Goal: Task Accomplishment & Management: Manage account settings

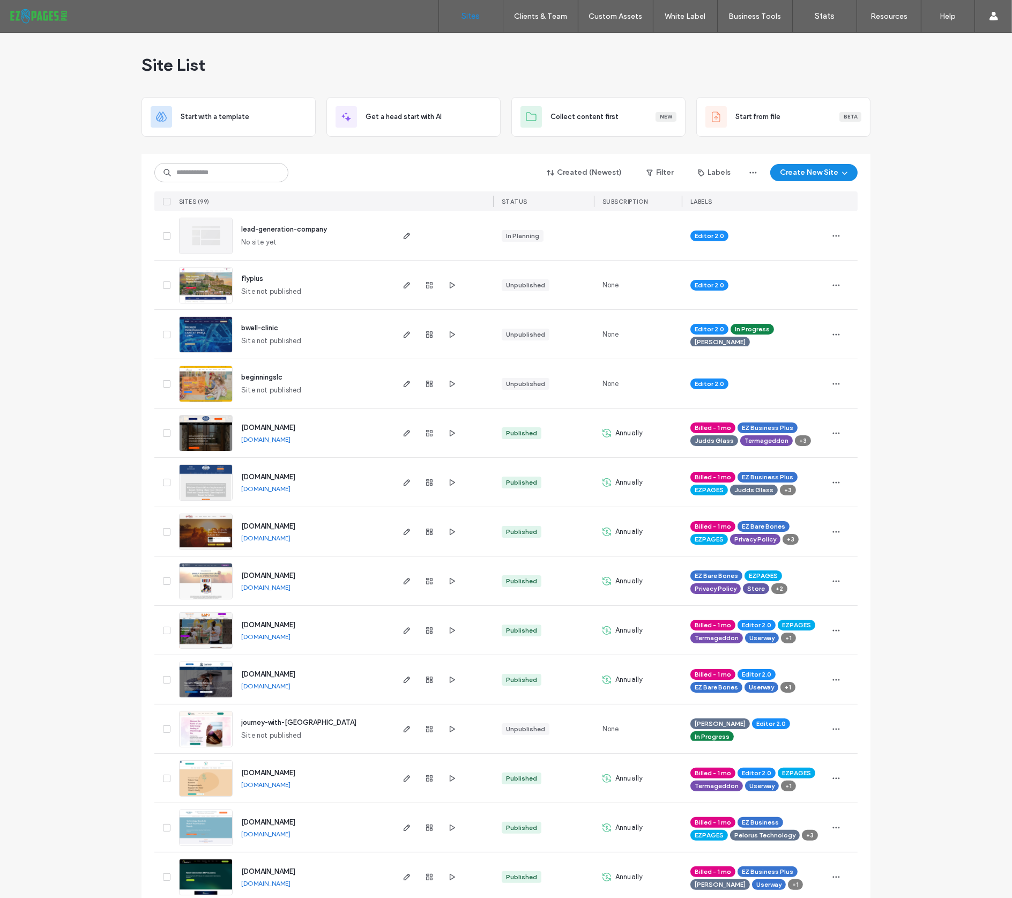
click at [348, 60] on div "Site List" at bounding box center [505, 65] width 729 height 64
click at [199, 172] on input at bounding box center [221, 172] width 134 height 19
type input "******"
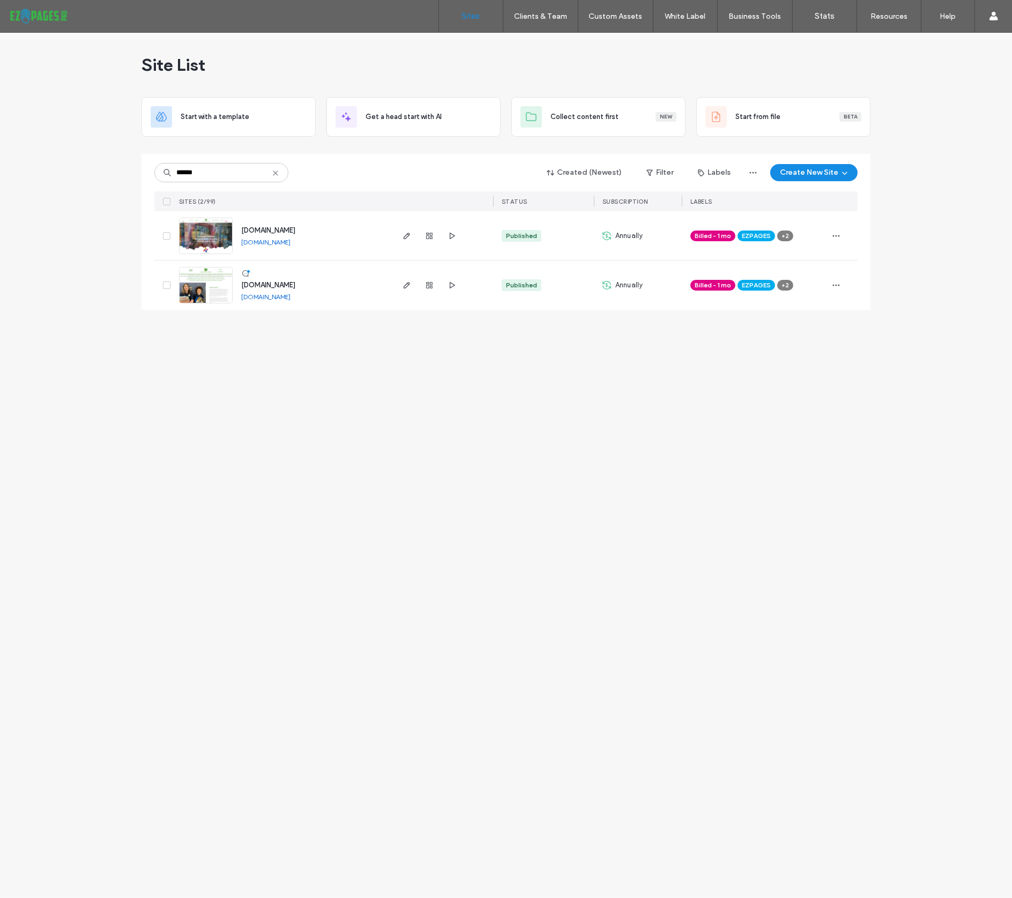
click at [295, 286] on span "www.laurelhall.org" at bounding box center [268, 285] width 54 height 8
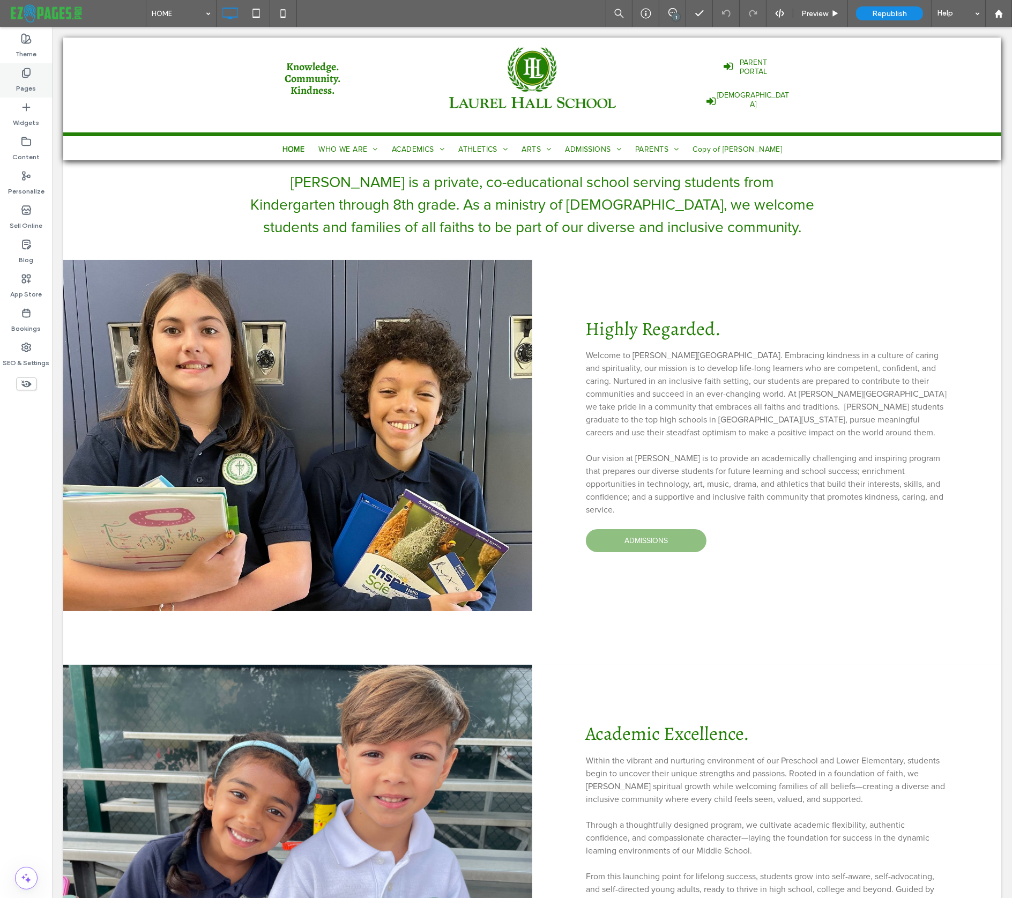
click at [32, 73] on div "Pages" at bounding box center [26, 80] width 53 height 34
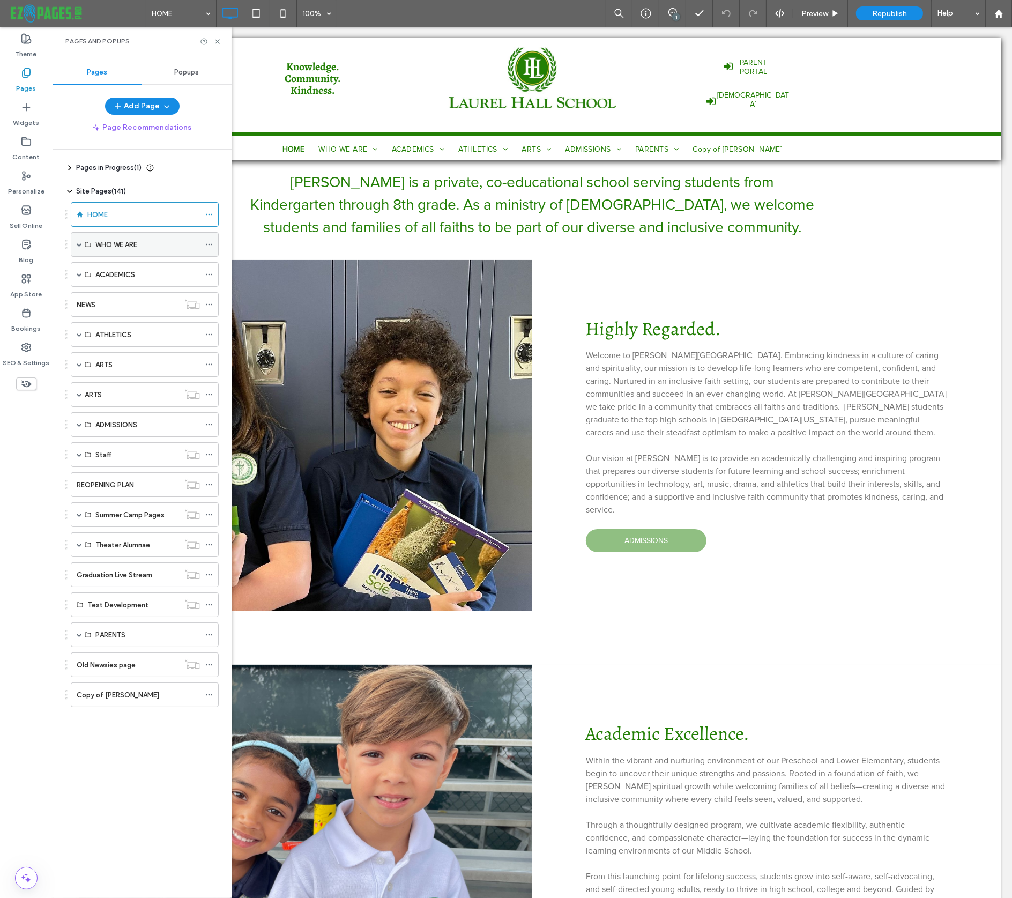
click at [78, 242] on span at bounding box center [79, 244] width 5 height 5
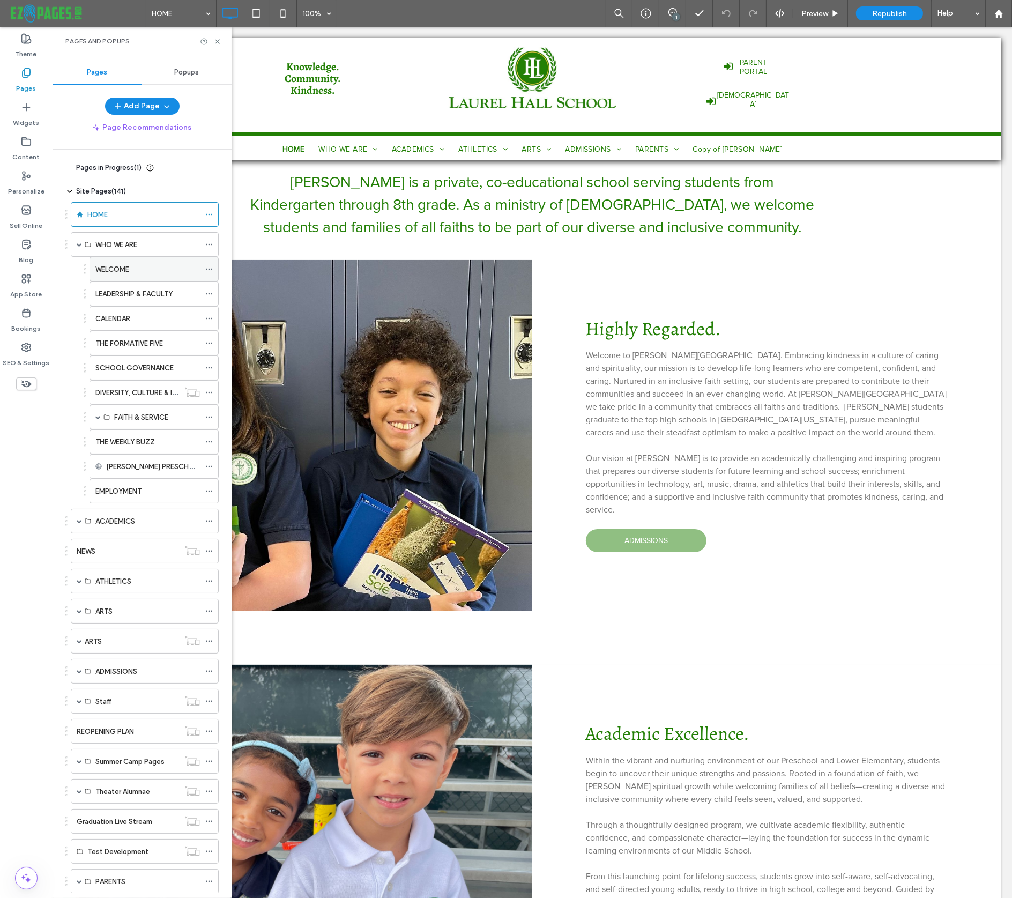
click at [116, 270] on label "WELCOME" at bounding box center [112, 269] width 34 height 19
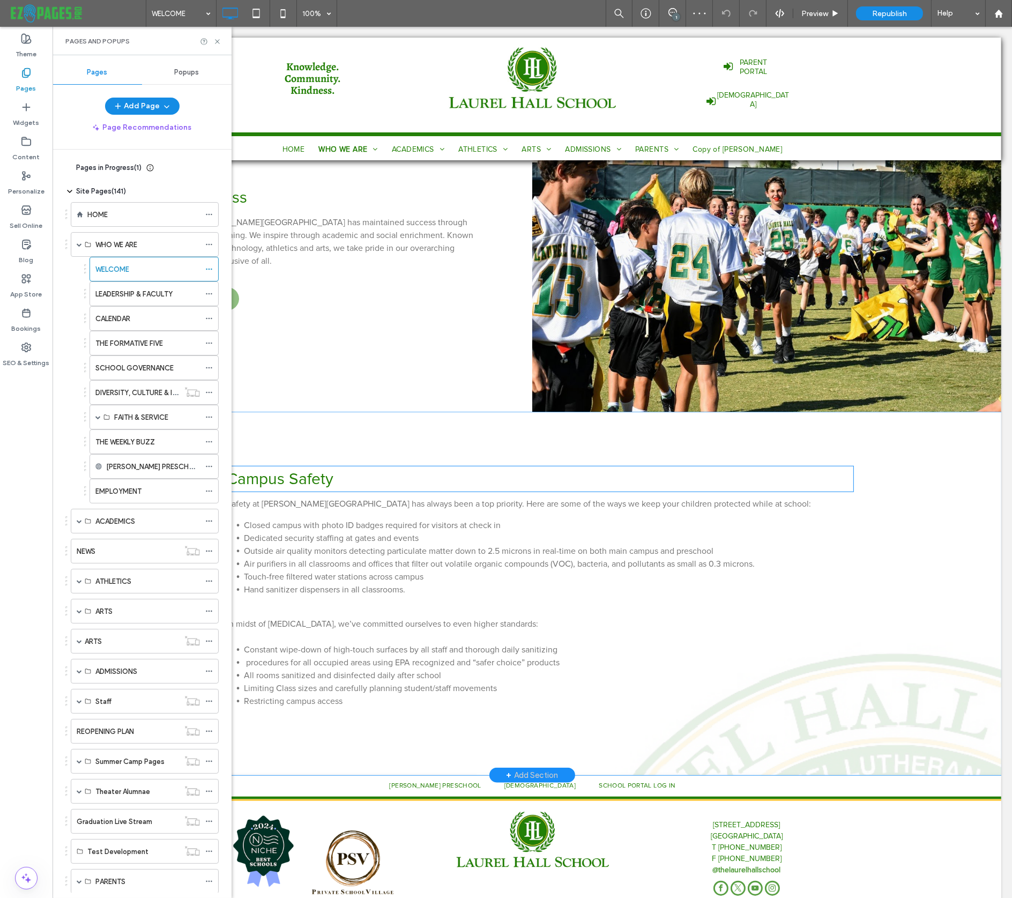
scroll to position [1074, 0]
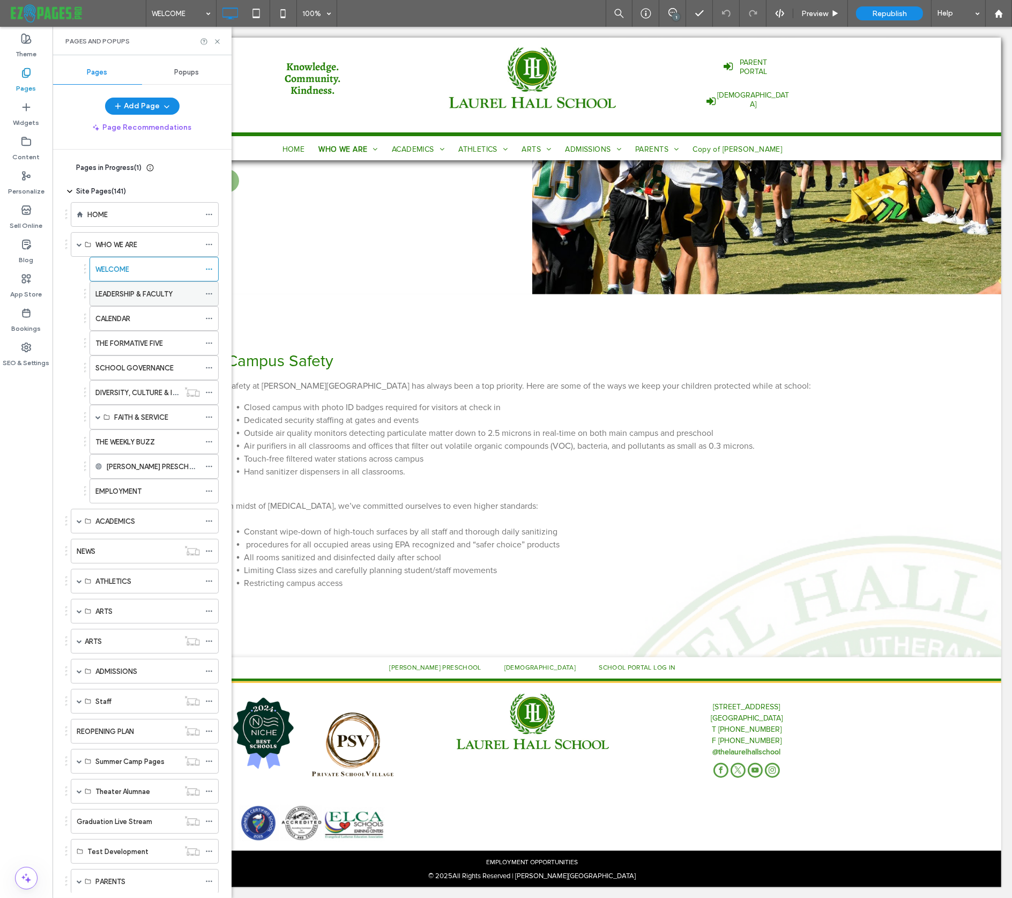
click at [150, 292] on label "LEADERSHIP & FACULTY" at bounding box center [133, 294] width 77 height 19
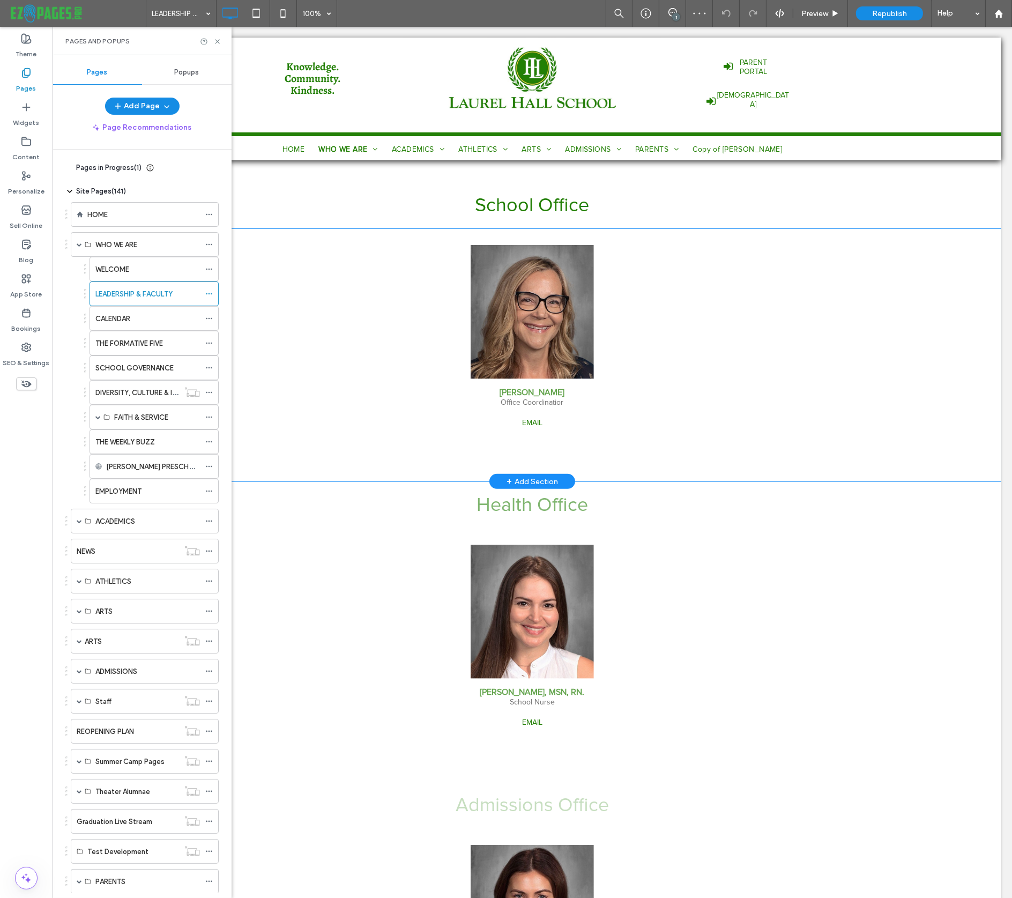
scroll to position [637, 0]
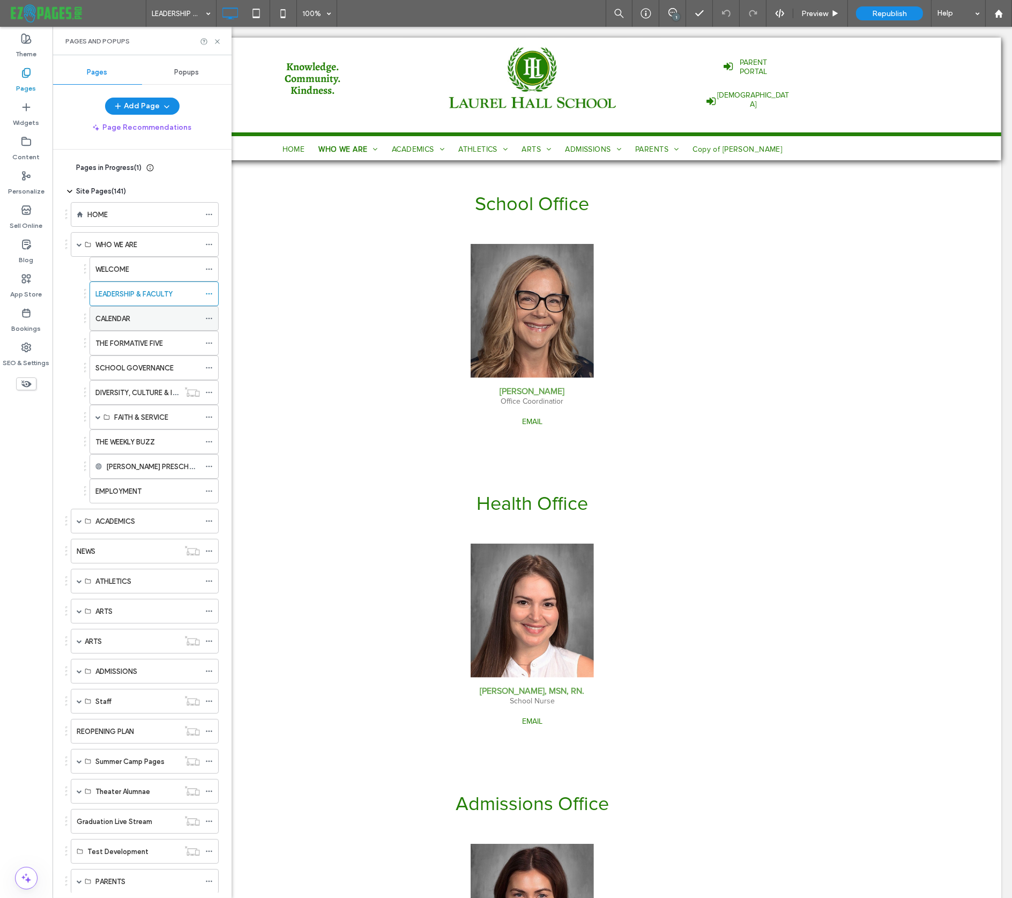
click at [138, 320] on div "CALENDAR" at bounding box center [147, 318] width 104 height 11
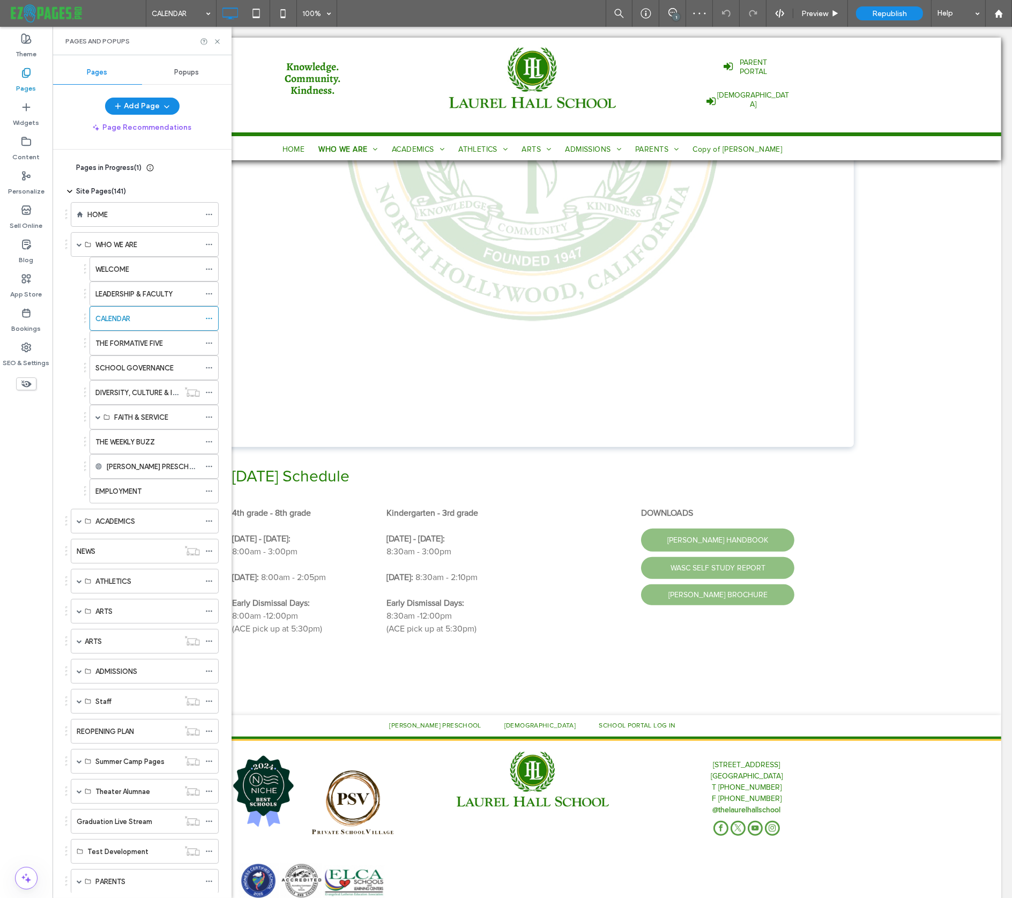
scroll to position [711, 0]
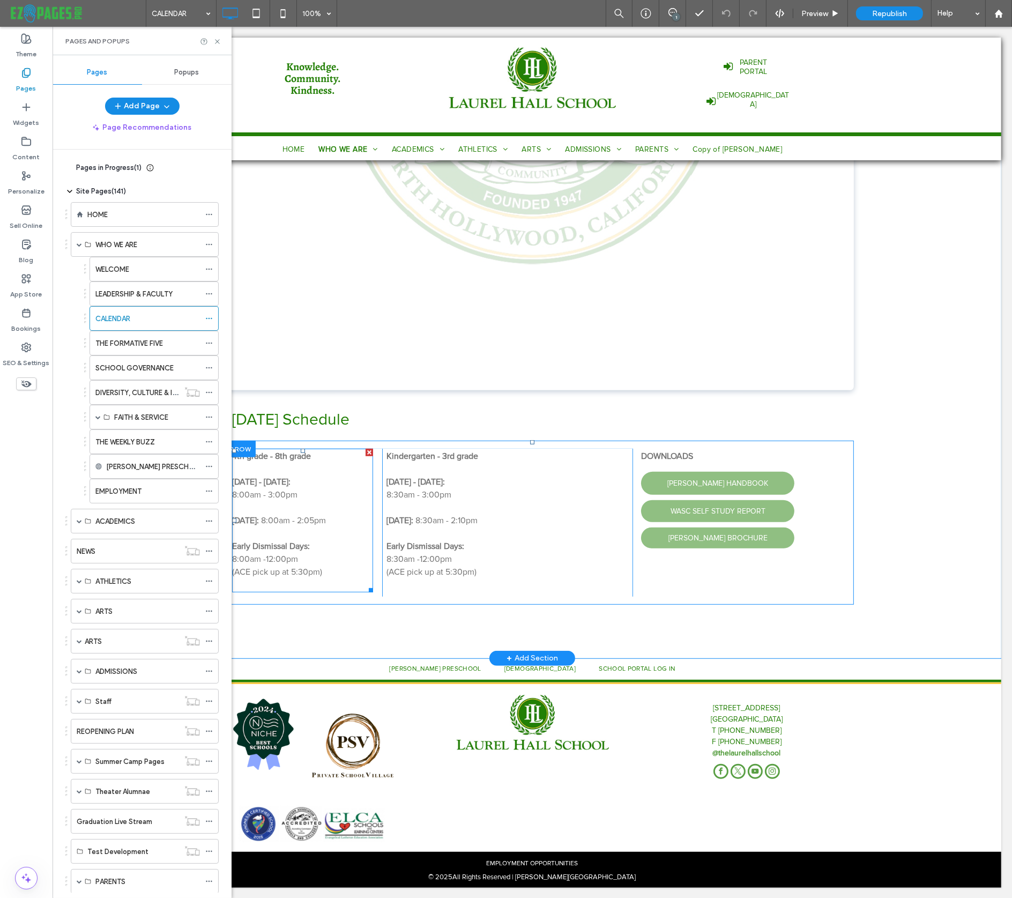
click at [322, 519] on span "8:00am - 2:05pm" at bounding box center [292, 520] width 65 height 11
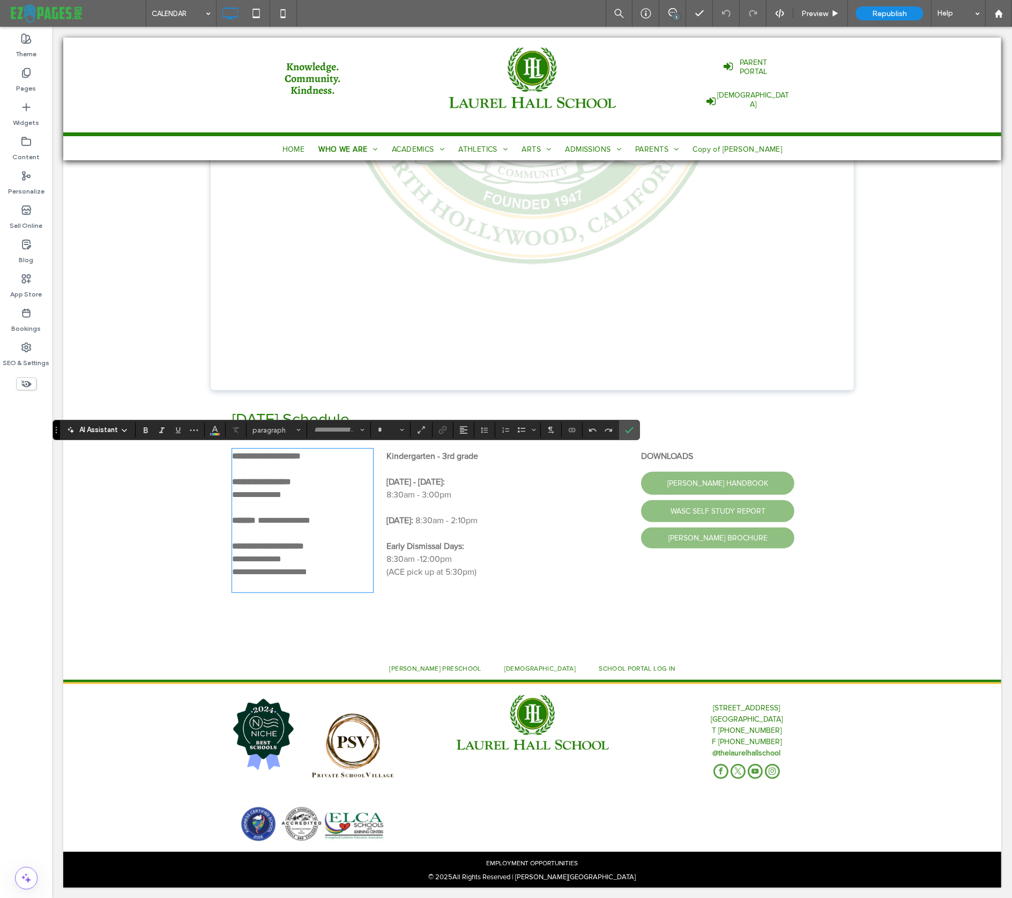
type input "**********"
type input "**"
click at [310, 518] on span "**********" at bounding box center [287, 520] width 46 height 8
click at [463, 520] on span "8:30am - 2:10pm" at bounding box center [446, 520] width 62 height 11
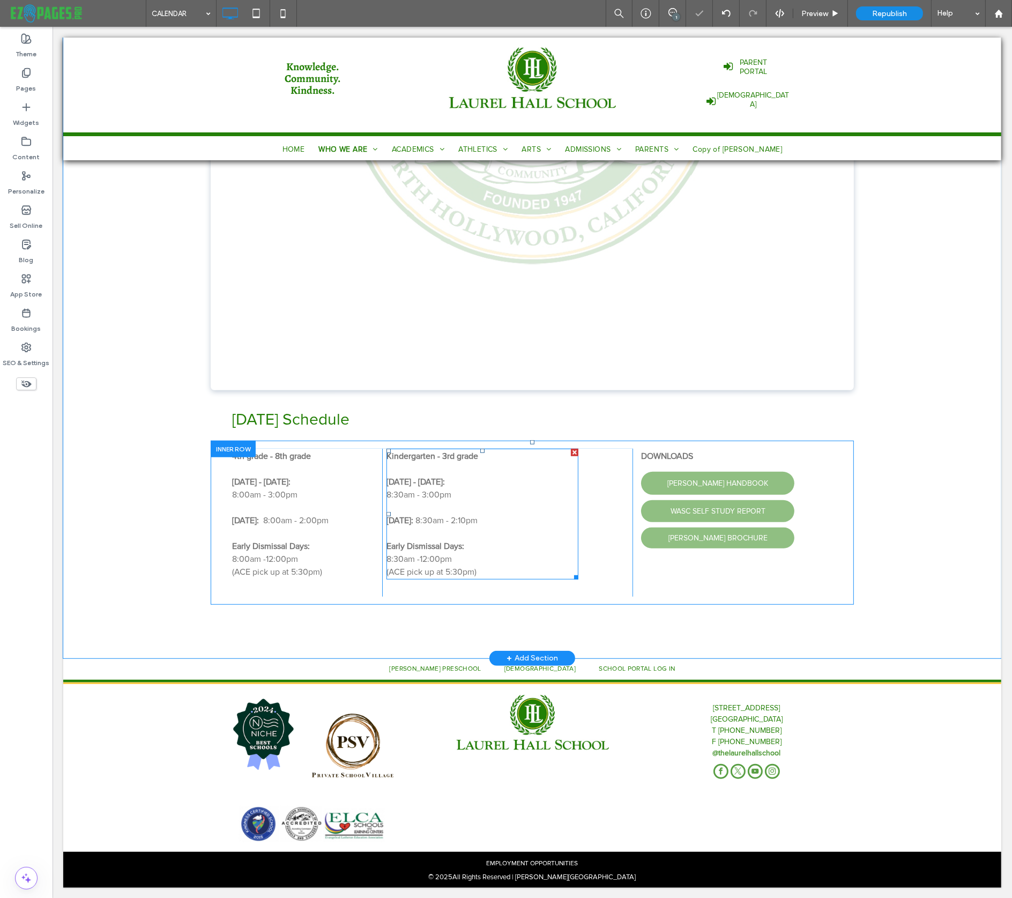
click at [459, 519] on span "8:30am - 2:10pm" at bounding box center [446, 520] width 62 height 11
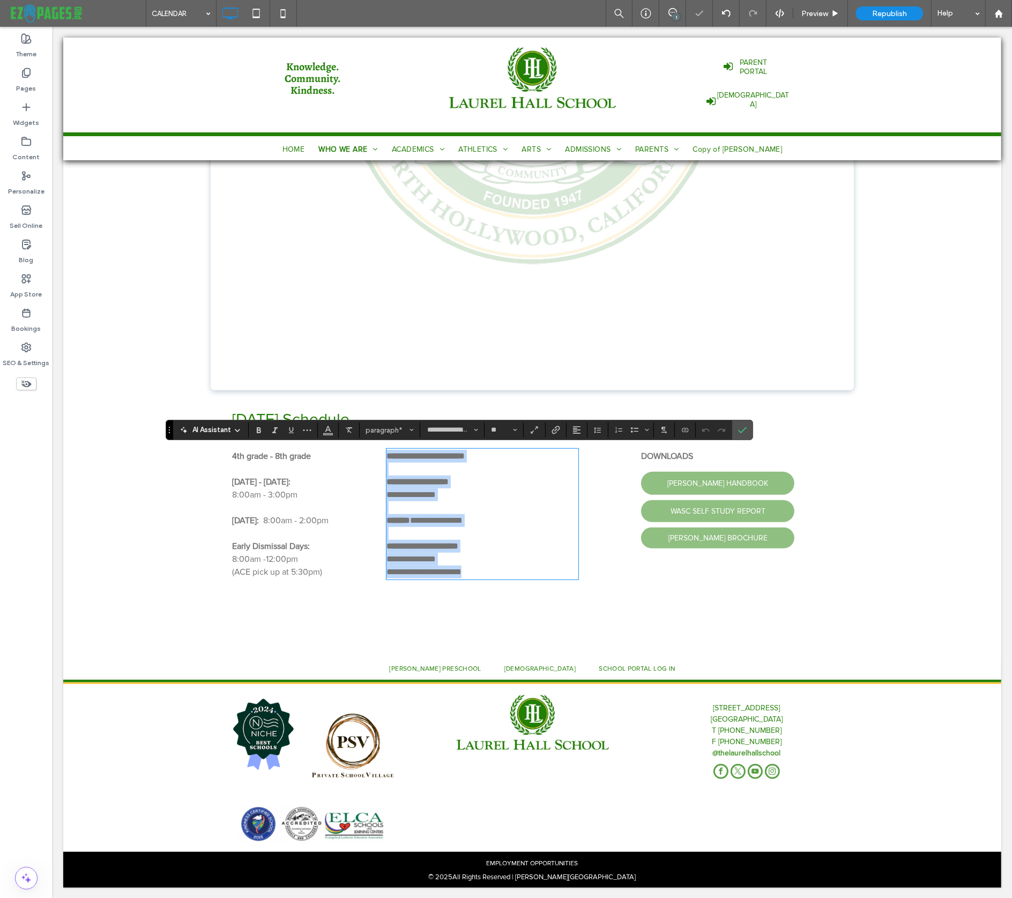
click at [462, 519] on span "**********" at bounding box center [435, 520] width 53 height 8
click at [580, 546] on div "**********" at bounding box center [507, 523] width 250 height 148
click at [739, 431] on icon "Confirm" at bounding box center [742, 429] width 9 height 9
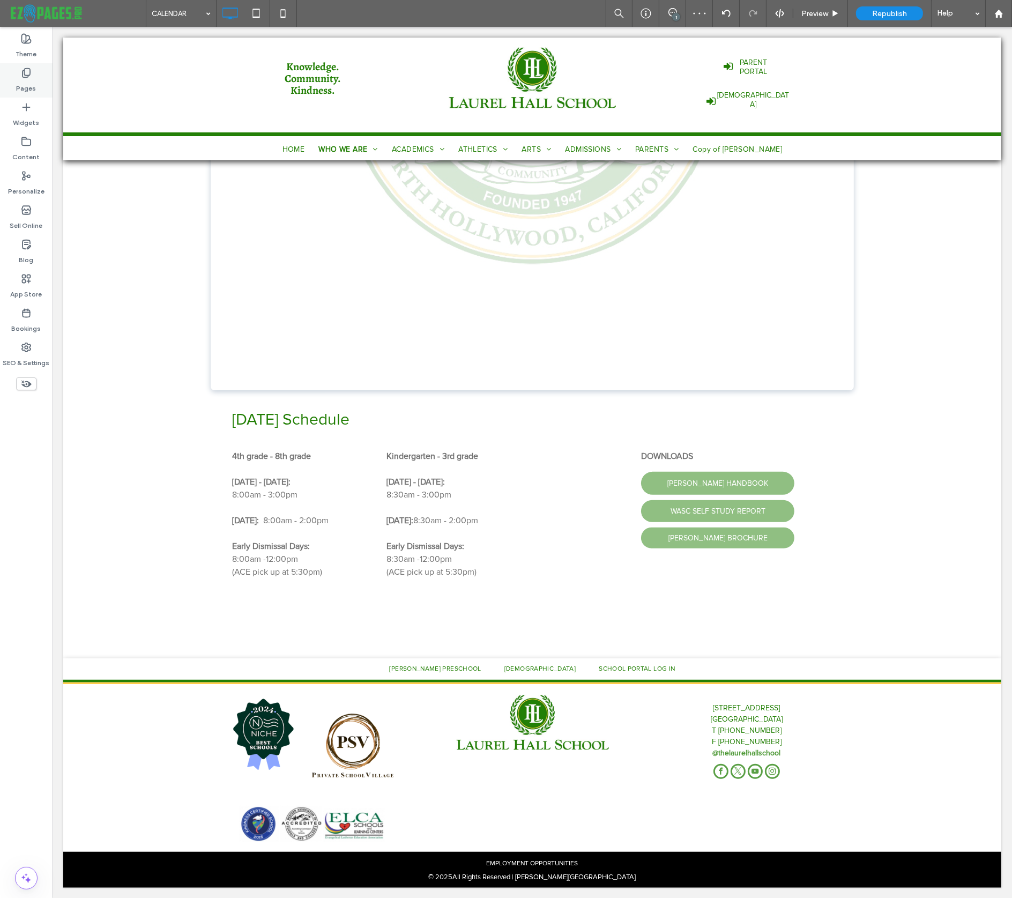
click at [23, 84] on label "Pages" at bounding box center [27, 85] width 20 height 15
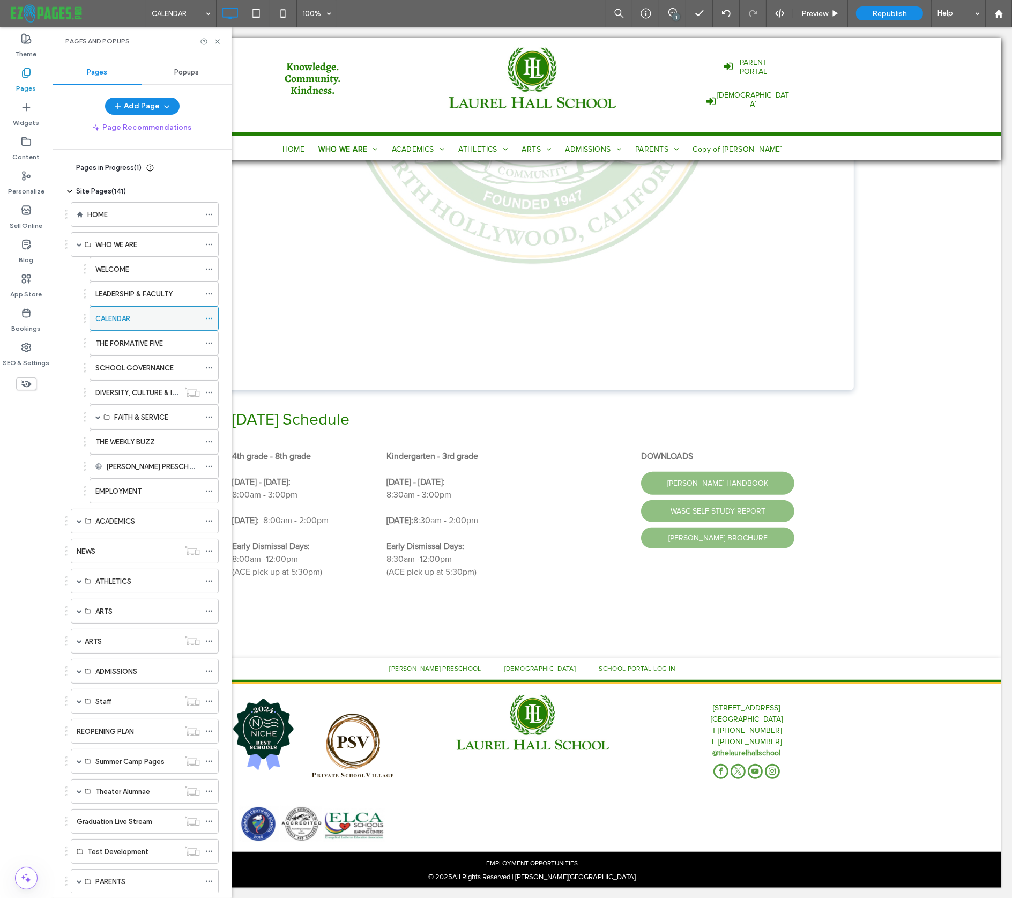
click at [209, 316] on icon at bounding box center [209, 319] width 8 height 8
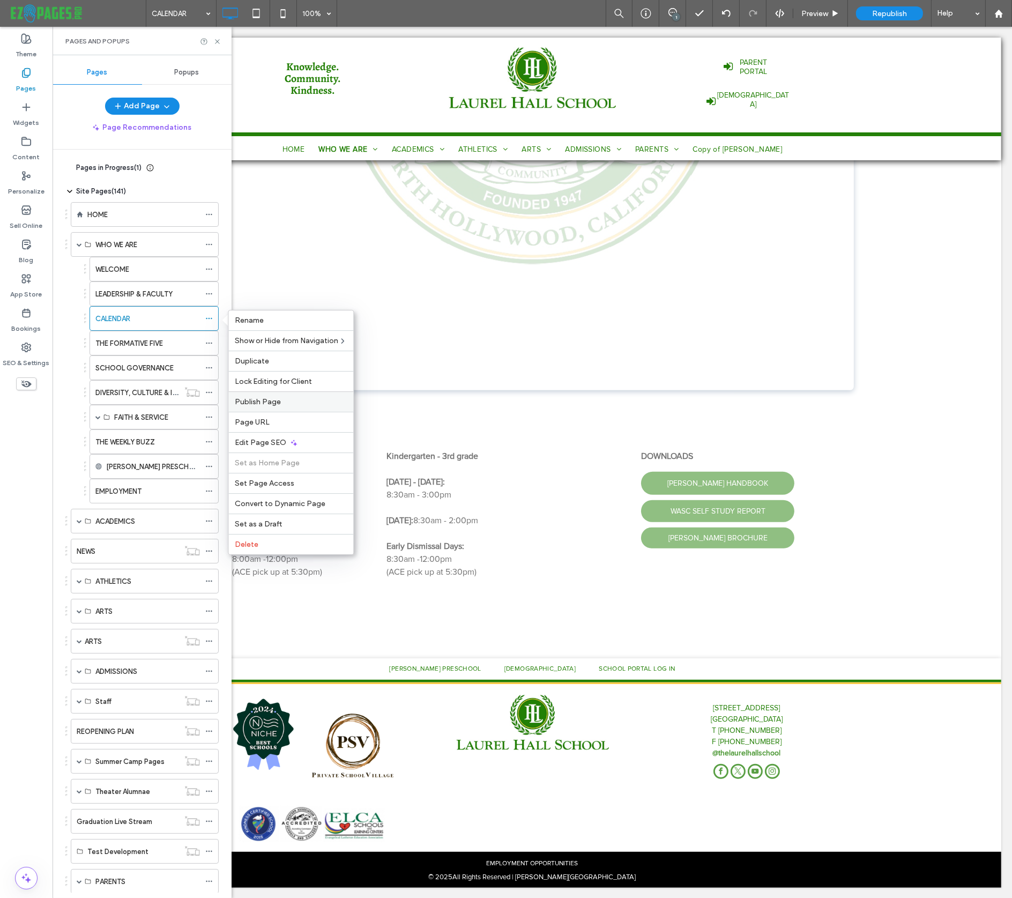
click at [259, 399] on span "Publish Page" at bounding box center [258, 401] width 46 height 9
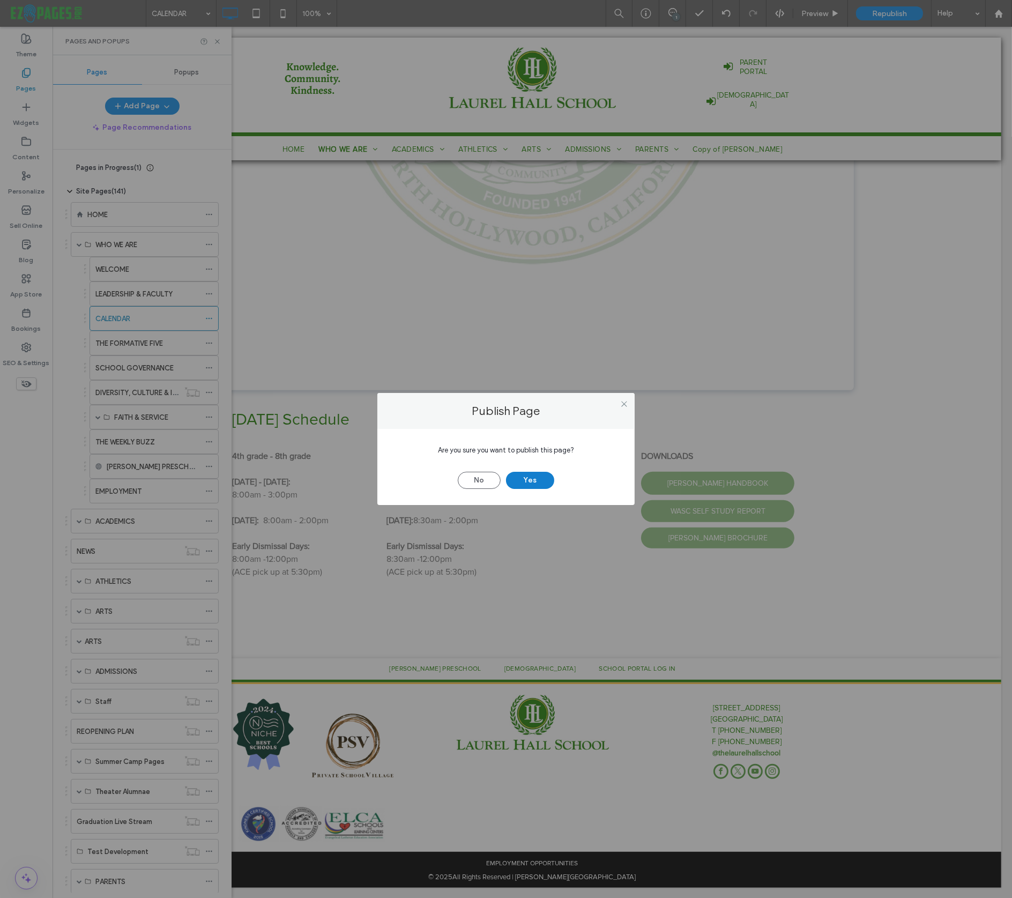
click at [529, 479] on button "Yes" at bounding box center [530, 480] width 48 height 17
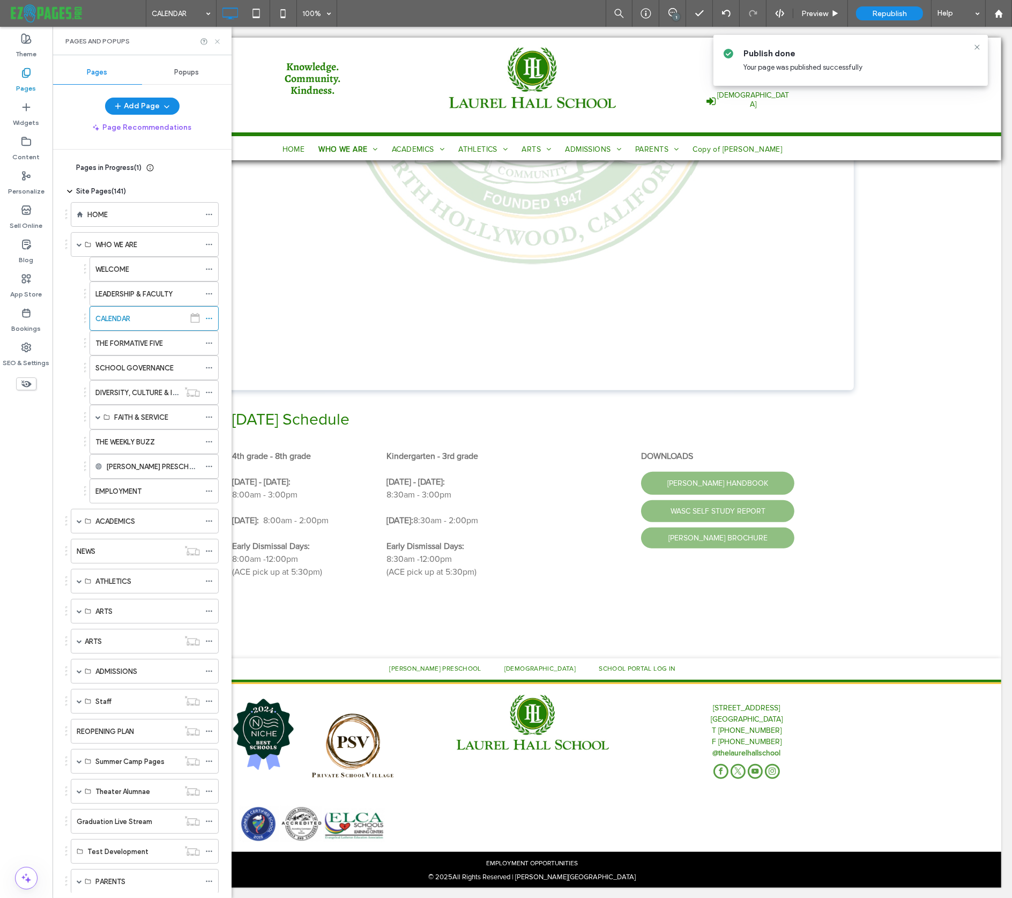
click at [218, 41] on use at bounding box center [217, 41] width 4 height 4
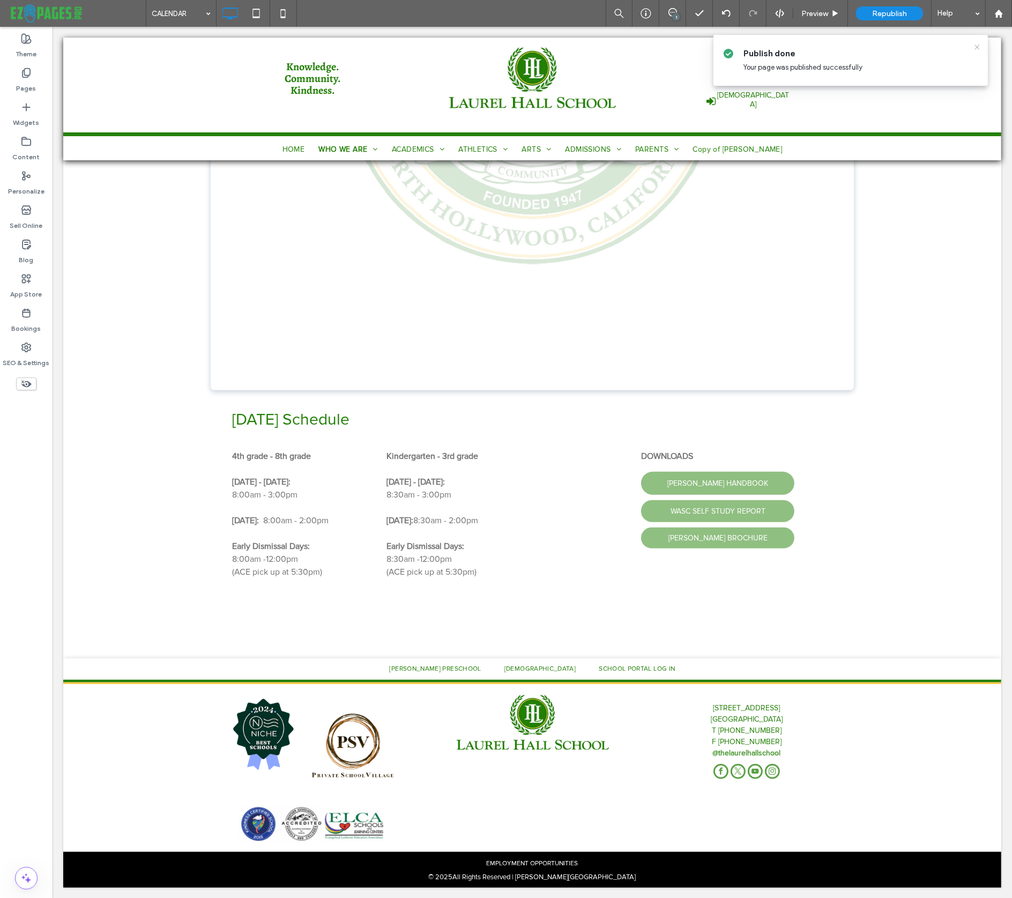
click at [978, 47] on icon at bounding box center [977, 47] width 9 height 9
drag, startPoint x: 32, startPoint y: 84, endPoint x: 31, endPoint y: 73, distance: 11.3
click at [32, 84] on label "Pages" at bounding box center [27, 85] width 20 height 15
click at [21, 78] on icon at bounding box center [26, 73] width 11 height 11
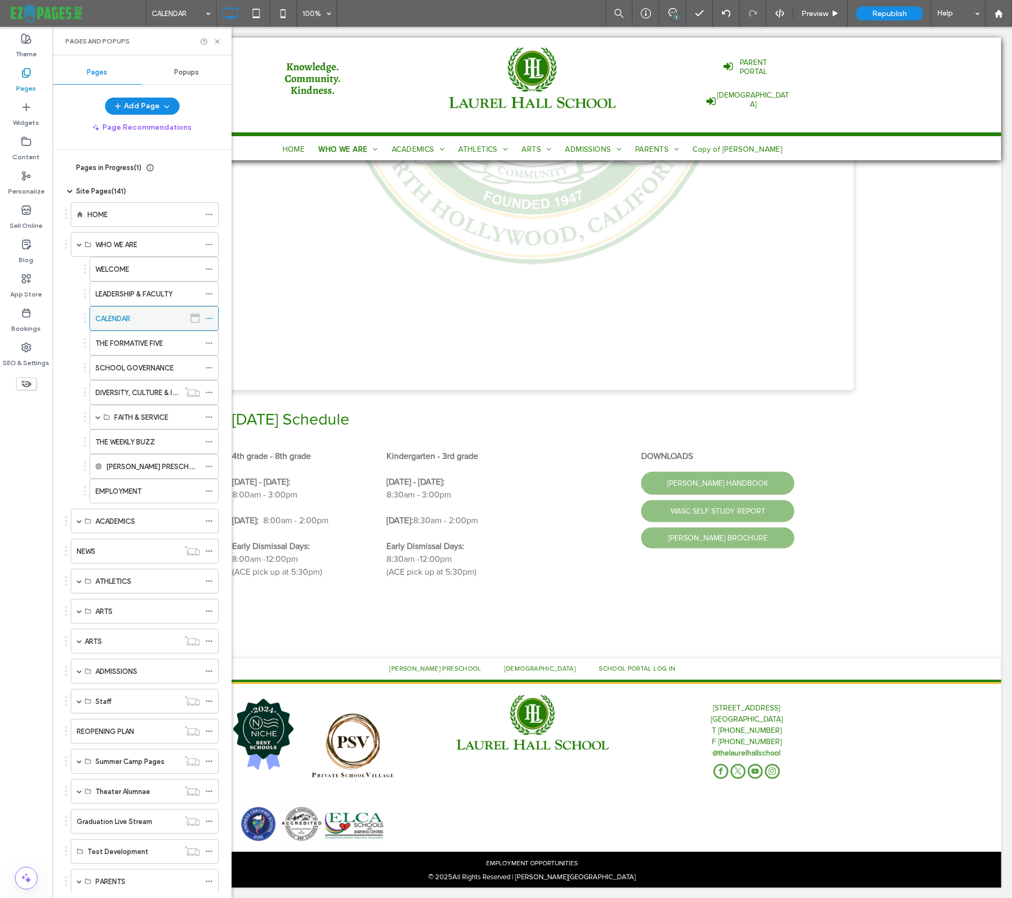
drag, startPoint x: 31, startPoint y: 73, endPoint x: 104, endPoint y: 317, distance: 255.2
click at [31, 73] on icon at bounding box center [26, 73] width 11 height 11
click at [130, 345] on label "THE FORMATIVE FIVE" at bounding box center [129, 343] width 68 height 19
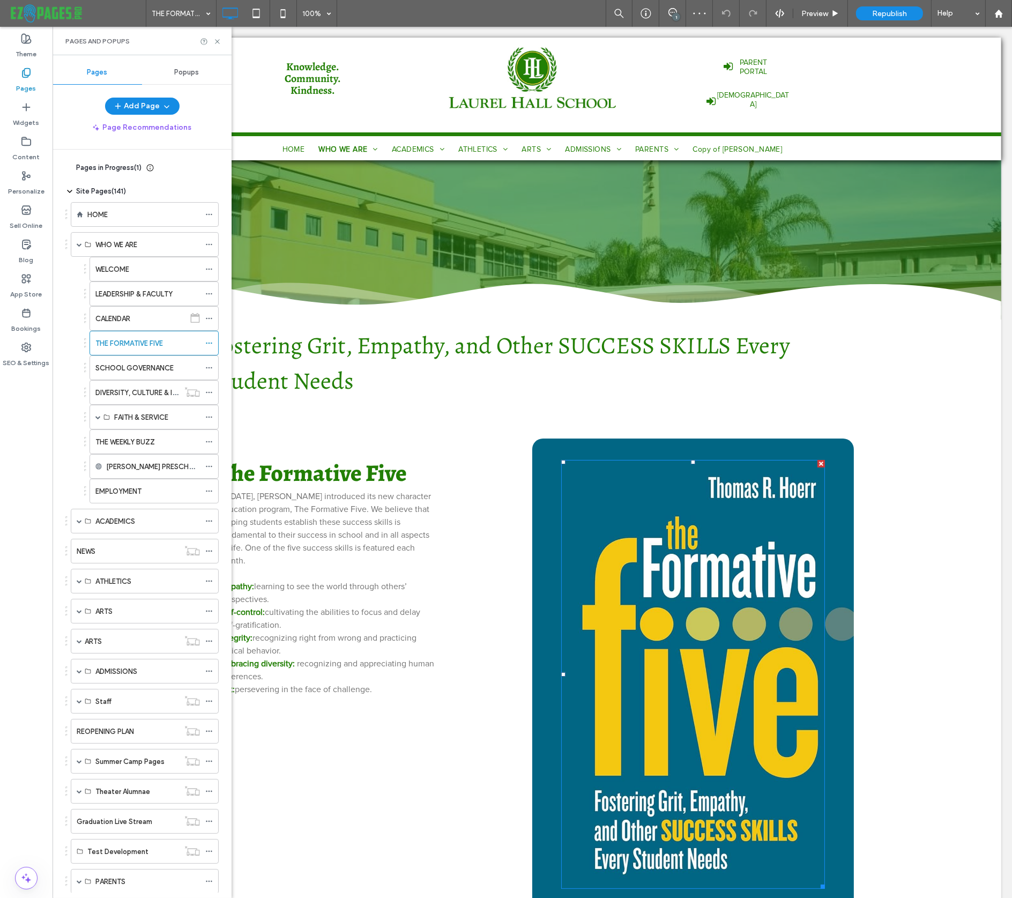
scroll to position [285, 0]
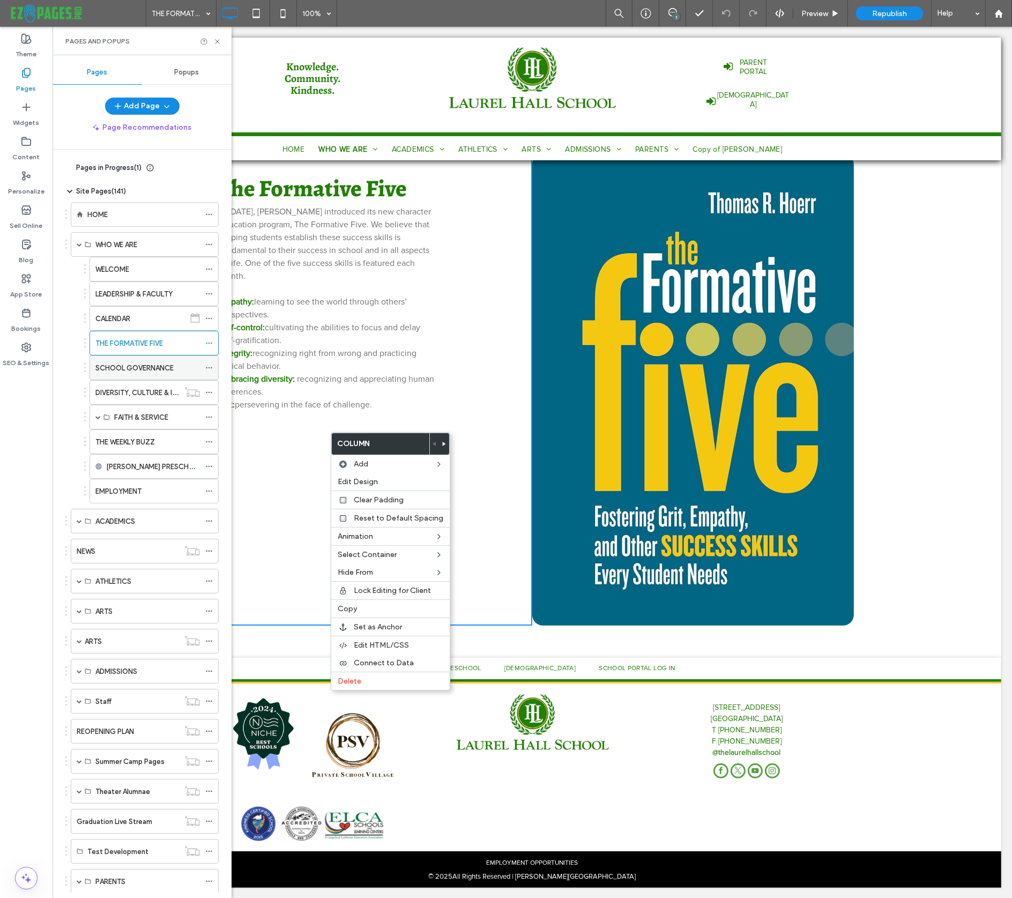
click at [121, 365] on label "SCHOOL GOVERNANCE" at bounding box center [134, 368] width 78 height 19
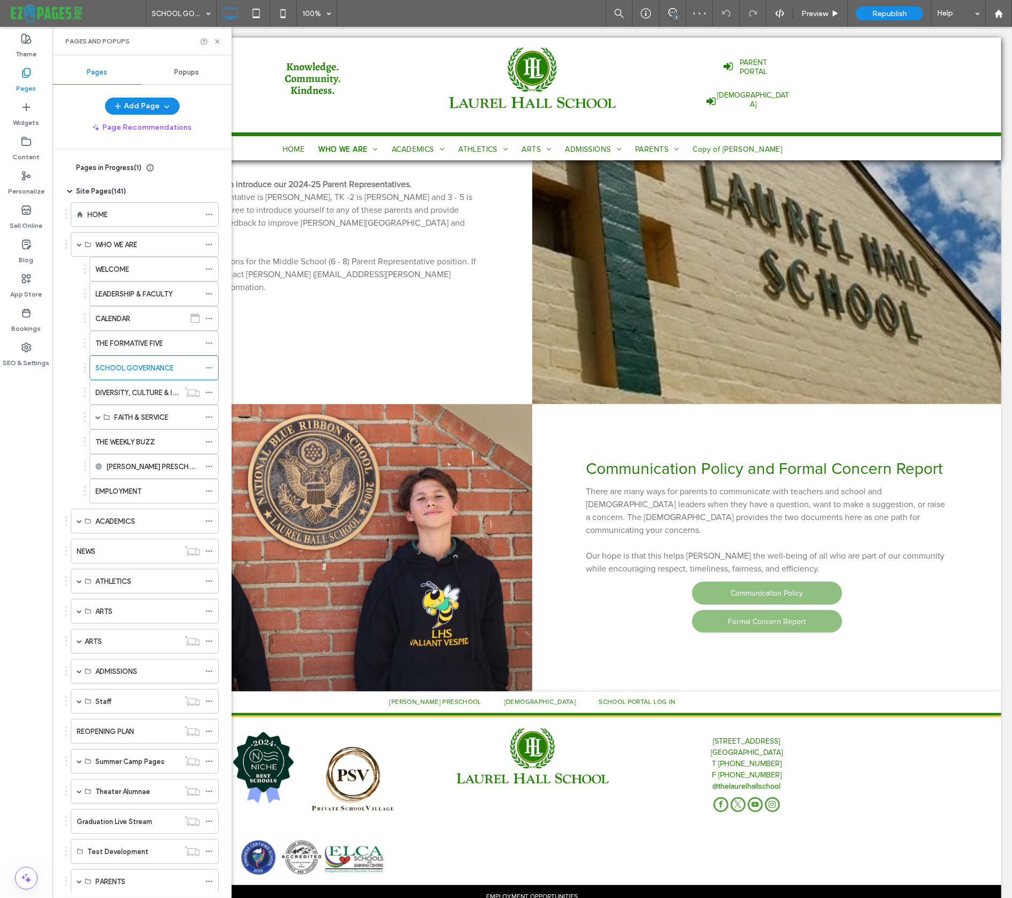
scroll to position [798, 0]
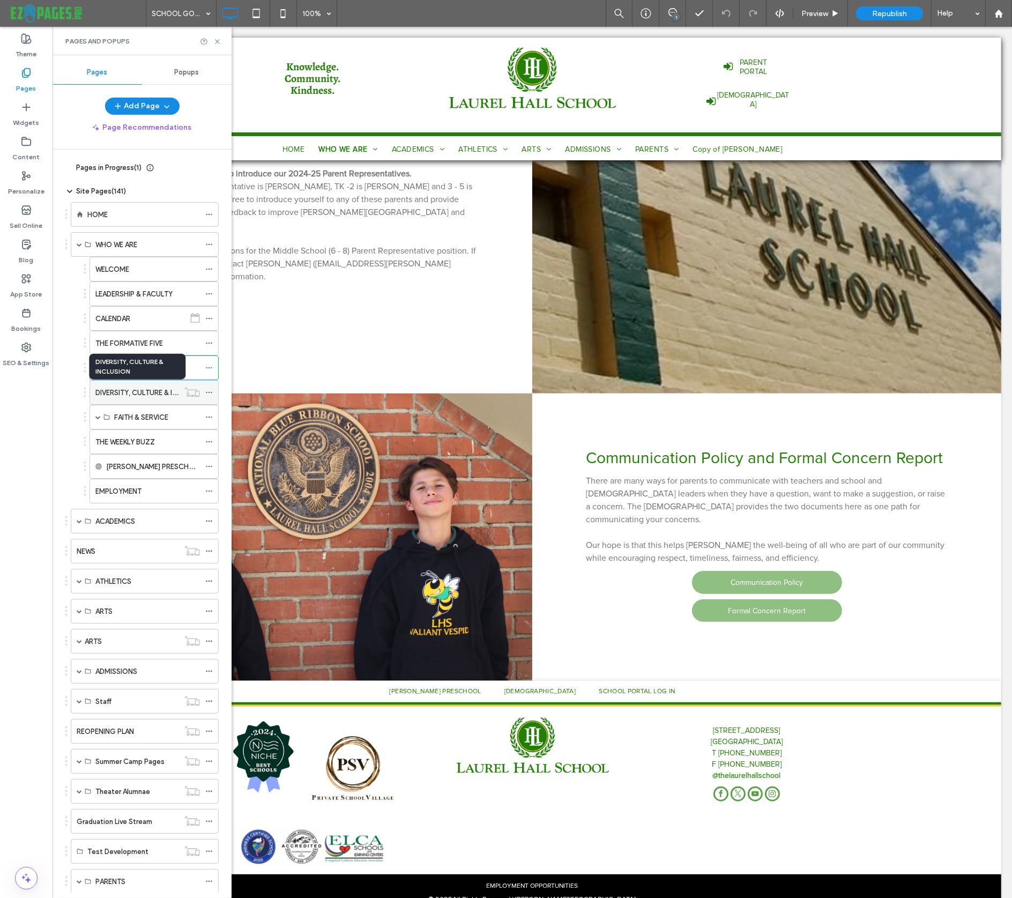
click at [141, 393] on label "DIVERSITY, CULTURE & INCLUSION" at bounding box center [150, 392] width 111 height 19
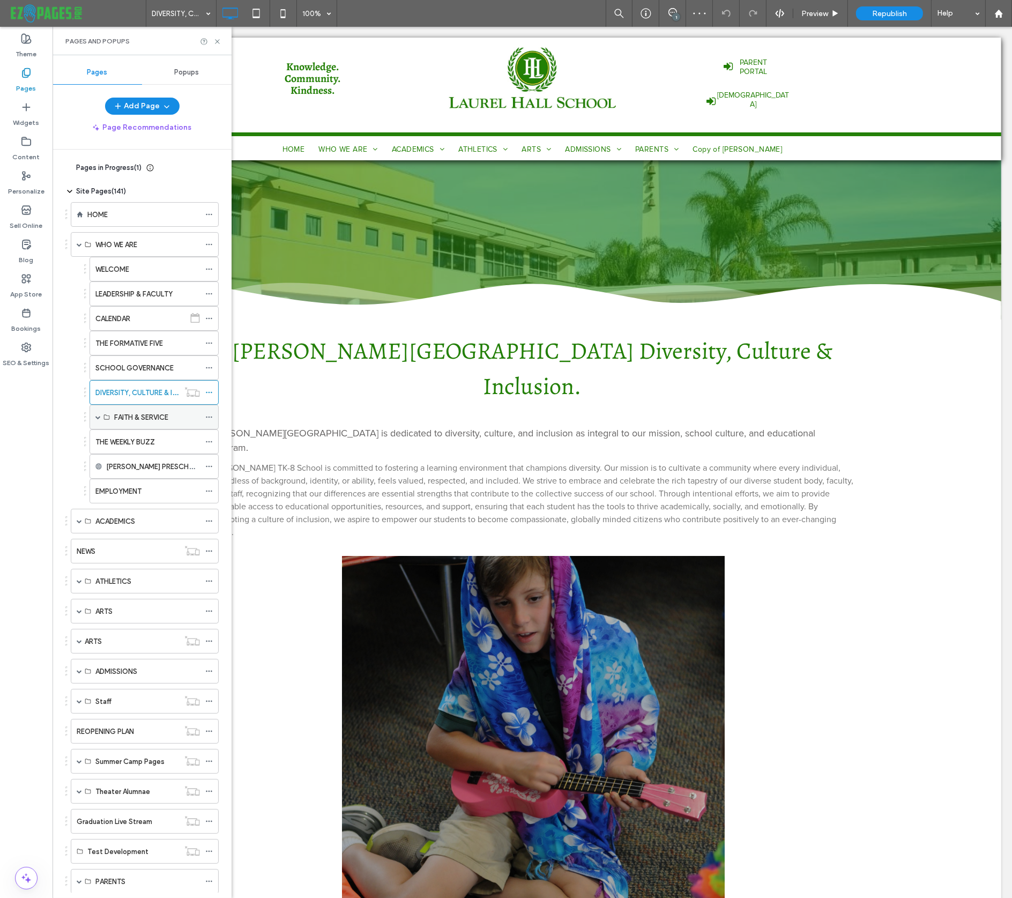
scroll to position [397, 0]
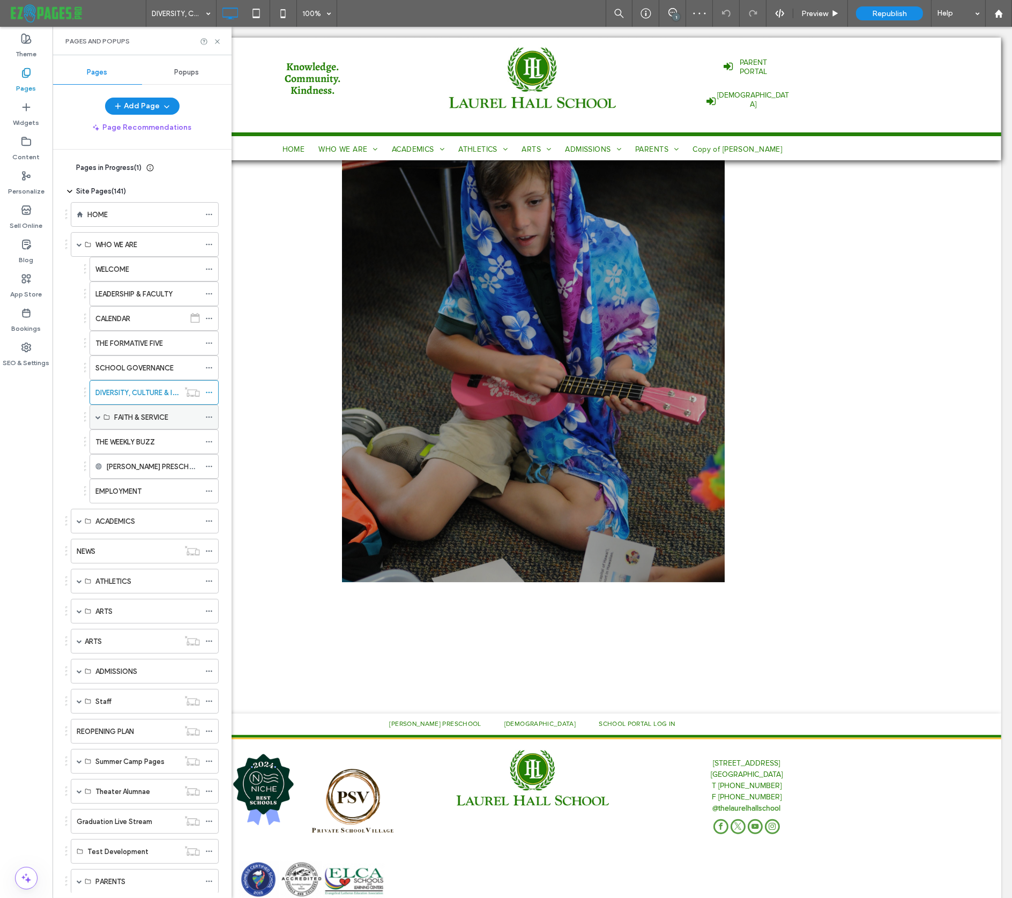
click at [131, 413] on label "FAITH & SERVICE" at bounding box center [141, 417] width 54 height 19
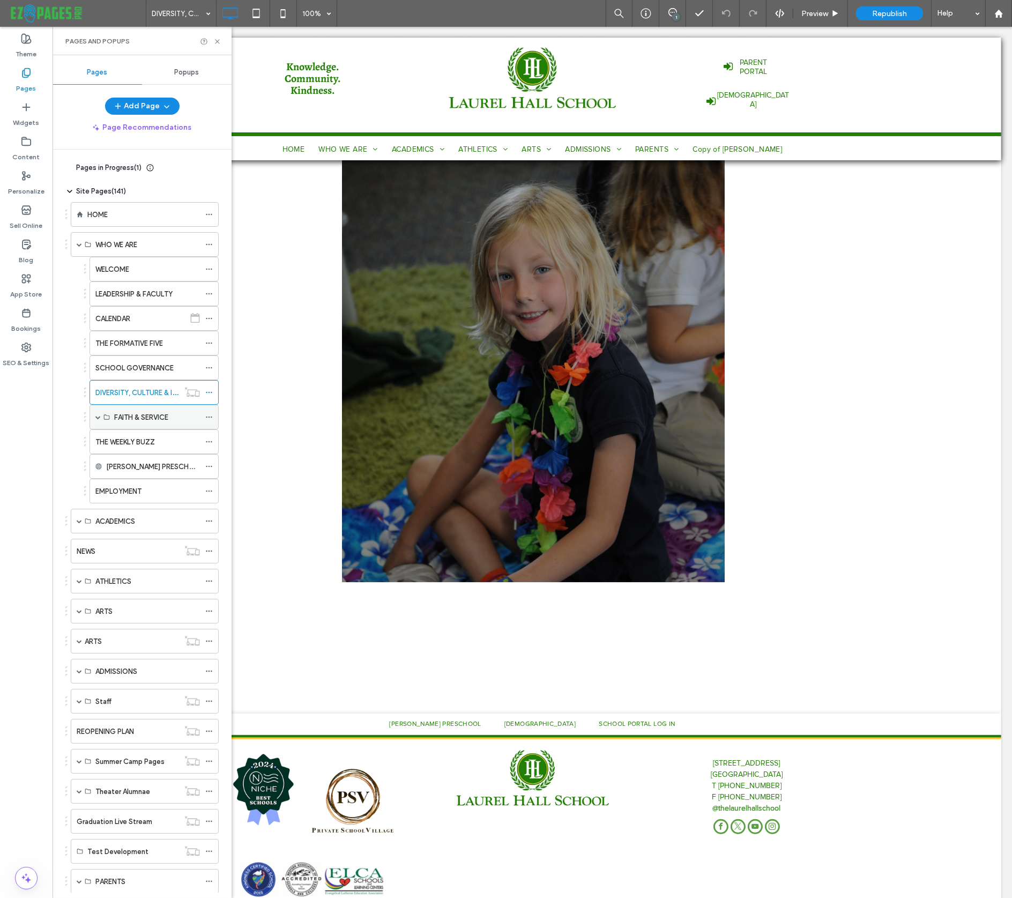
click at [98, 415] on span at bounding box center [97, 416] width 5 height 5
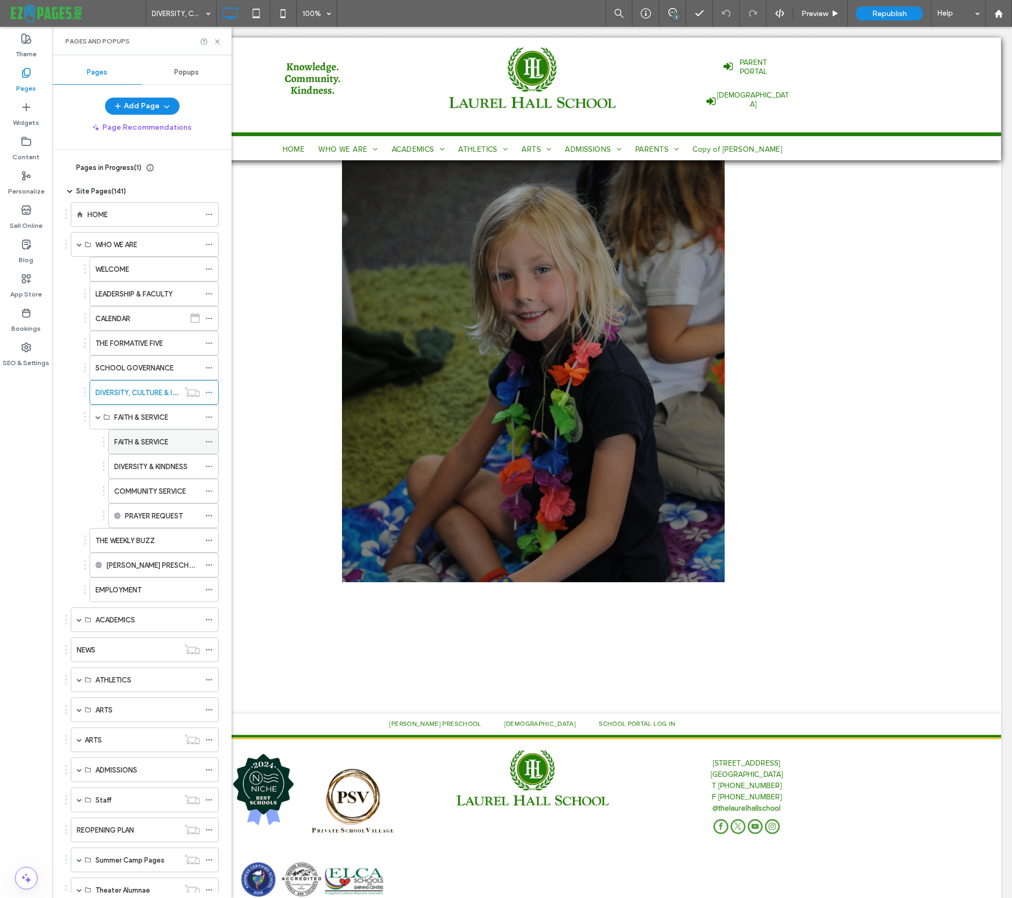
click at [138, 442] on label "FAITH & SERVICE" at bounding box center [141, 441] width 54 height 19
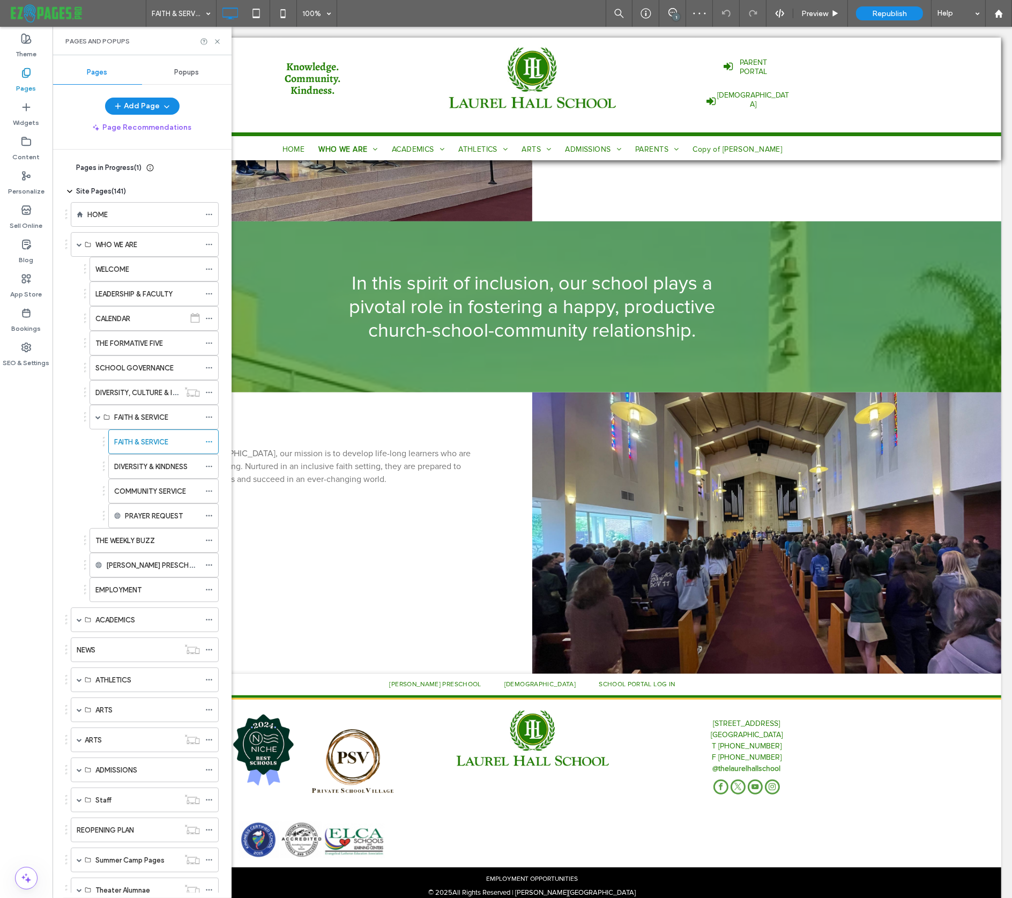
scroll to position [600, 0]
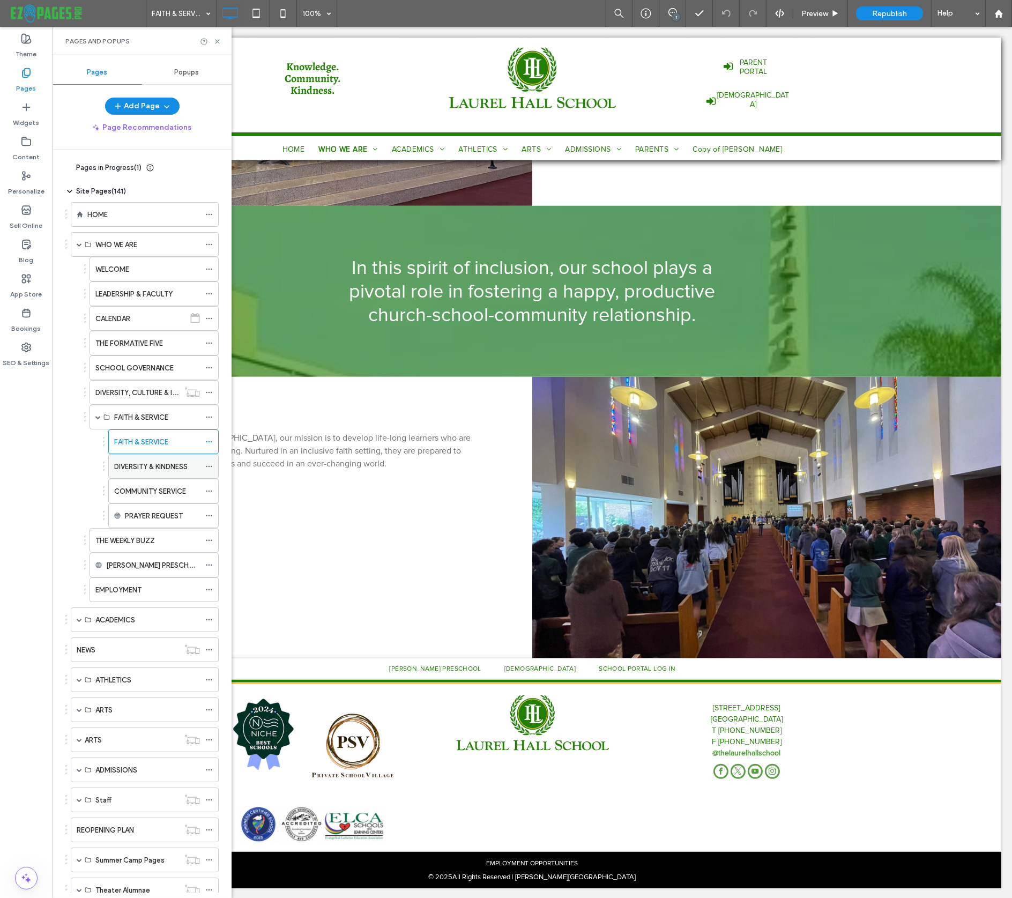
click at [180, 461] on label "DIVERSITY & KINDNESS" at bounding box center [150, 466] width 73 height 19
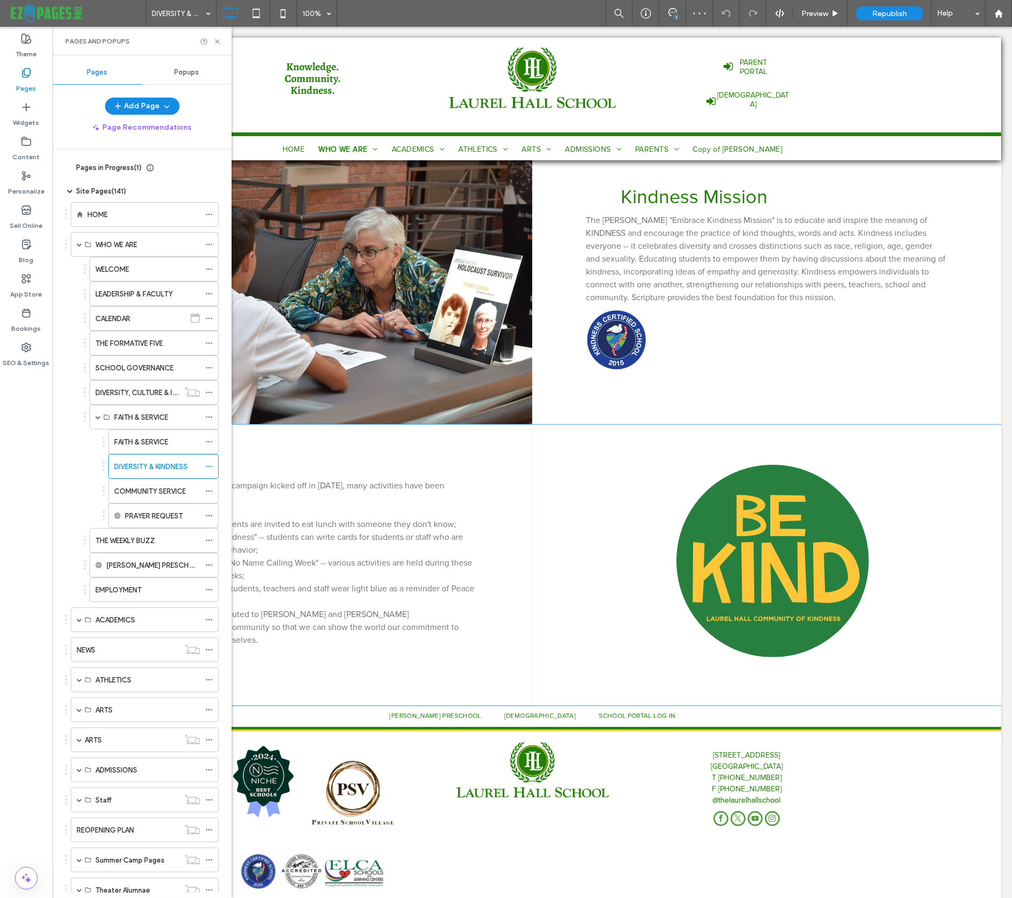
scroll to position [297, 0]
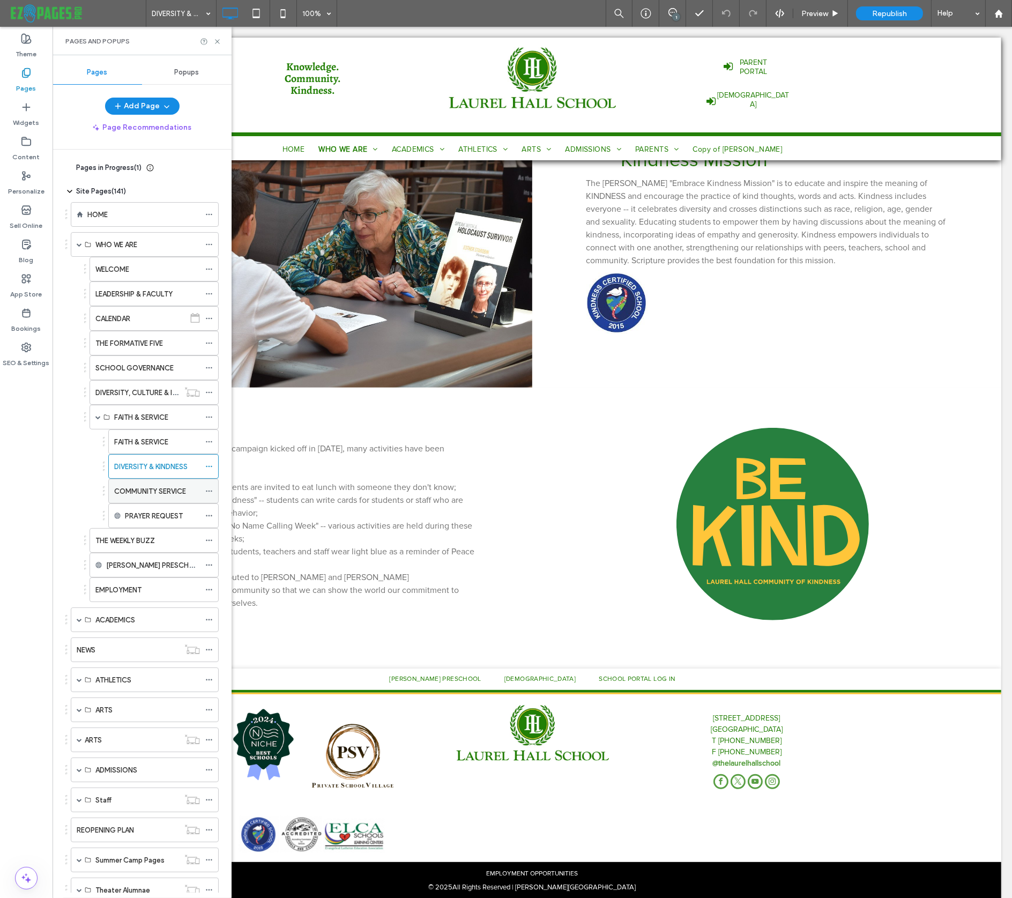
click at [160, 493] on label "COMMUNITY SERVICE" at bounding box center [150, 491] width 72 height 19
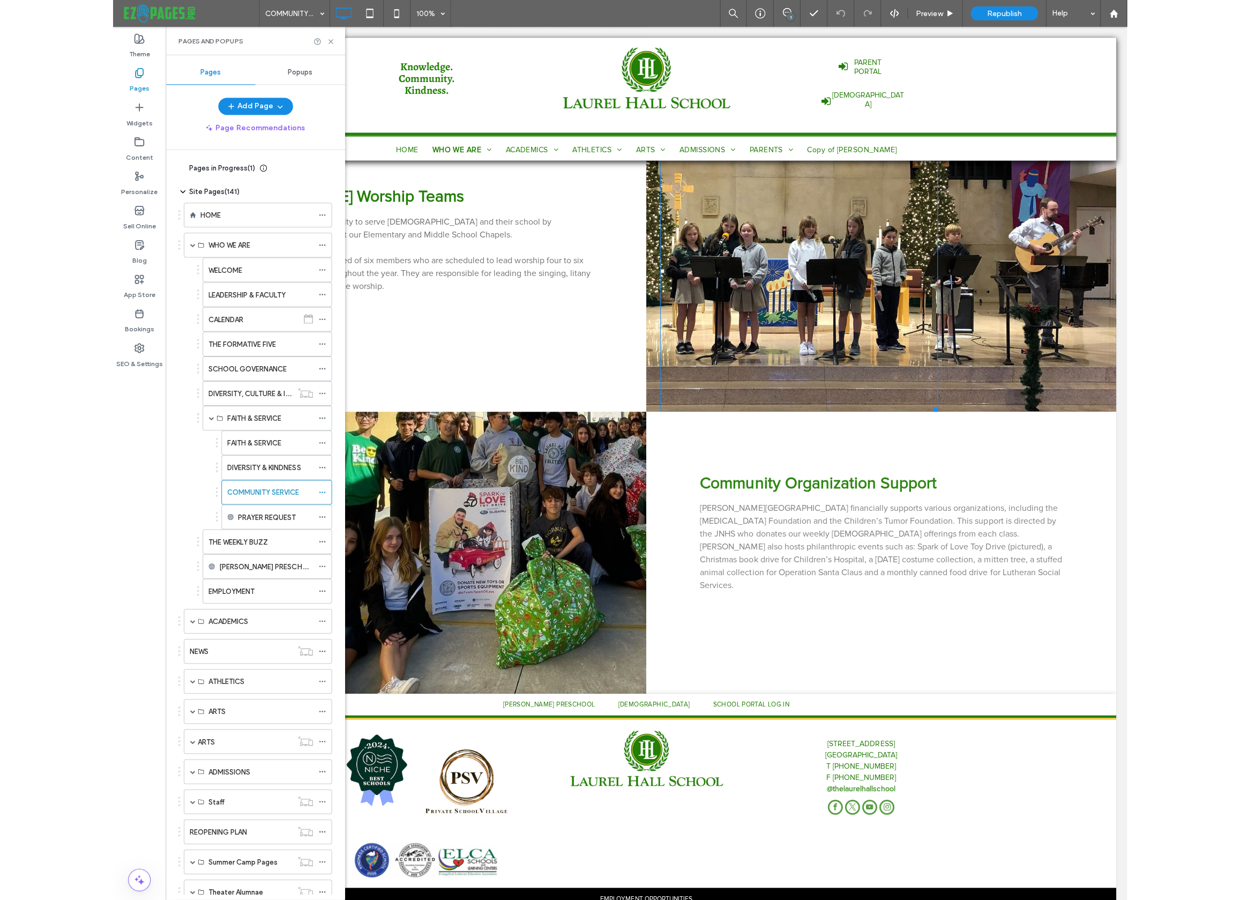
scroll to position [1131, 0]
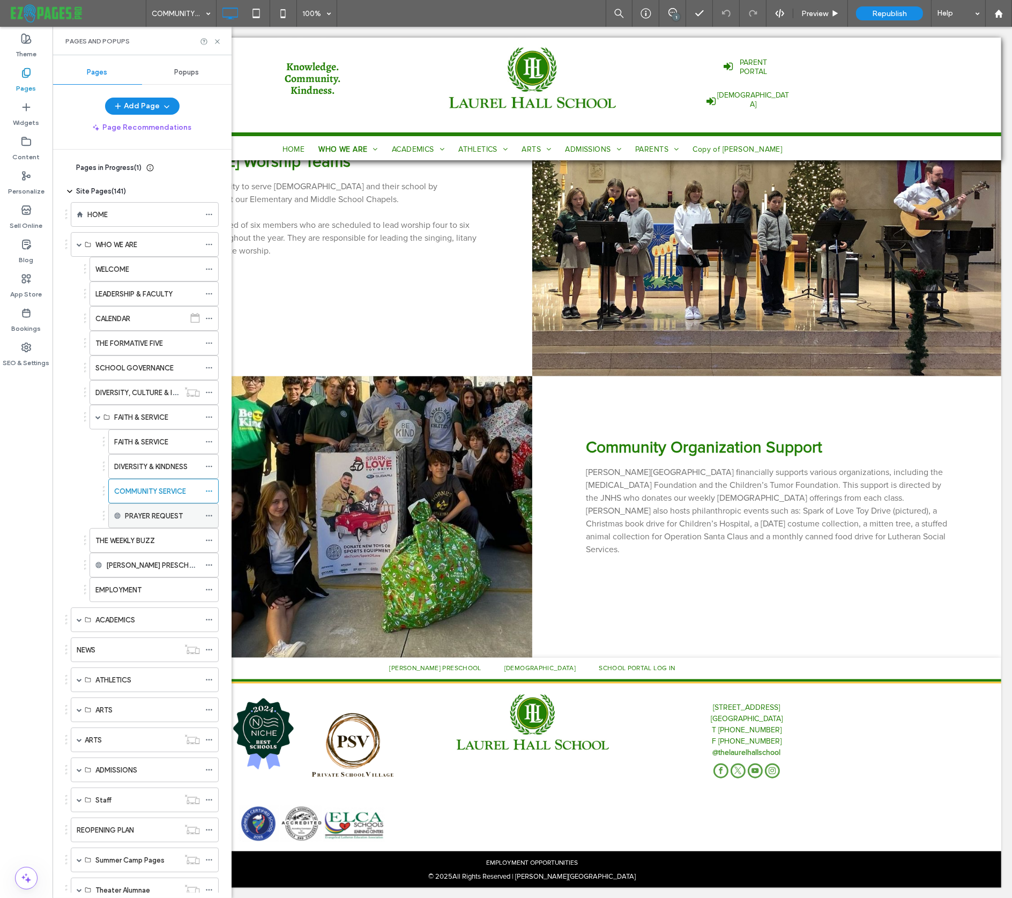
click at [156, 516] on label "PRAYER REQUEST" at bounding box center [154, 515] width 58 height 19
click at [98, 415] on span at bounding box center [97, 416] width 5 height 5
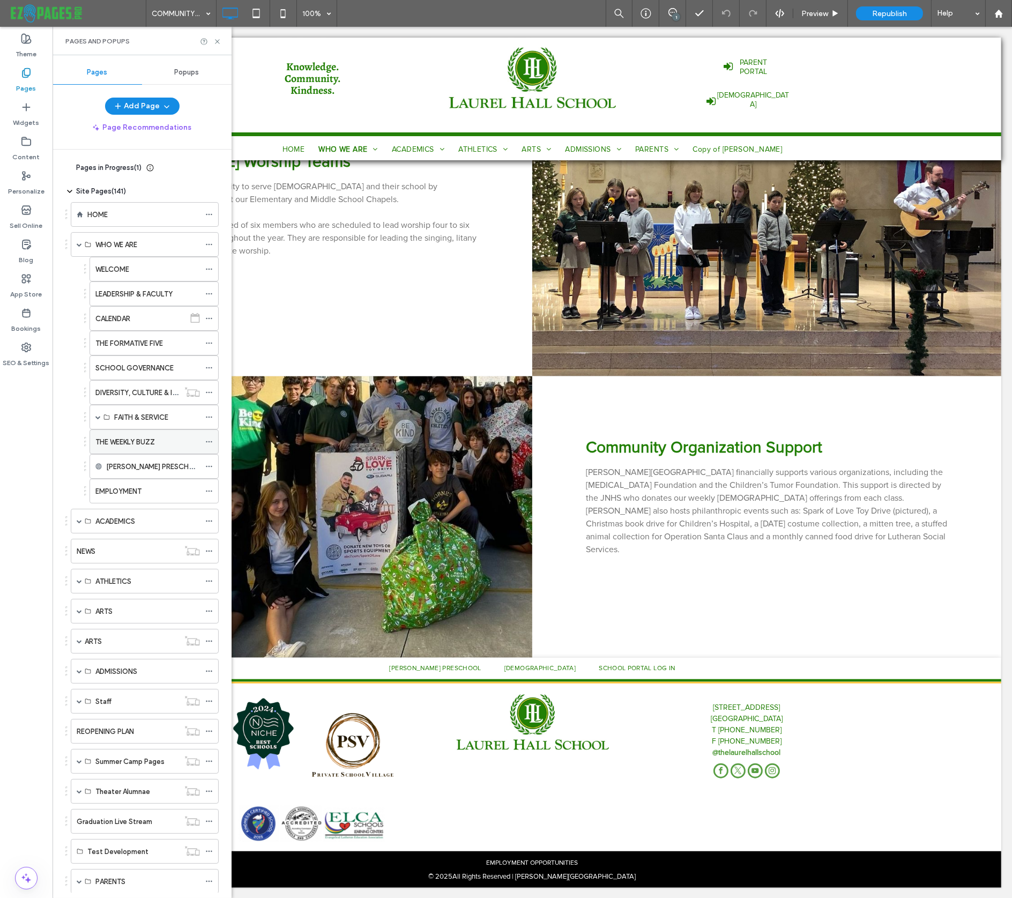
click at [113, 438] on label "THE WEEKLY BUZZ" at bounding box center [124, 441] width 59 height 19
click at [130, 482] on div at bounding box center [506, 449] width 1012 height 898
click at [128, 487] on div at bounding box center [506, 449] width 1012 height 898
click at [130, 438] on div at bounding box center [506, 449] width 1012 height 898
click at [133, 488] on label "EMPLOYMENT" at bounding box center [118, 491] width 46 height 19
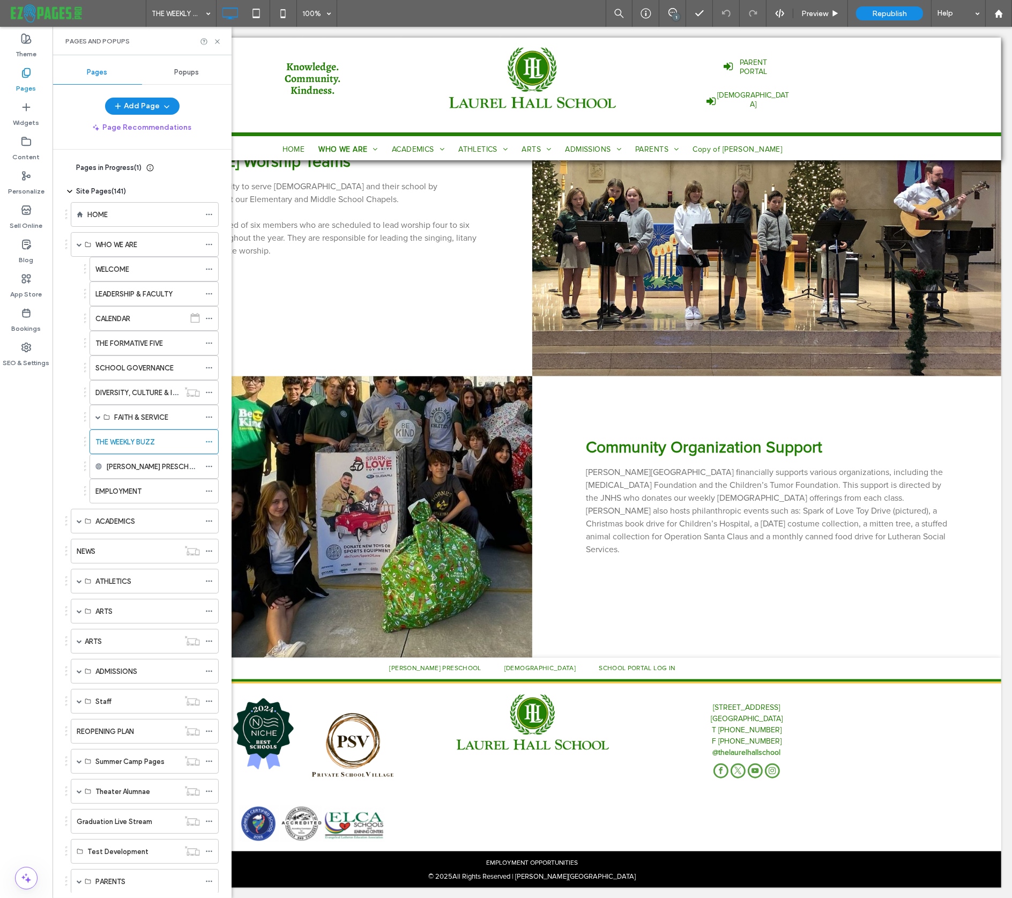
click at [125, 495] on div at bounding box center [506, 449] width 1012 height 898
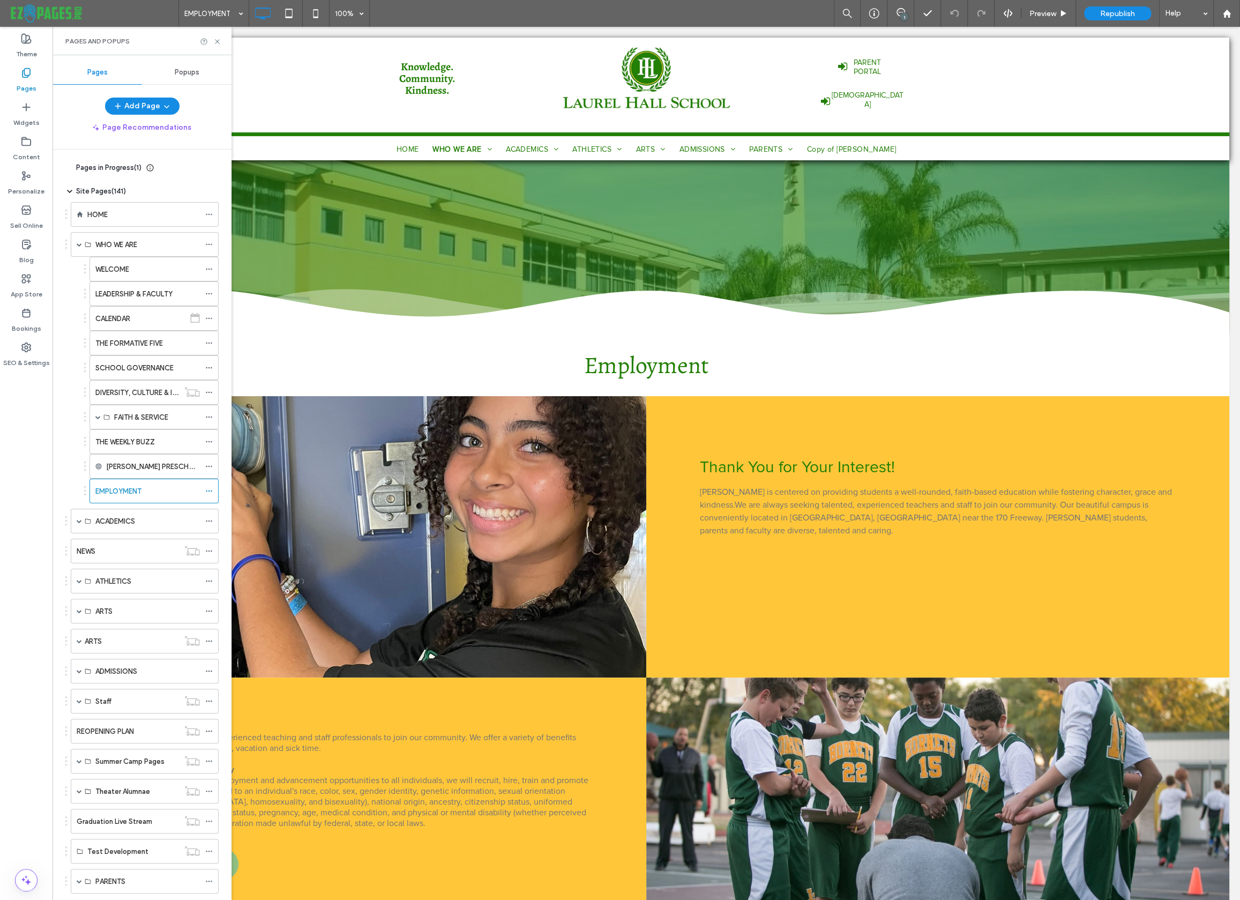
scroll to position [83, 0]
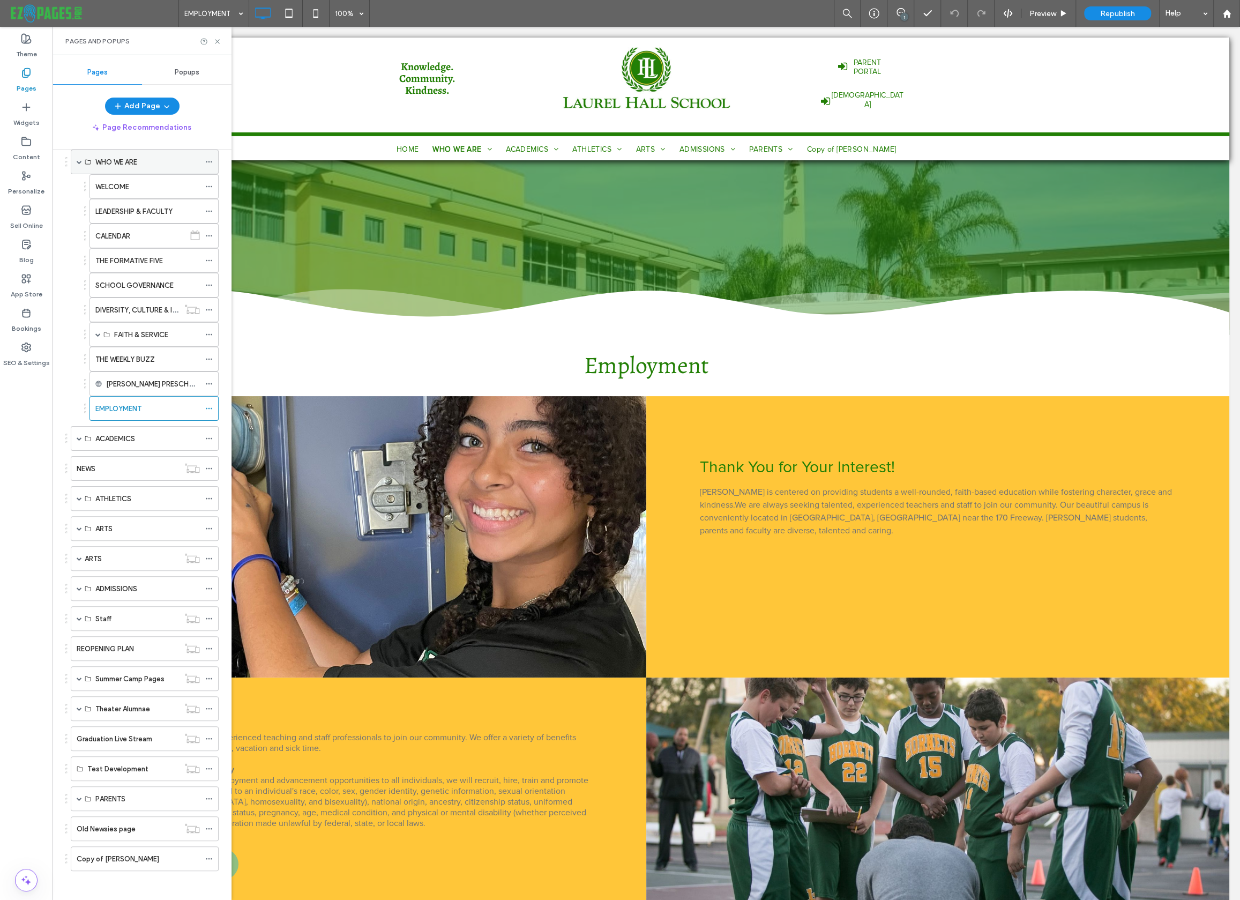
click at [78, 159] on span at bounding box center [79, 161] width 5 height 5
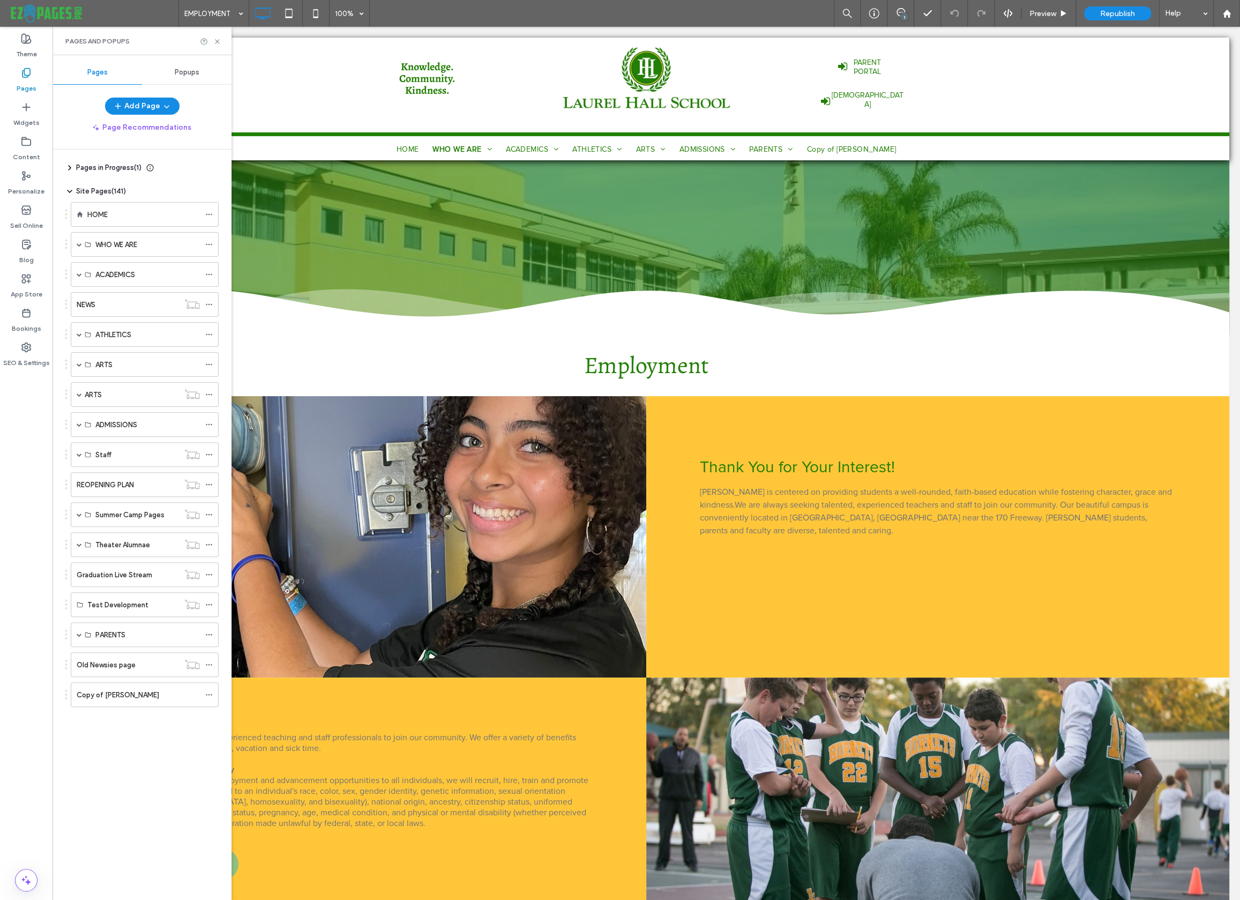
scroll to position [0, 0]
click at [78, 273] on span at bounding box center [79, 274] width 5 height 5
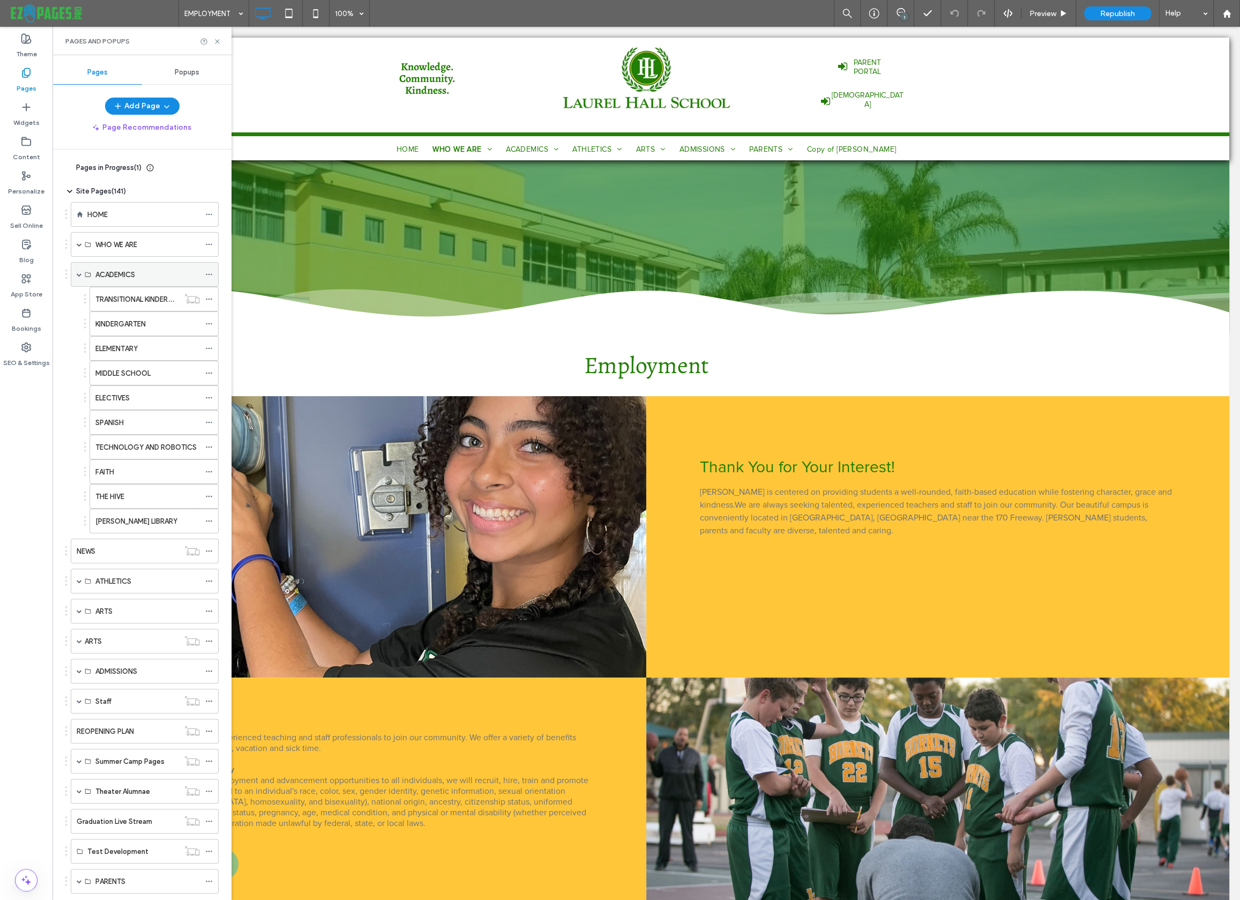
click at [78, 273] on span at bounding box center [79, 274] width 5 height 5
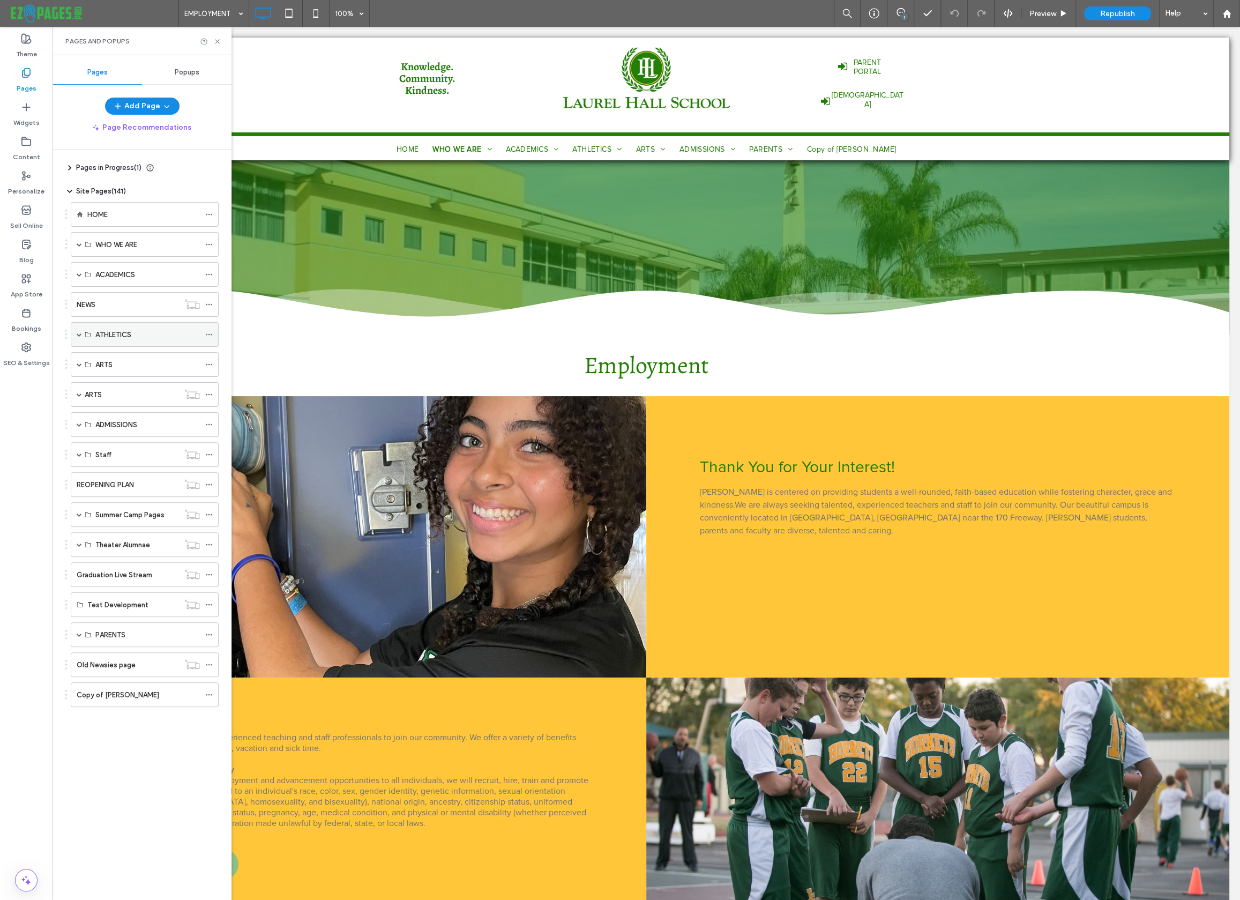
click at [78, 333] on span at bounding box center [79, 334] width 5 height 5
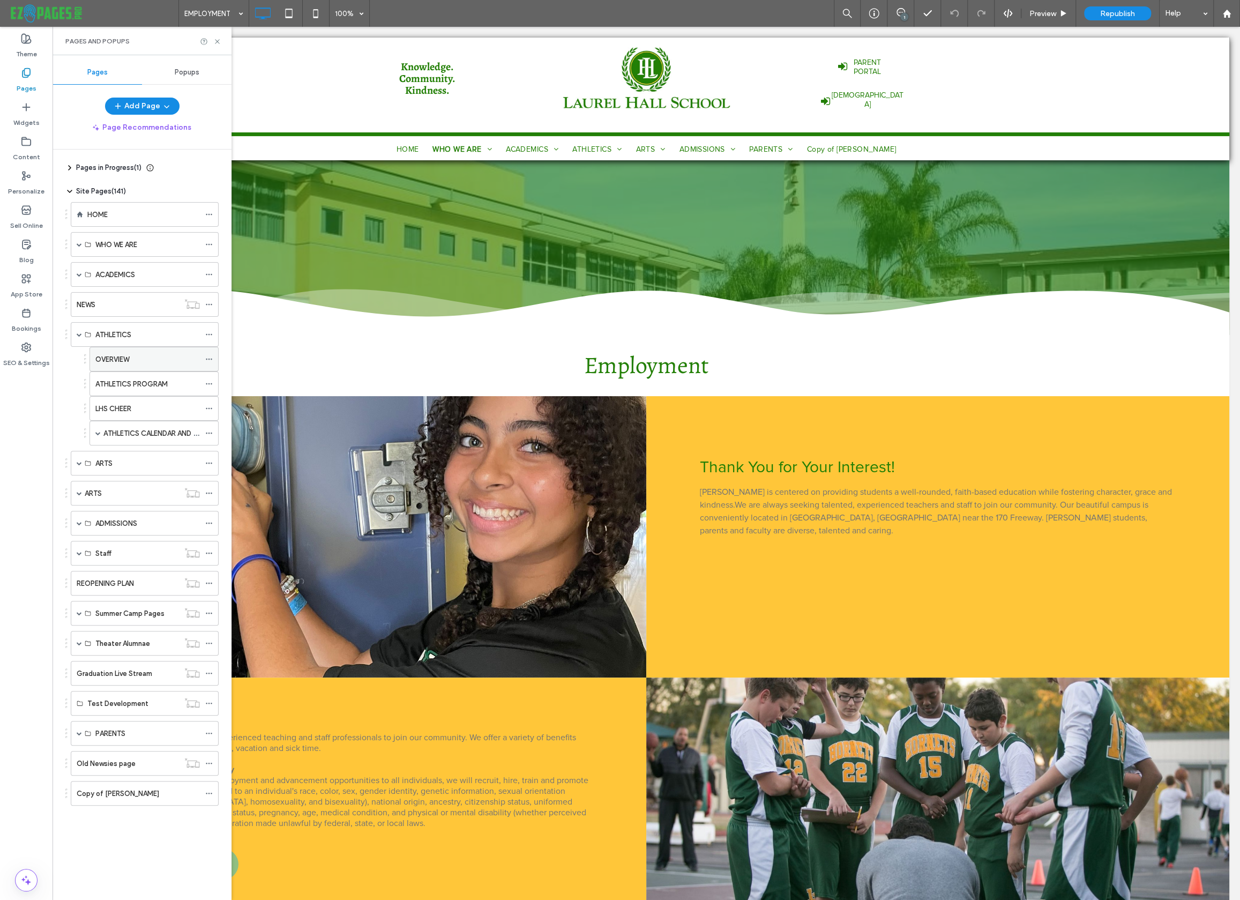
click at [131, 354] on div "OVERVIEW" at bounding box center [147, 359] width 104 height 11
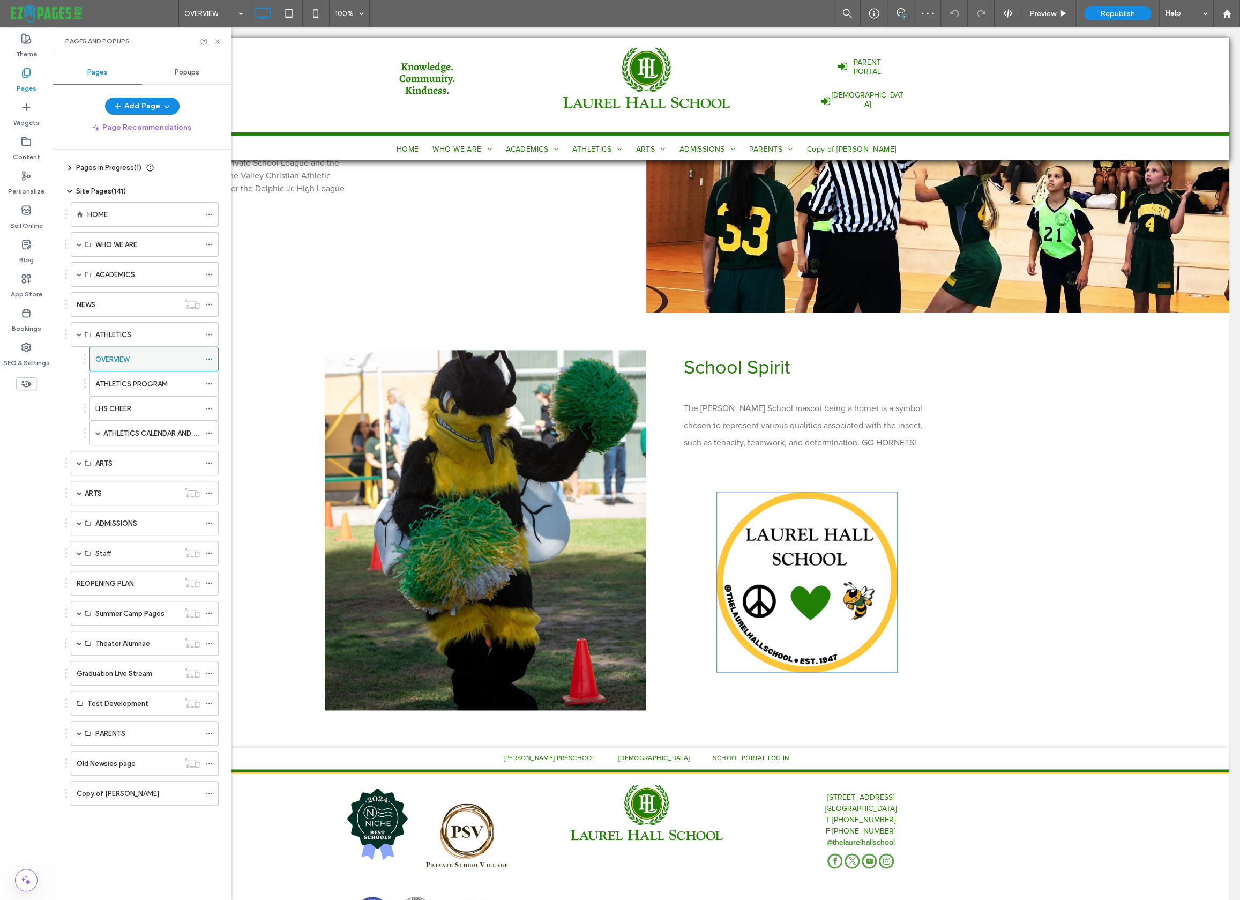
scroll to position [970, 0]
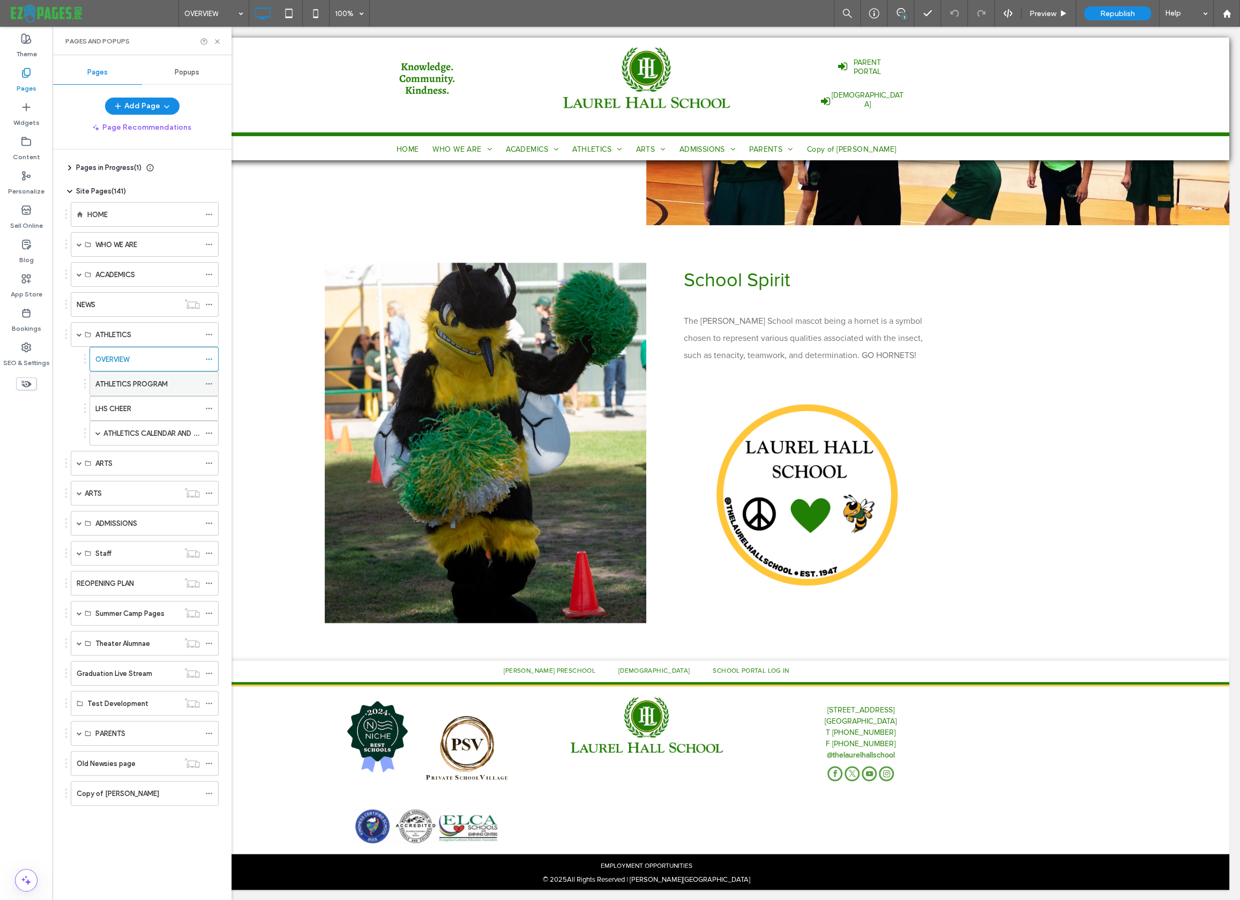
click at [141, 383] on label "ATHLETICS PROGRAM" at bounding box center [131, 384] width 72 height 19
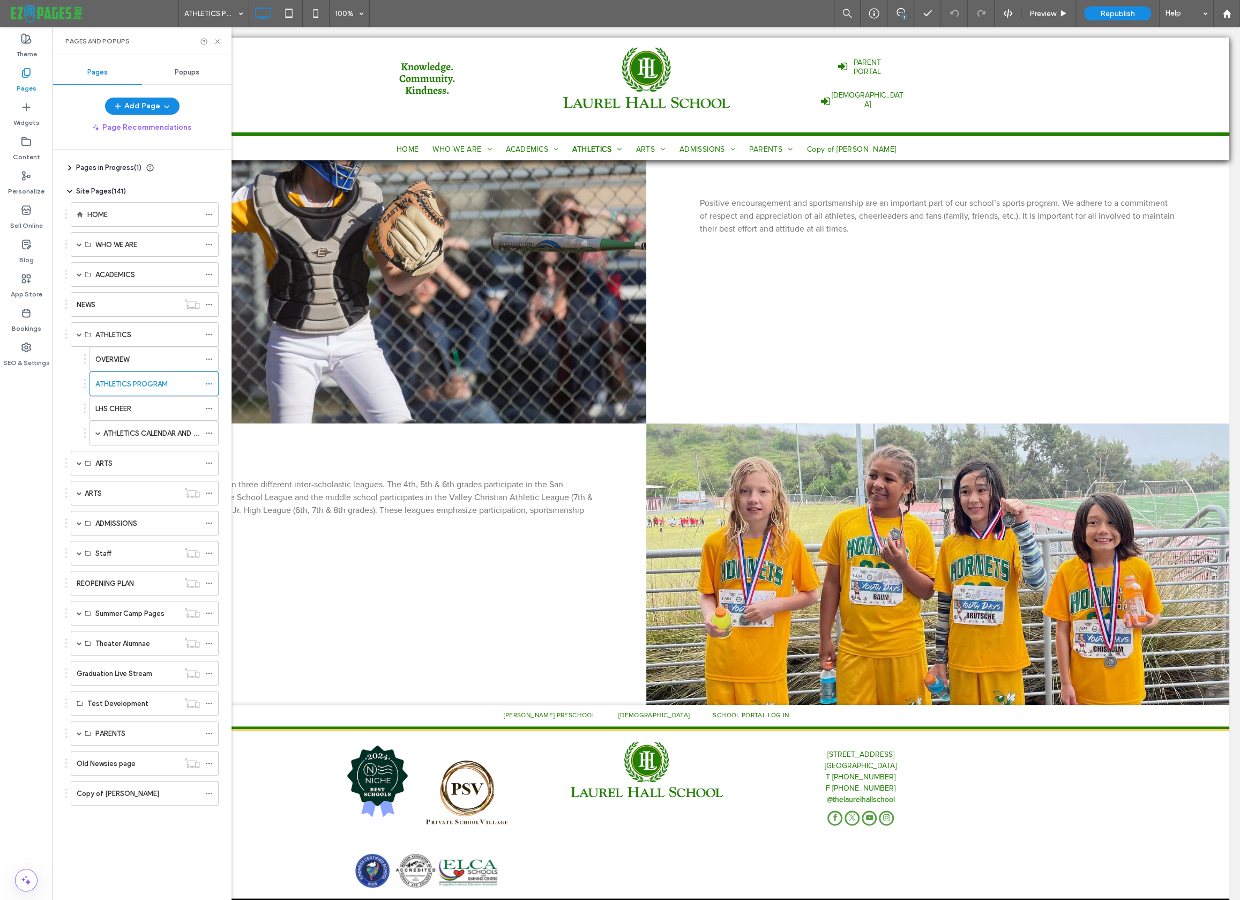
scroll to position [827, 0]
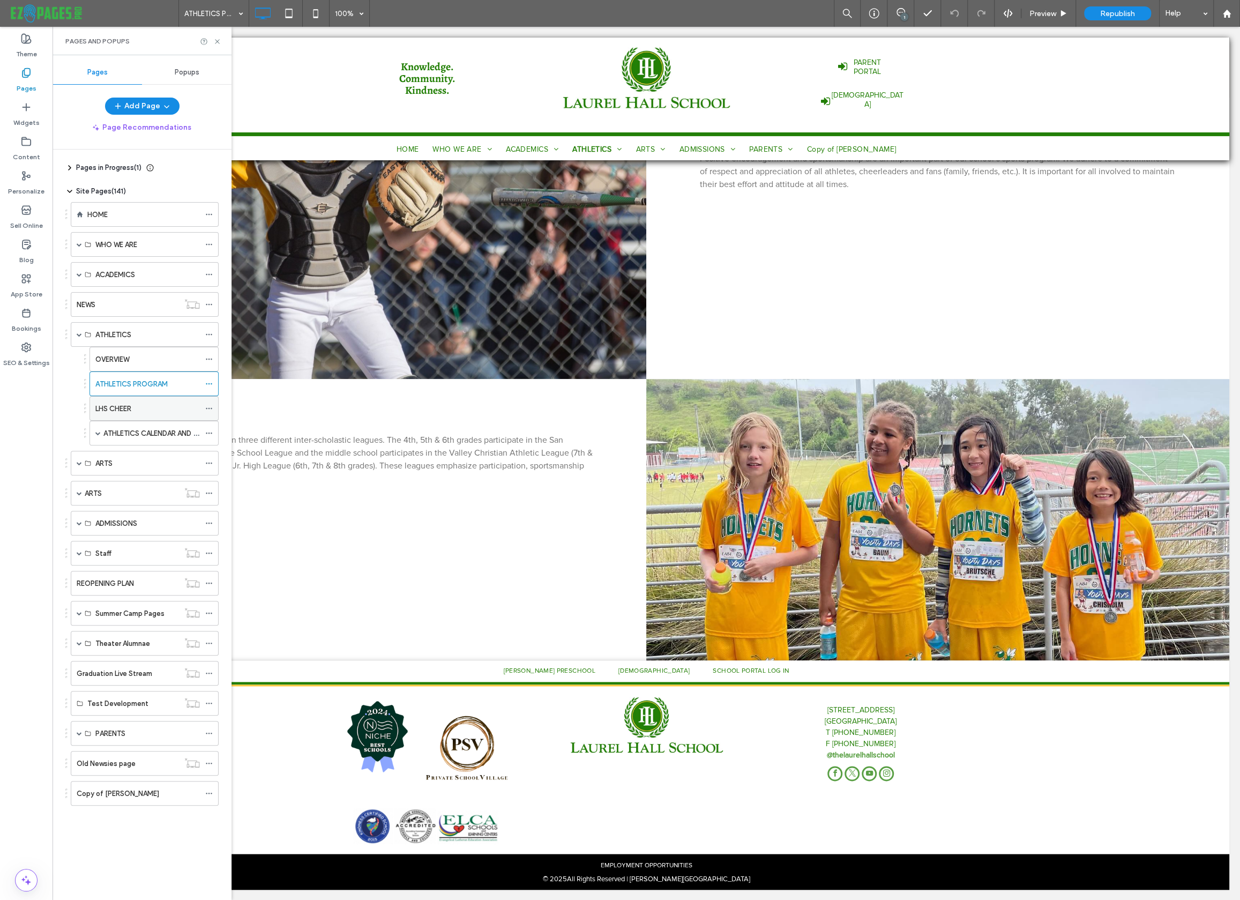
click at [117, 409] on label "LHS CHEER" at bounding box center [113, 408] width 36 height 19
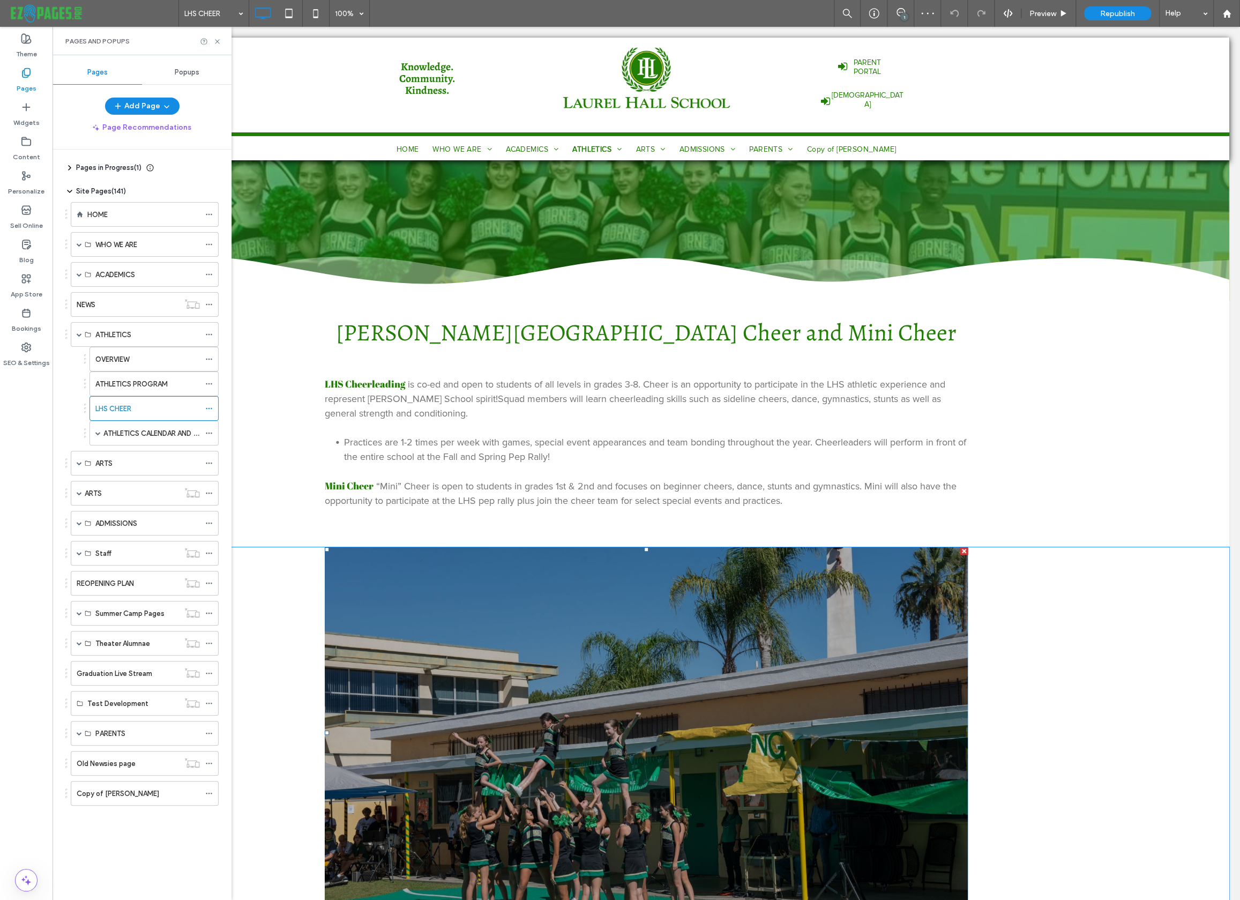
scroll to position [366, 0]
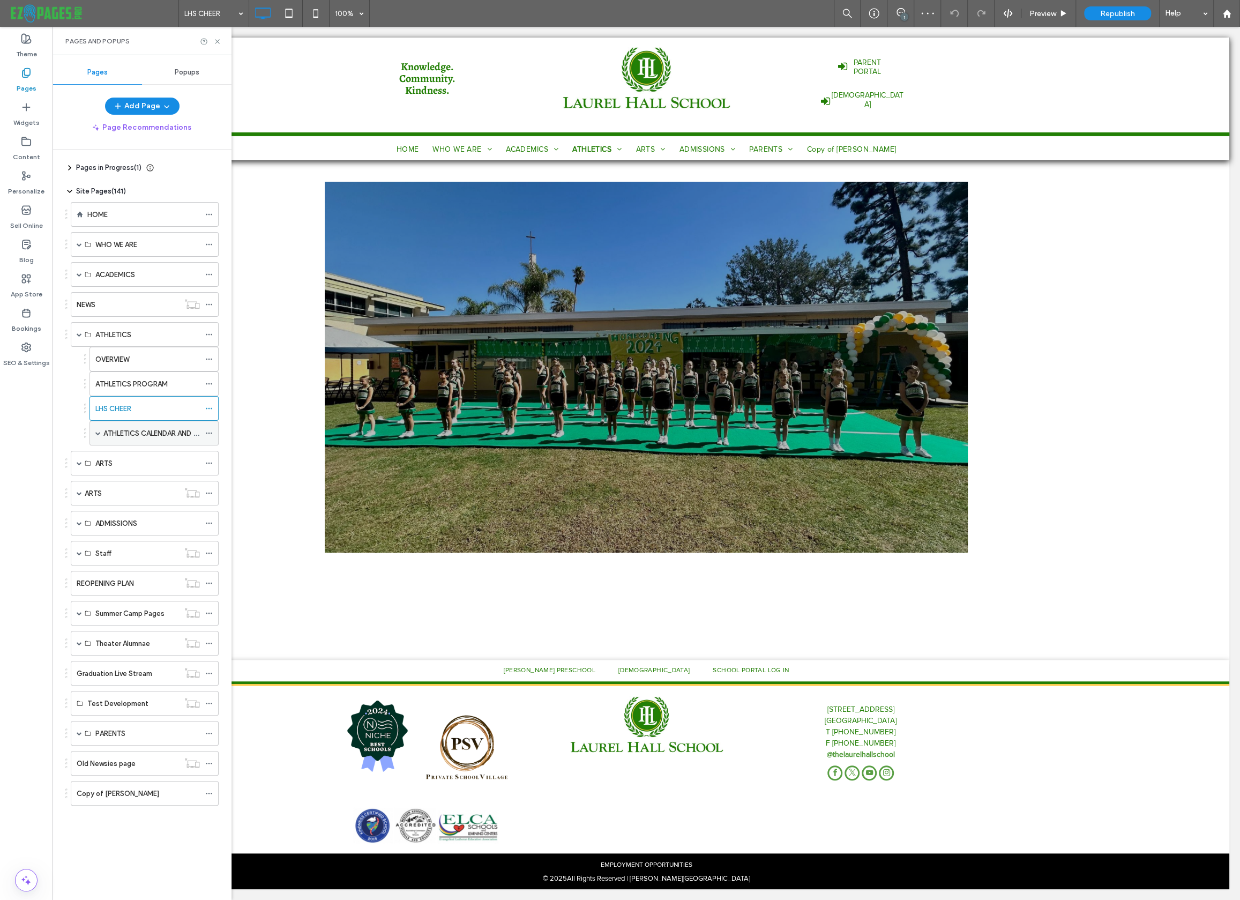
click at [100, 431] on span at bounding box center [97, 432] width 5 height 5
click at [131, 435] on label "ATHLETICS CALENDAR AND FORMS" at bounding box center [160, 433] width 114 height 19
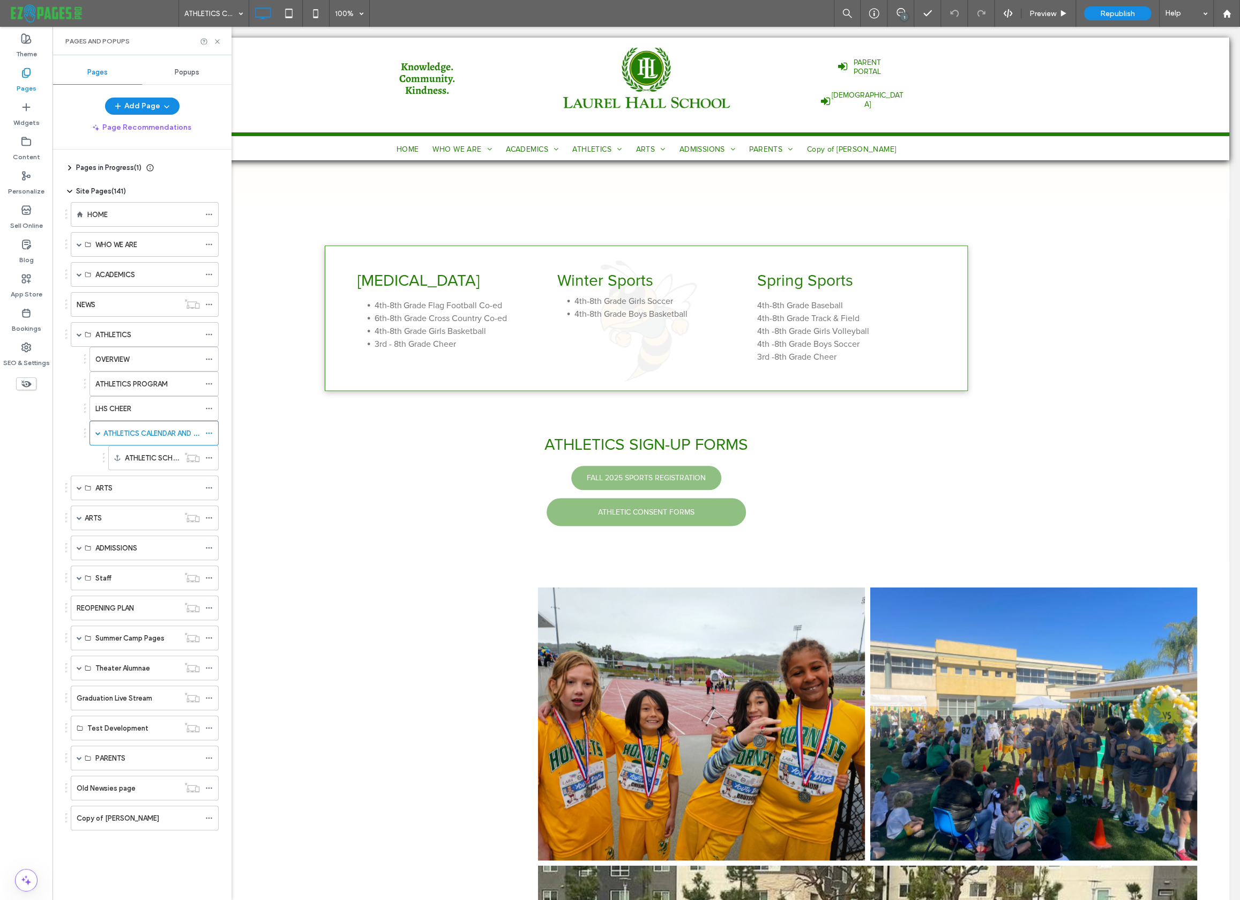
scroll to position [800, 0]
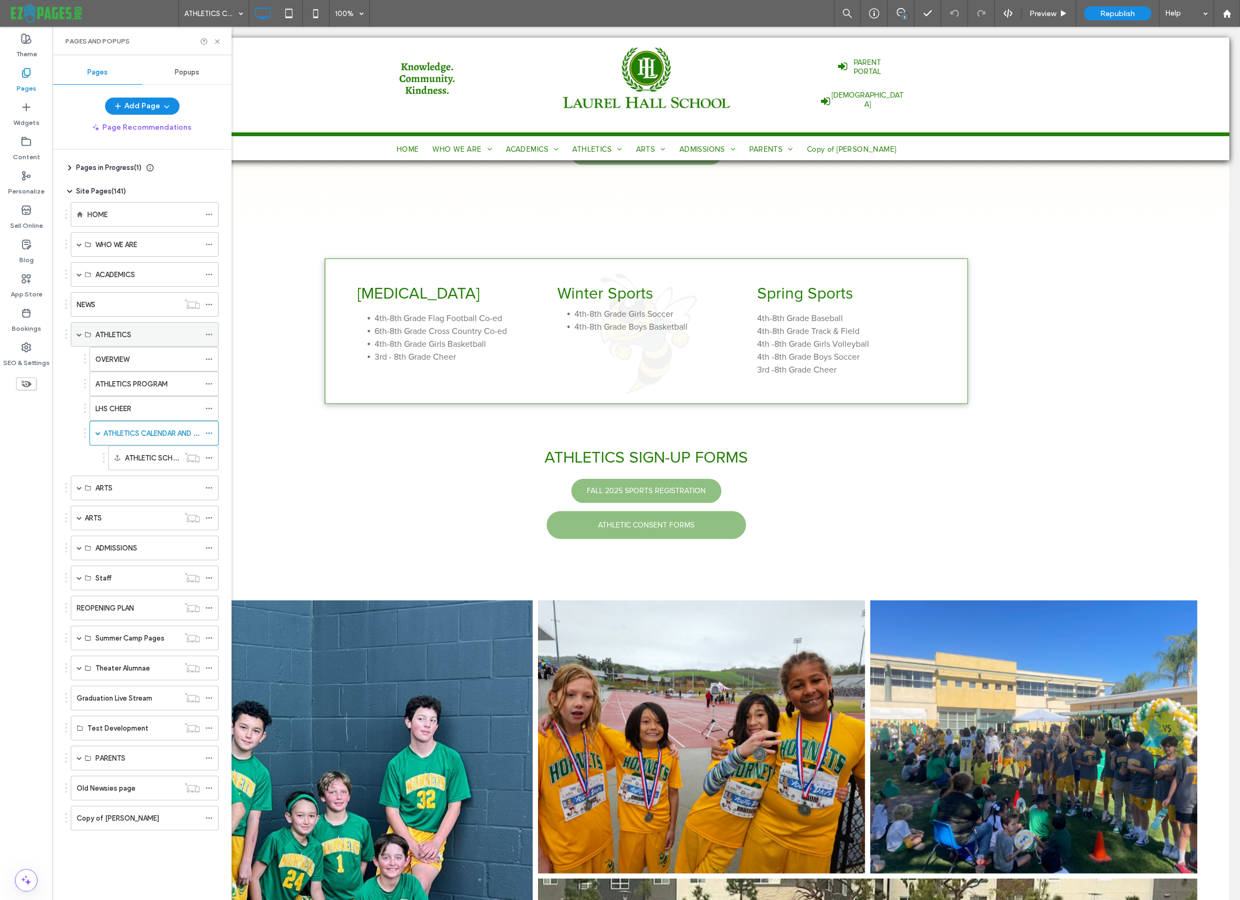
click at [78, 333] on span at bounding box center [79, 334] width 5 height 5
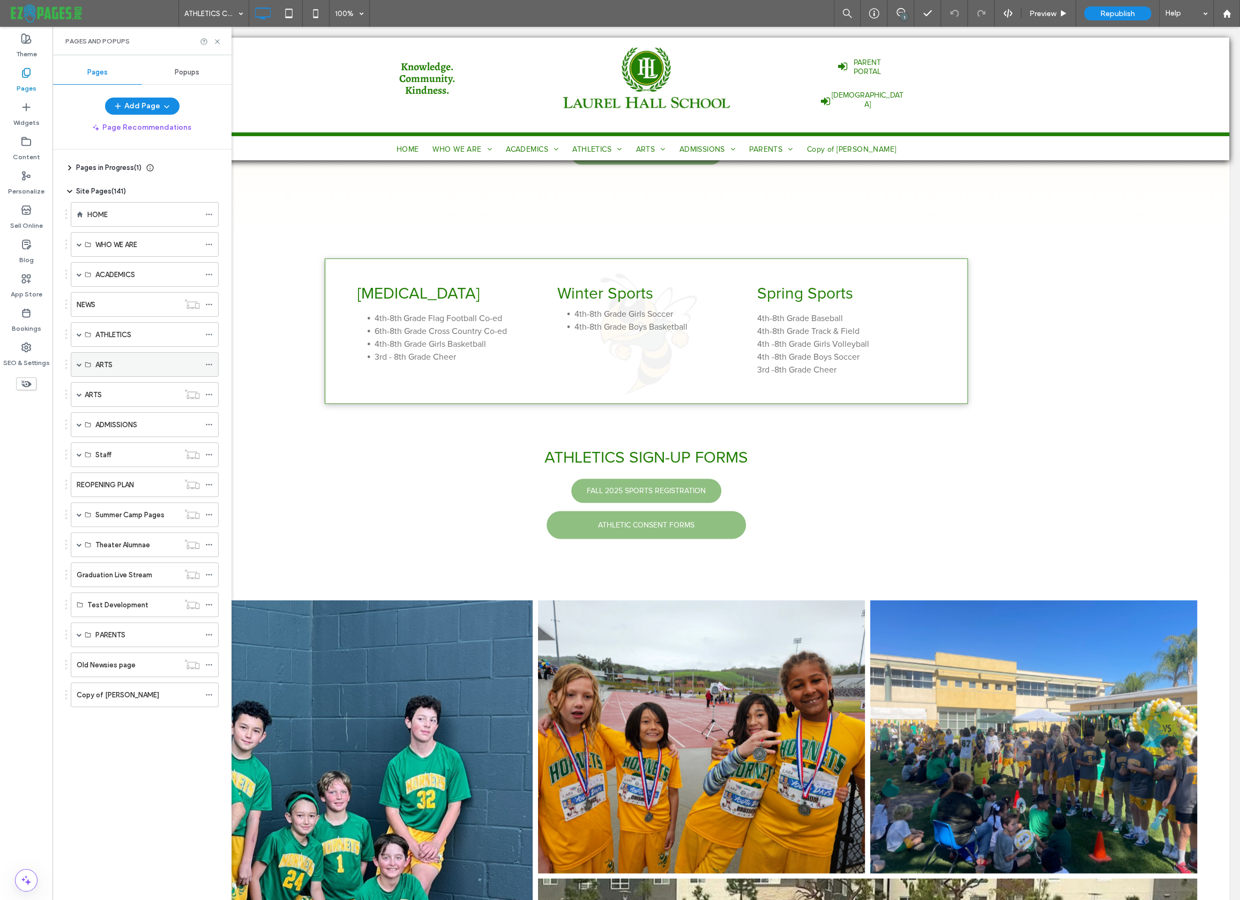
click at [78, 364] on span at bounding box center [79, 364] width 5 height 5
click at [122, 384] on label "VISUAL ARTS" at bounding box center [115, 389] width 41 height 19
click at [138, 406] on div "MUSIC" at bounding box center [147, 414] width 104 height 24
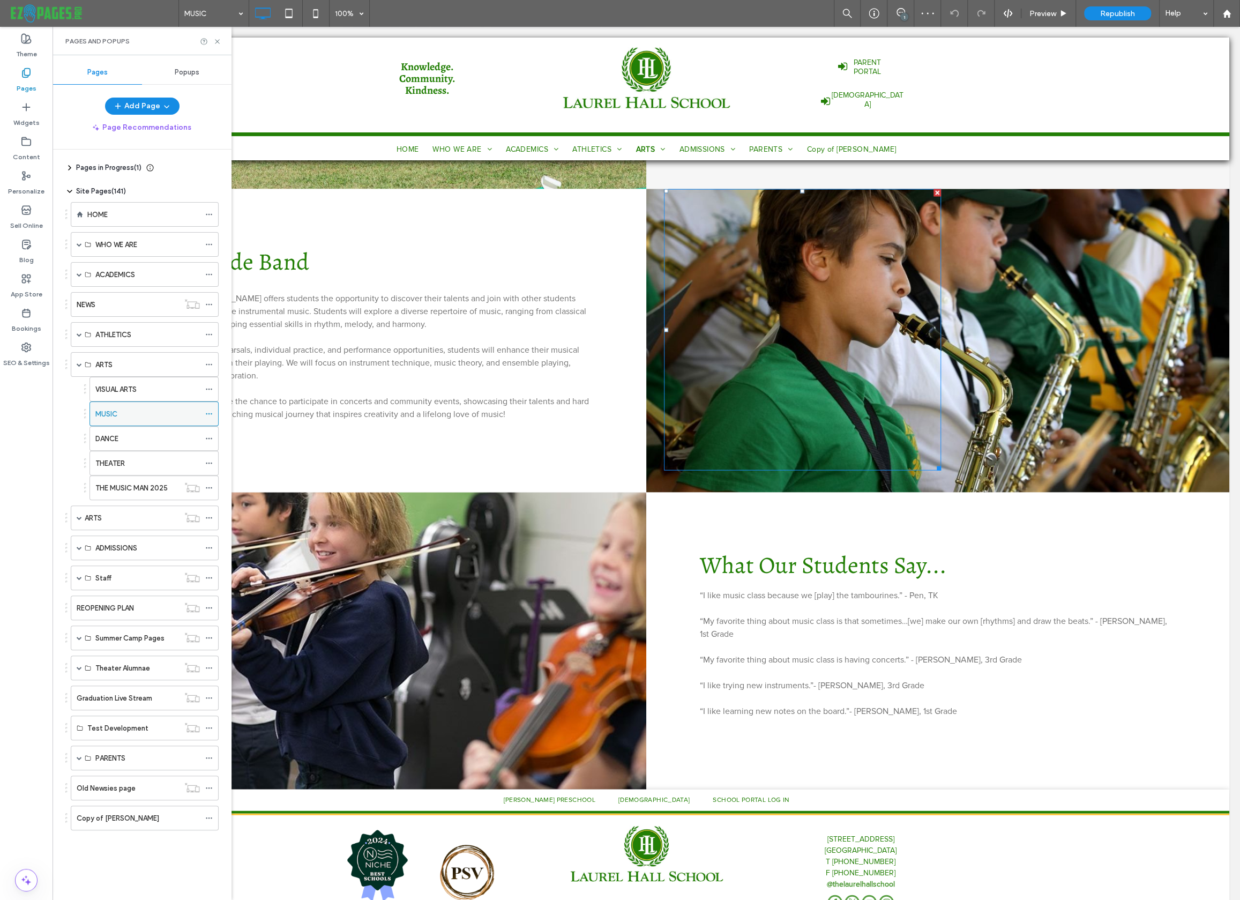
scroll to position [1372, 0]
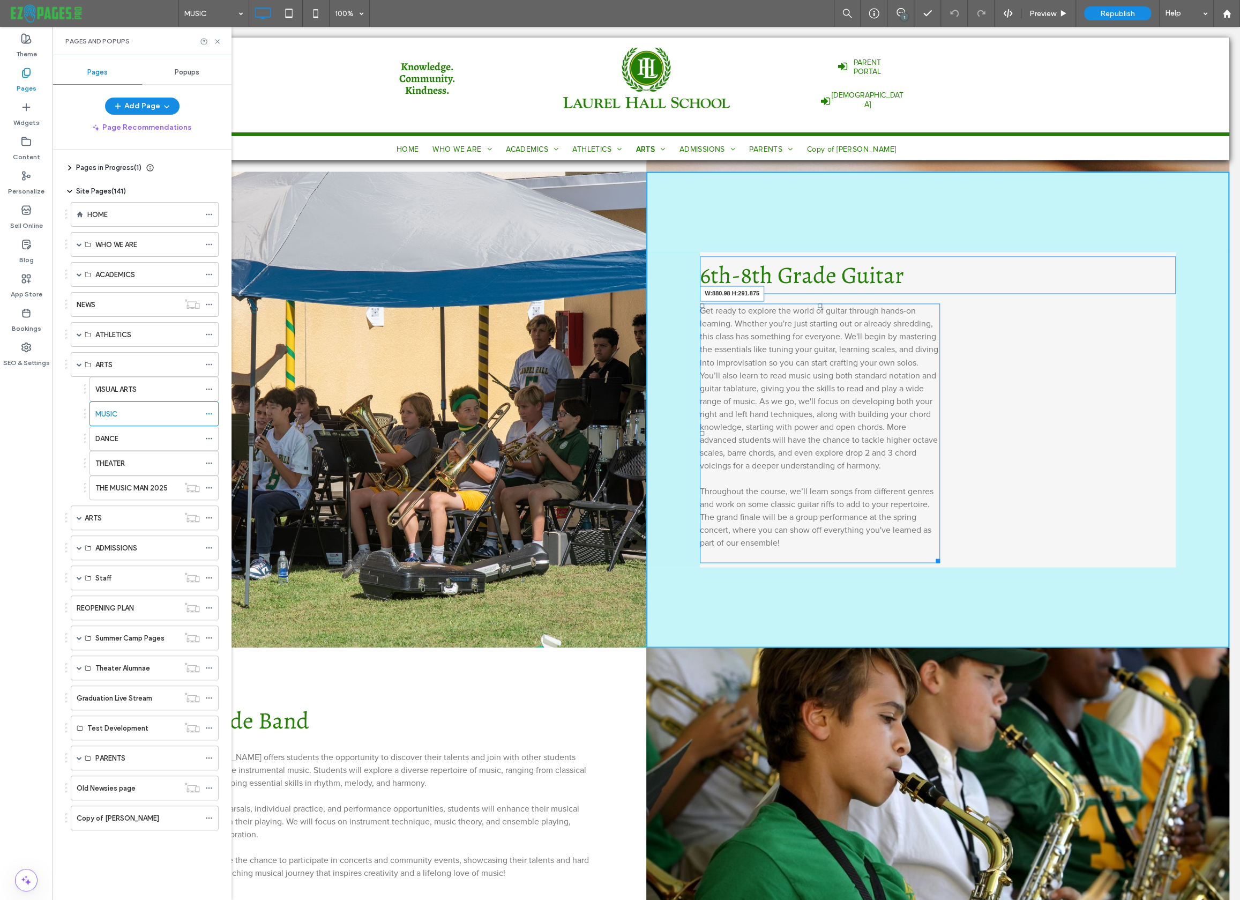
drag, startPoint x: 934, startPoint y: 533, endPoint x: 906, endPoint y: 509, distance: 37.3
click at [1011, 545] on div "Click To Paste Click To Paste Row Music Click To Paste Row Click To Paste Kinde…" at bounding box center [646, 17] width 1166 height 2459
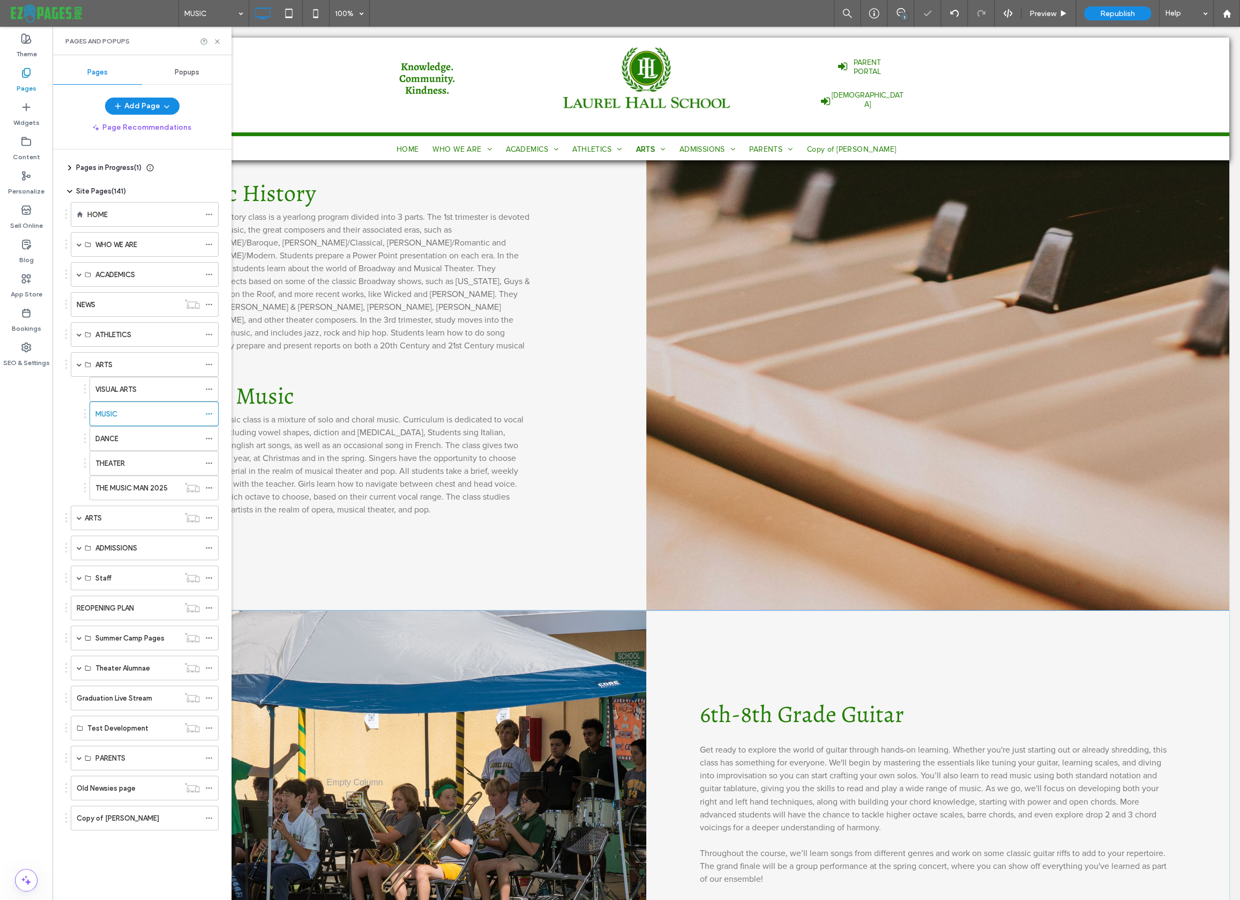
scroll to position [710, 0]
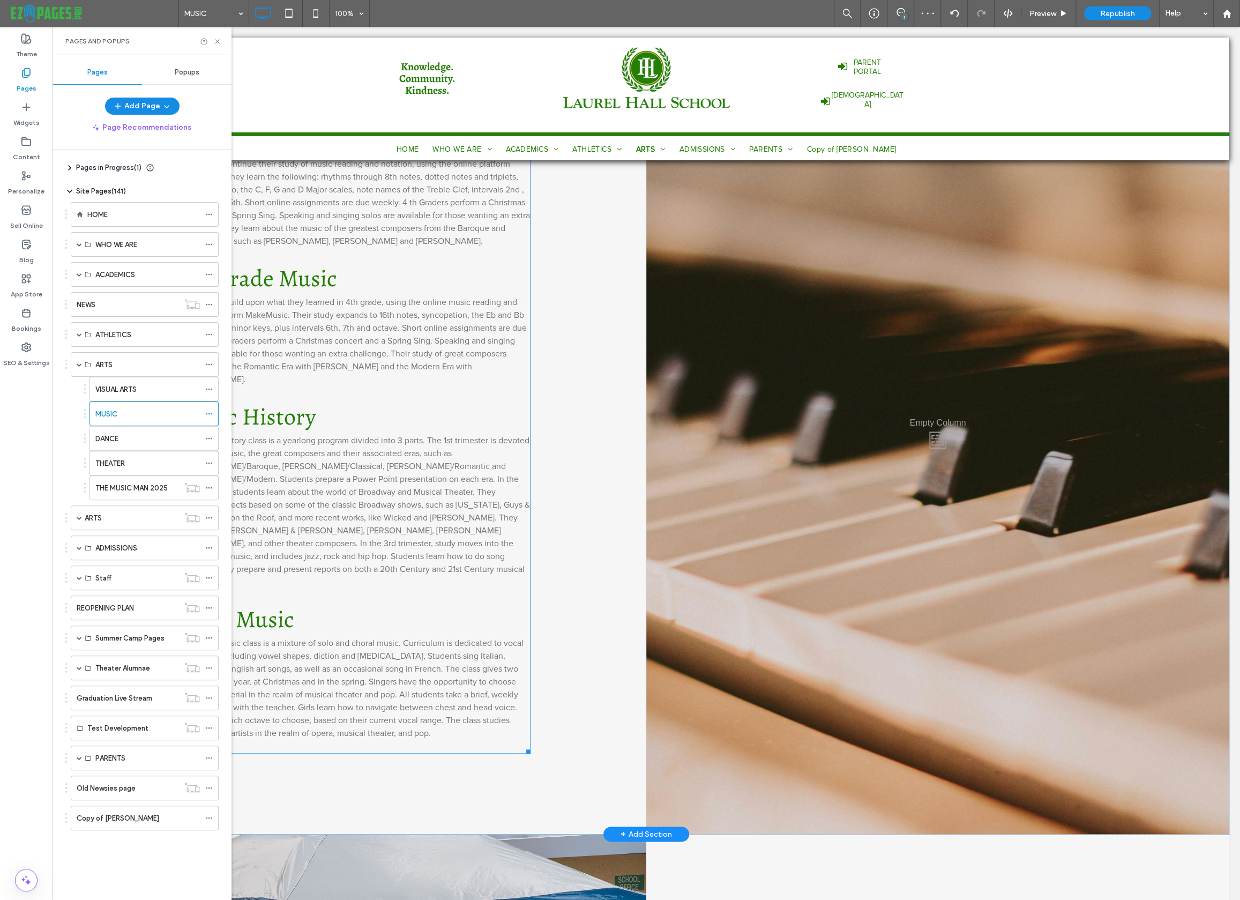
click at [471, 435] on span "The Music History class is a yearlong program divided into 3 parts. The 1st tri…" at bounding box center [354, 511] width 351 height 152
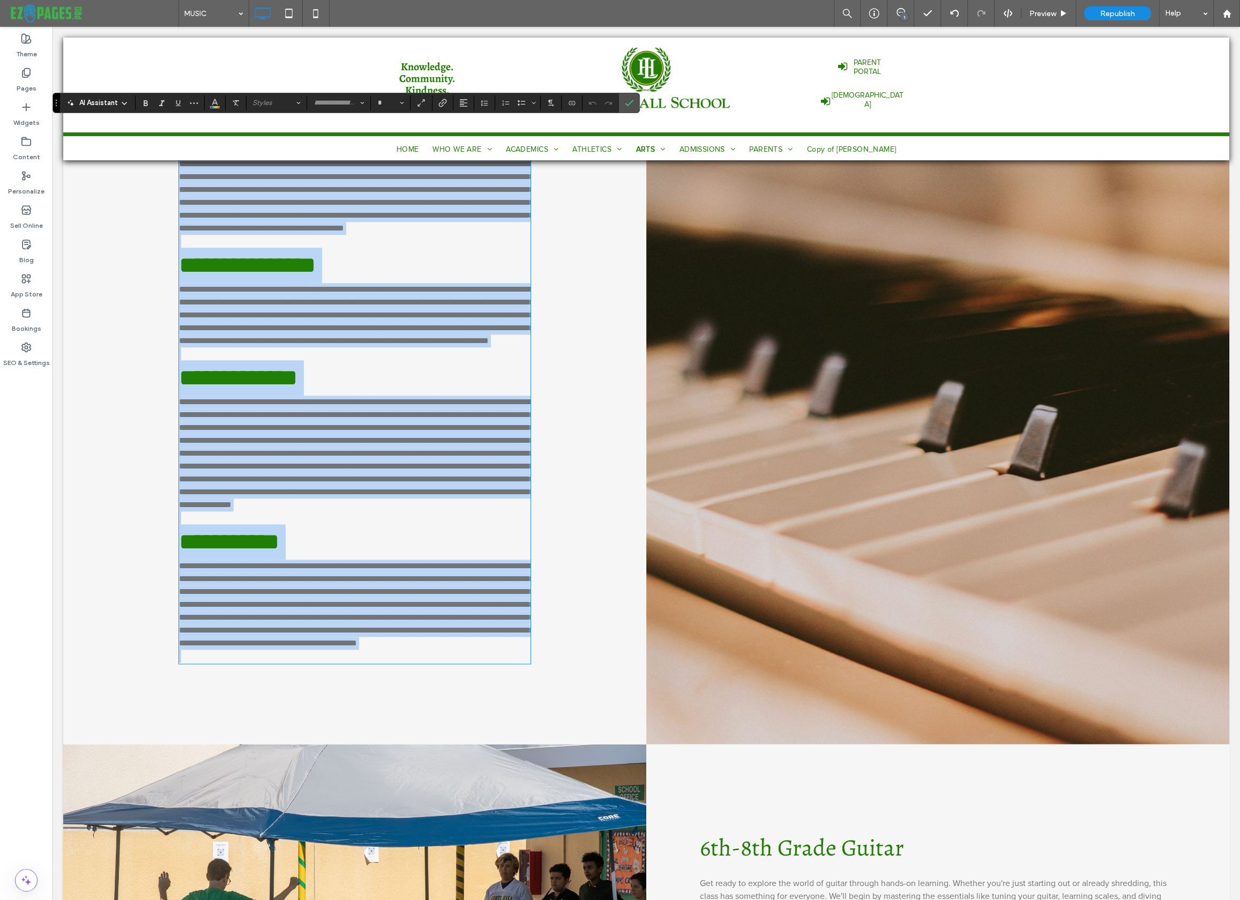
click at [521, 662] on p at bounding box center [355, 655] width 352 height 13
type input "**********"
type input "**"
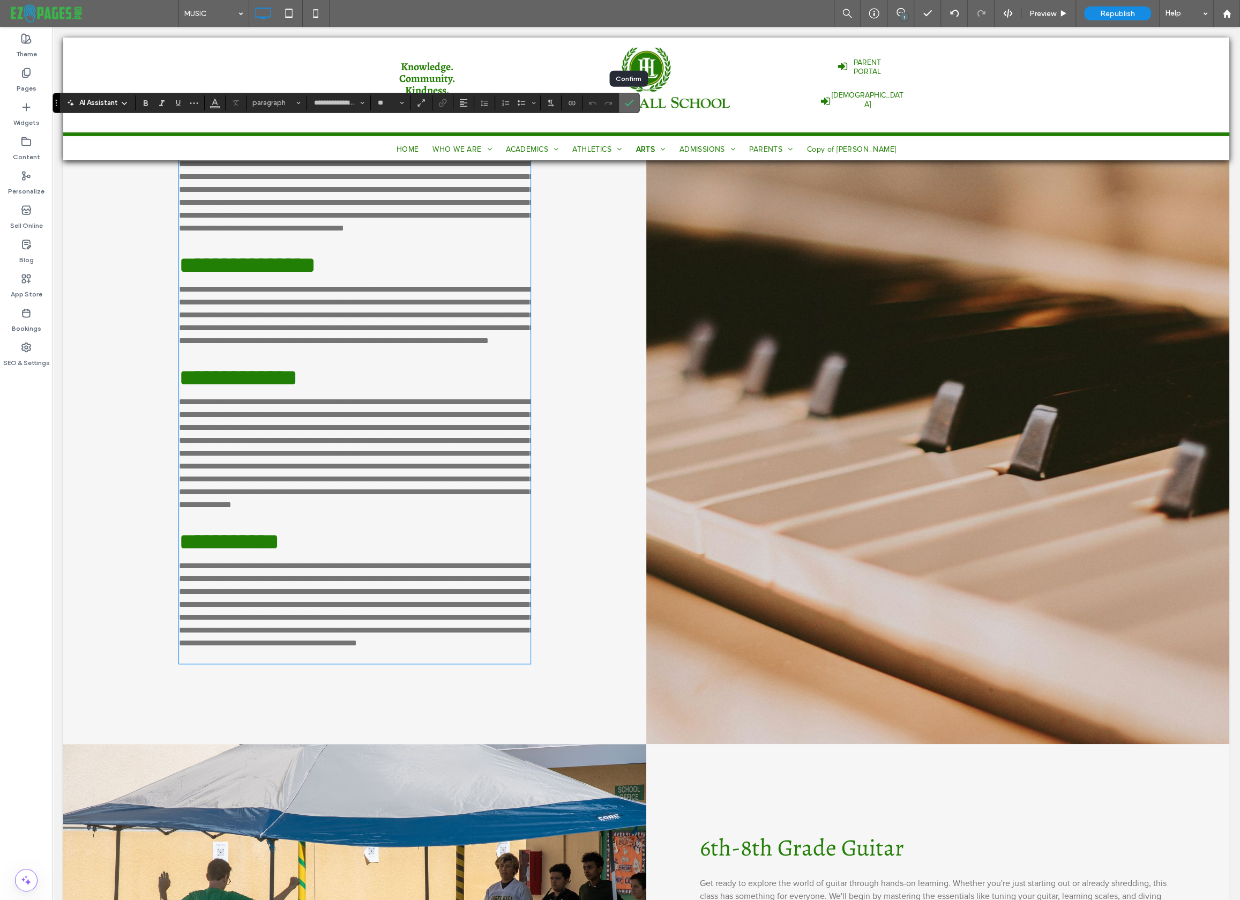
click at [625, 103] on icon "Confirm" at bounding box center [629, 103] width 9 height 9
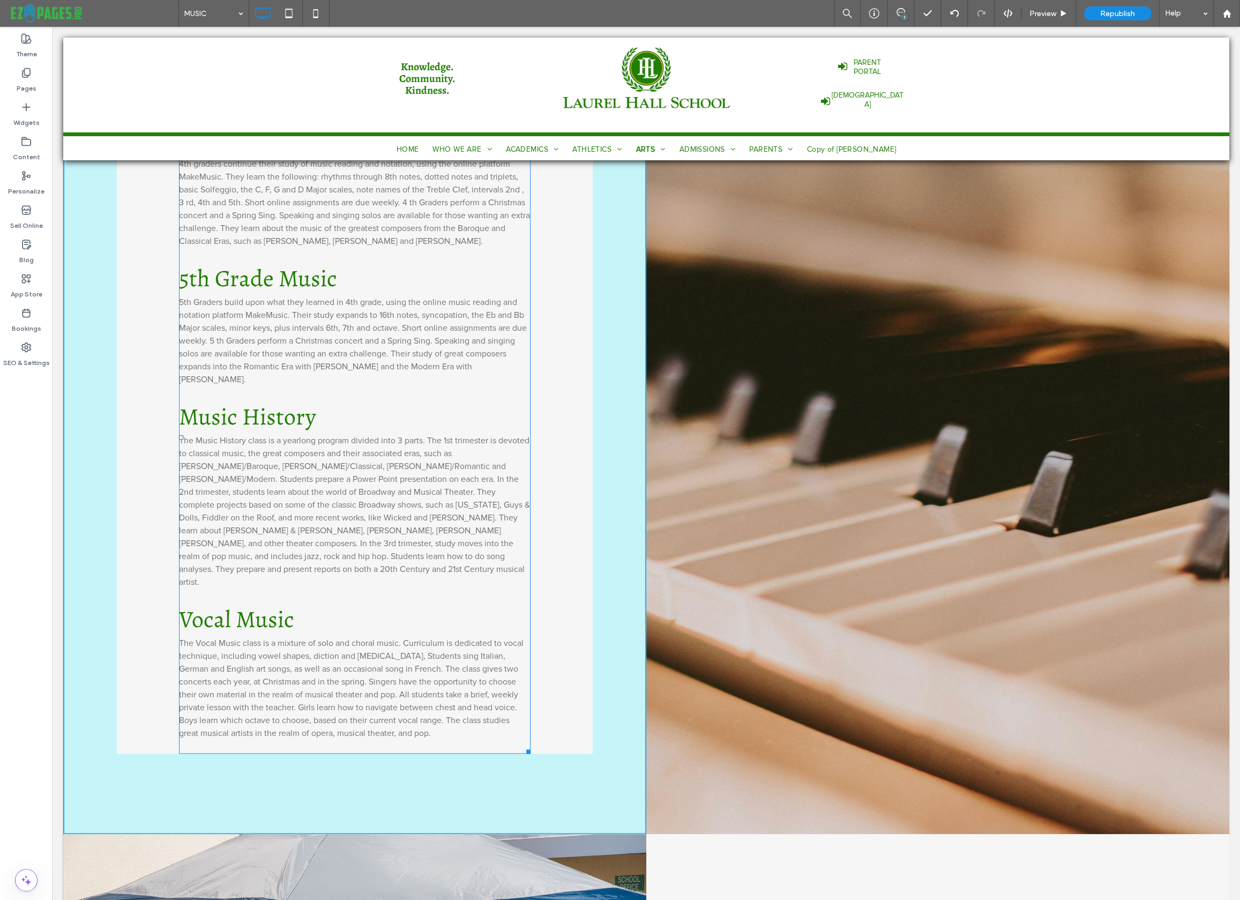
drag, startPoint x: 527, startPoint y: 726, endPoint x: 670, endPoint y: 734, distance: 142.8
click at [601, 721] on div "Click To Paste Click To Paste Row Music Click To Paste Row Click To Paste Kinde…" at bounding box center [646, 629] width 1166 height 2356
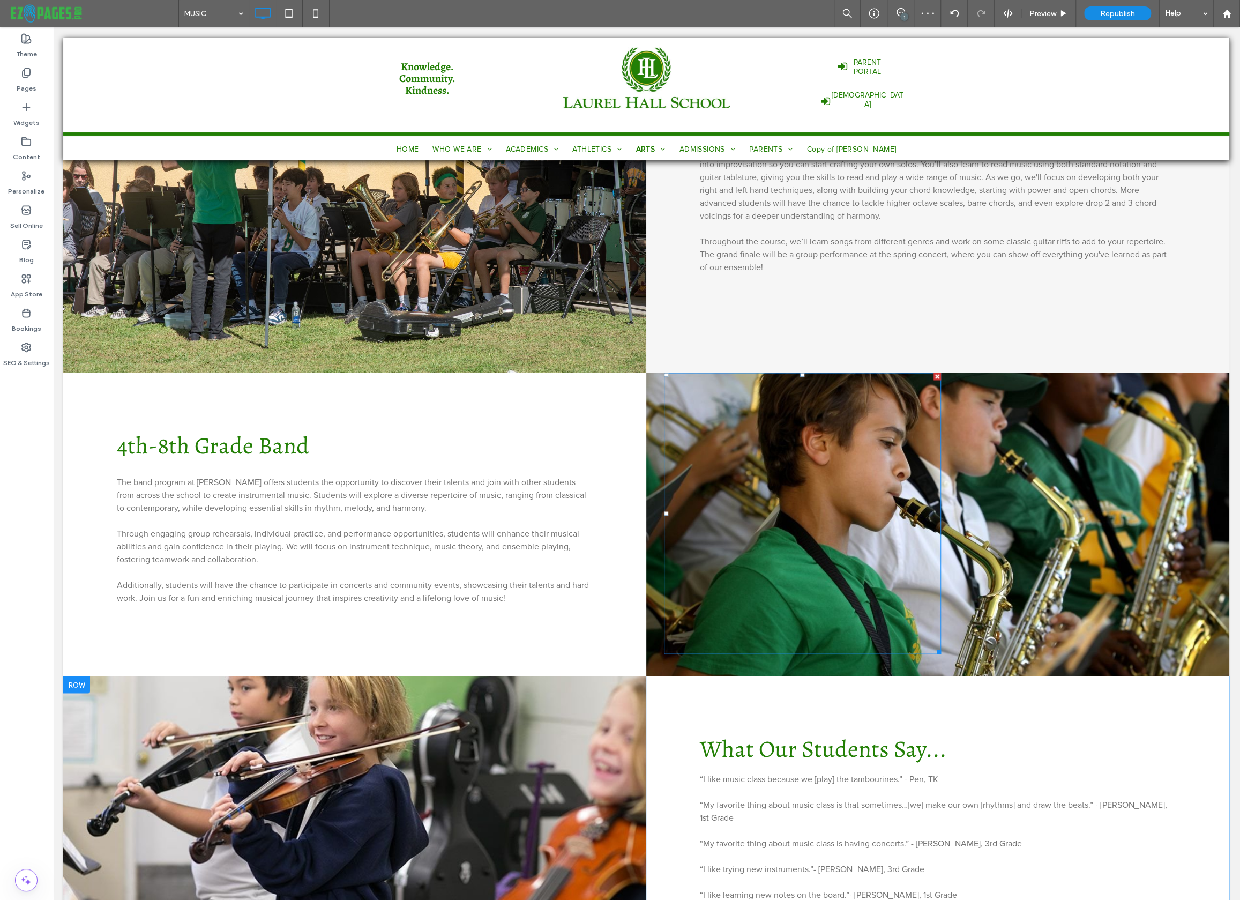
scroll to position [1715, 0]
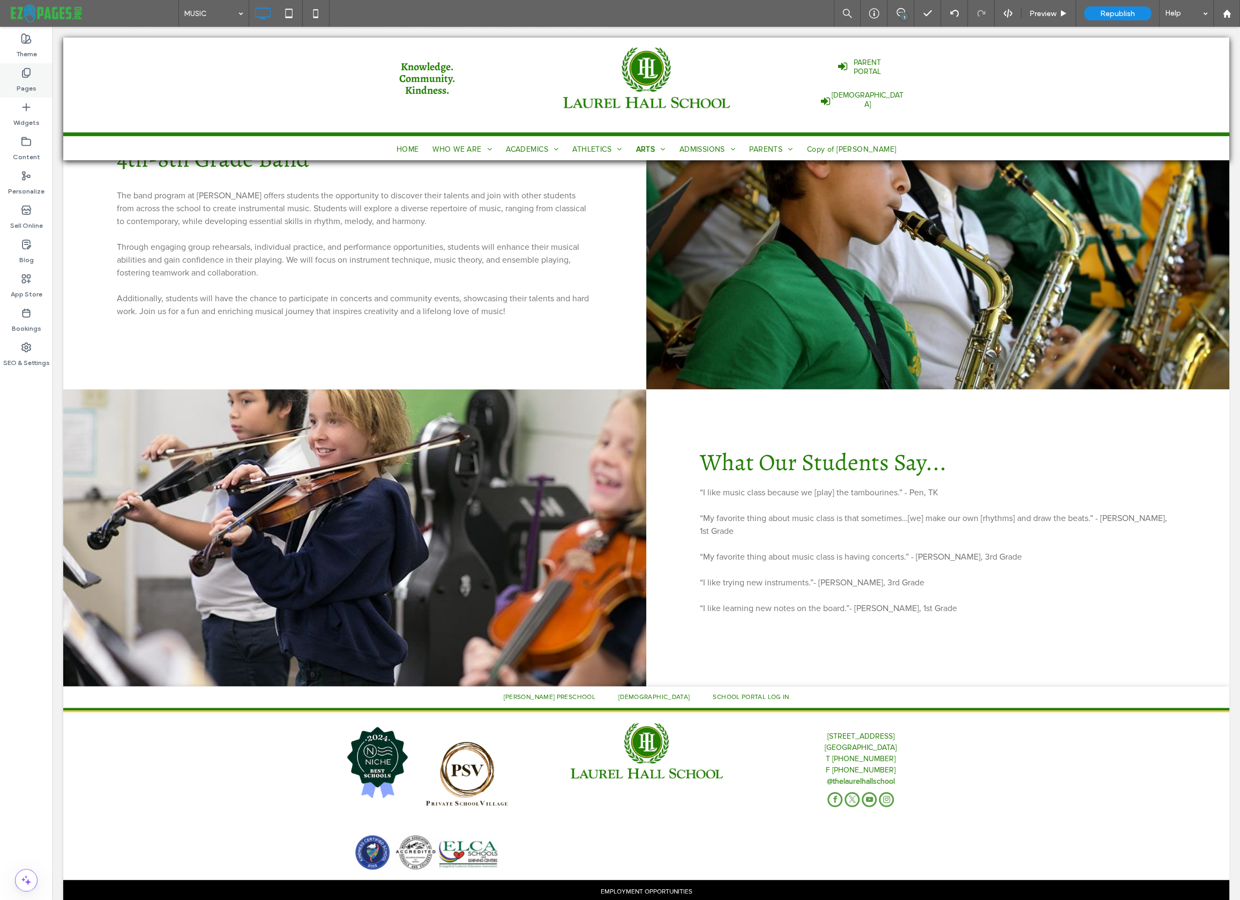
click at [33, 83] on label "Pages" at bounding box center [27, 85] width 20 height 15
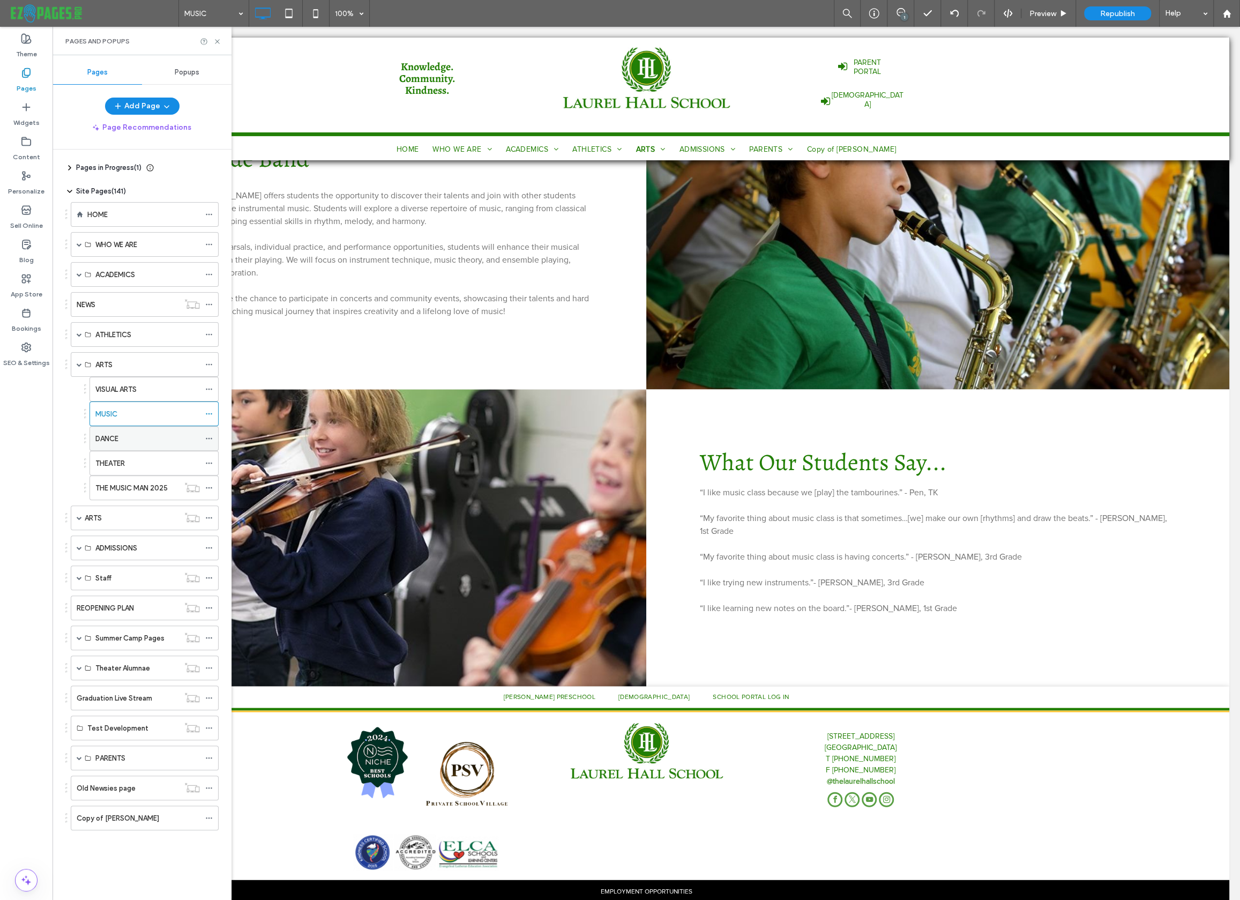
click at [129, 434] on div "DANCE" at bounding box center [147, 438] width 104 height 11
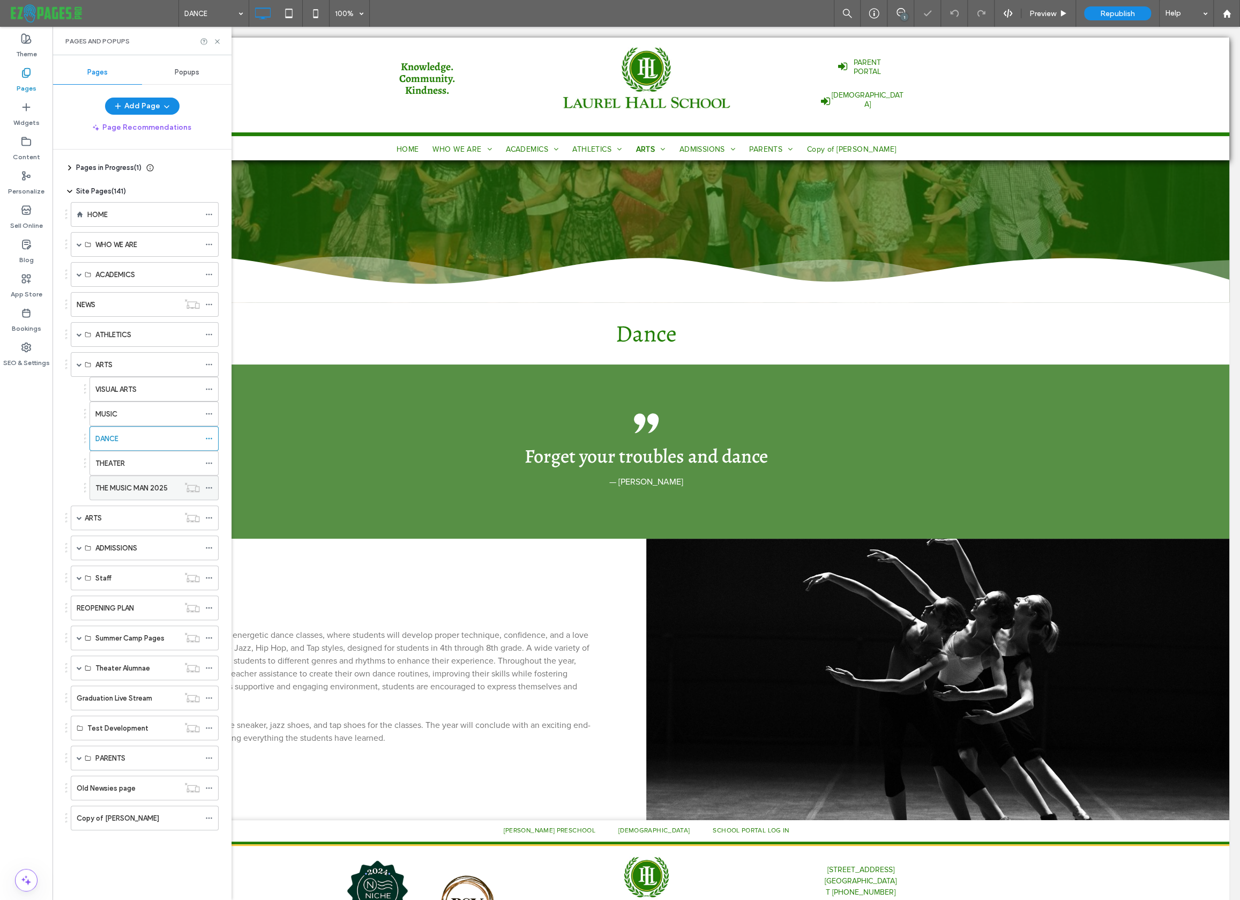
scroll to position [160, 0]
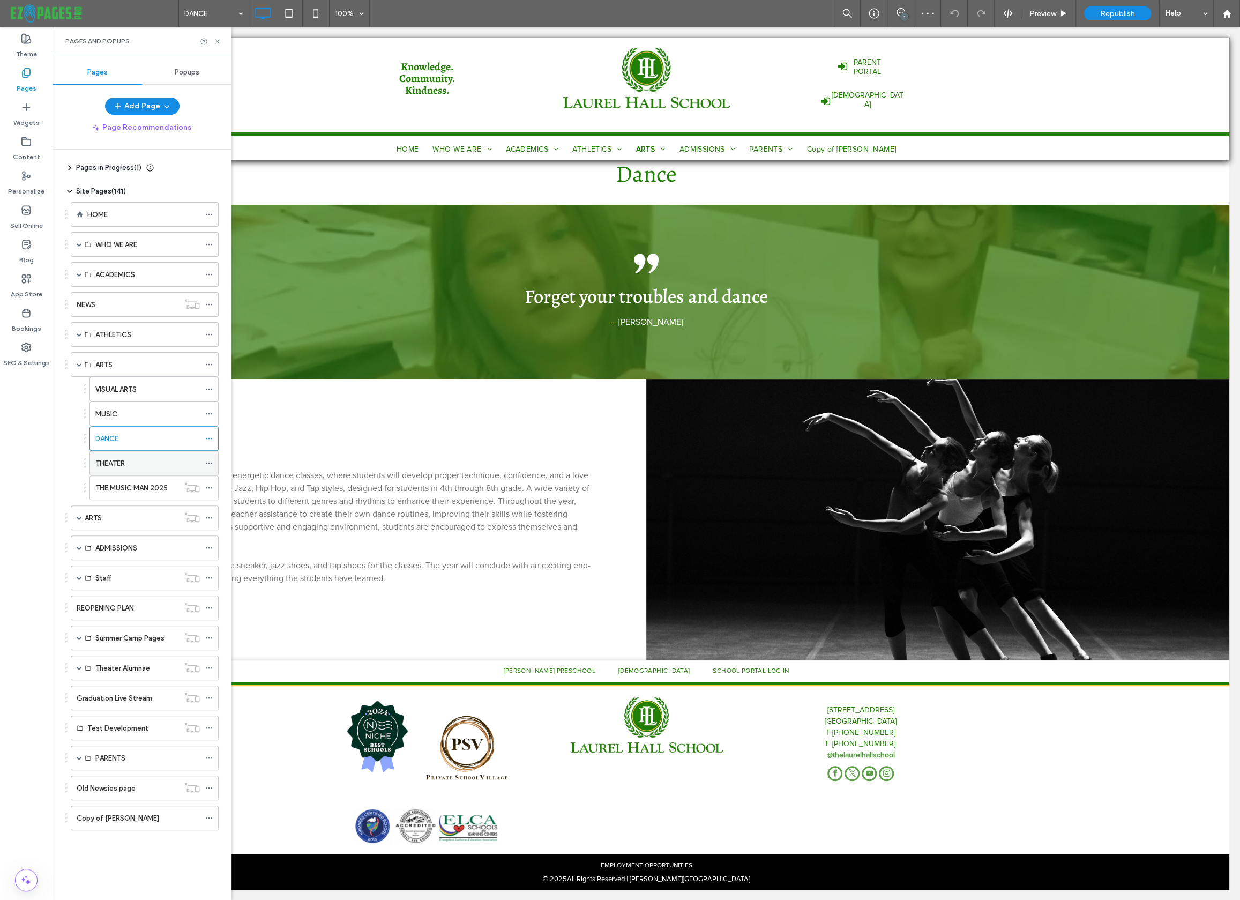
click at [147, 463] on div "THEATER" at bounding box center [147, 463] width 104 height 11
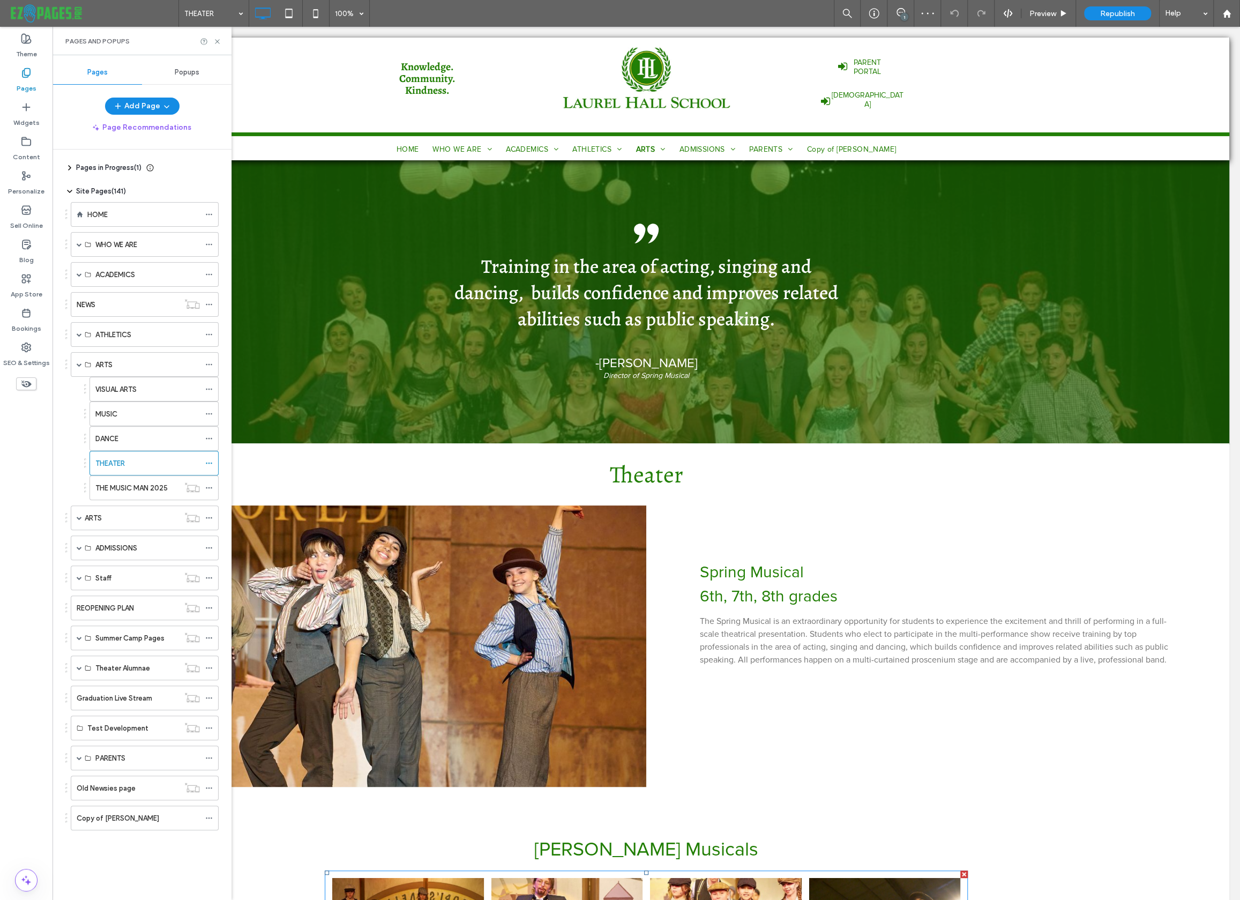
scroll to position [704, 0]
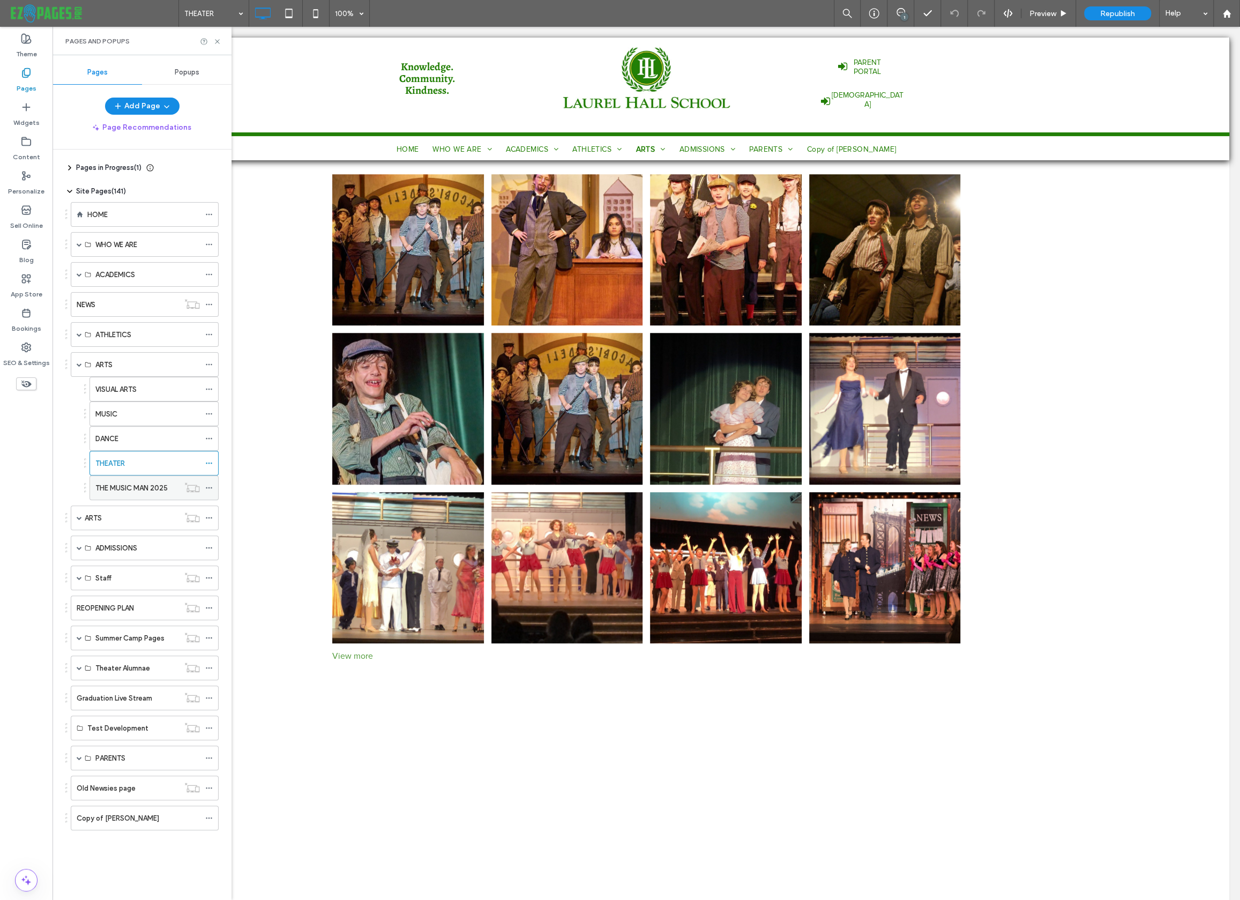
click at [139, 479] on div "THE MUSIC MAN 2025" at bounding box center [137, 488] width 84 height 24
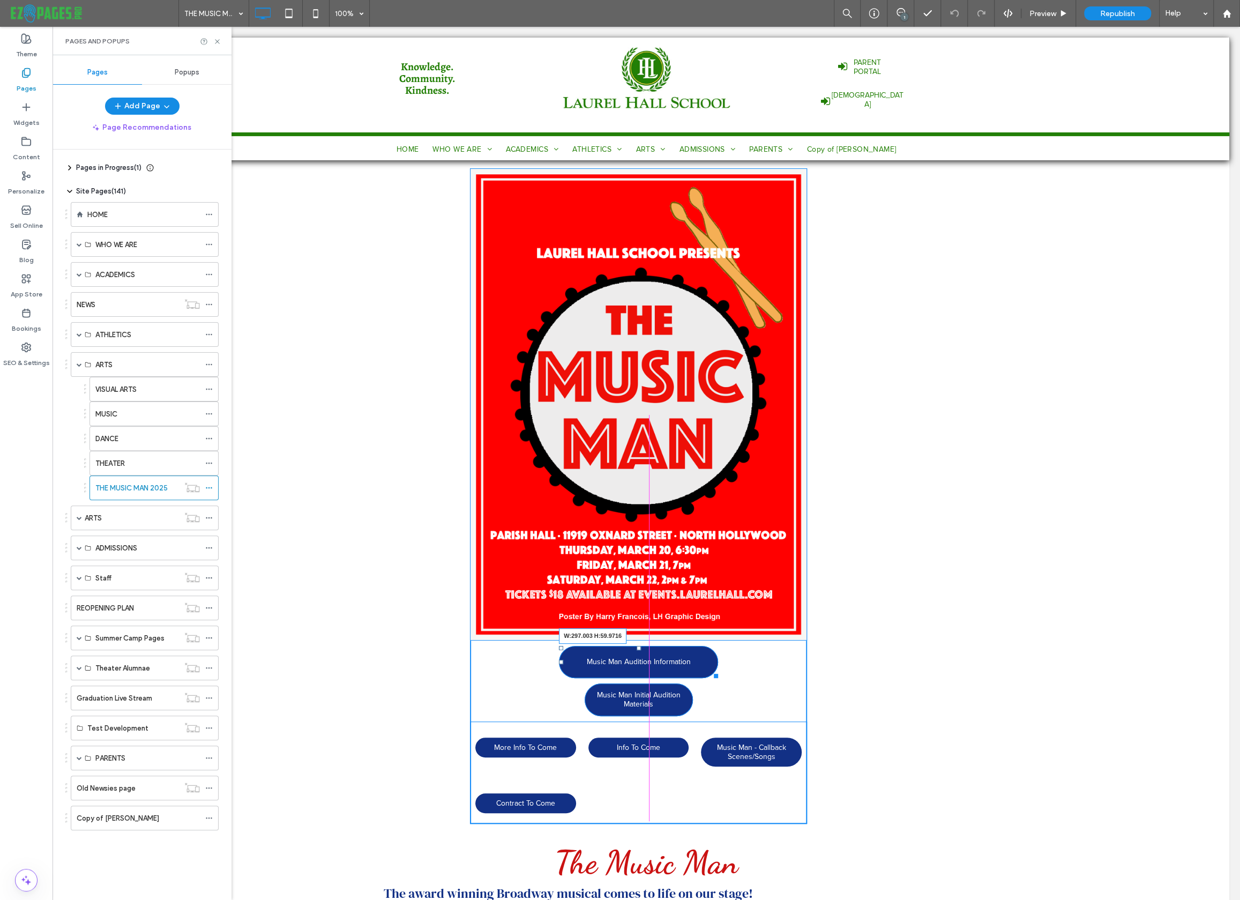
click at [717, 673] on div at bounding box center [714, 674] width 8 height 8
drag, startPoint x: 688, startPoint y: 713, endPoint x: 774, endPoint y: 745, distance: 91.8
click at [693, 714] on div at bounding box center [689, 712] width 8 height 8
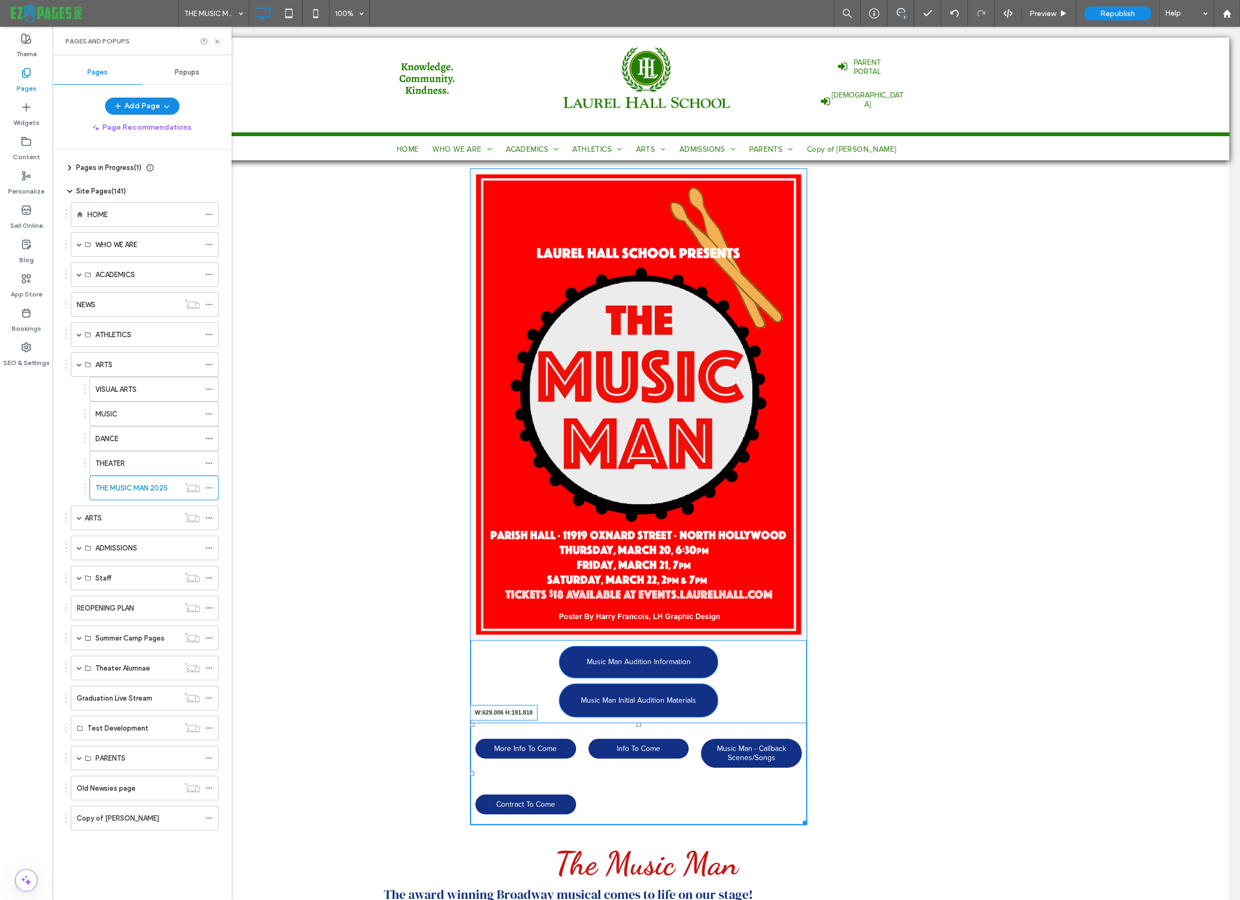
drag, startPoint x: 808, startPoint y: 822, endPoint x: 830, endPoint y: 820, distance: 21.5
click at [830, 820] on div "Music Man Audition Information Music Man Initial Audition Materials Cast docume…" at bounding box center [646, 496] width 643 height 656
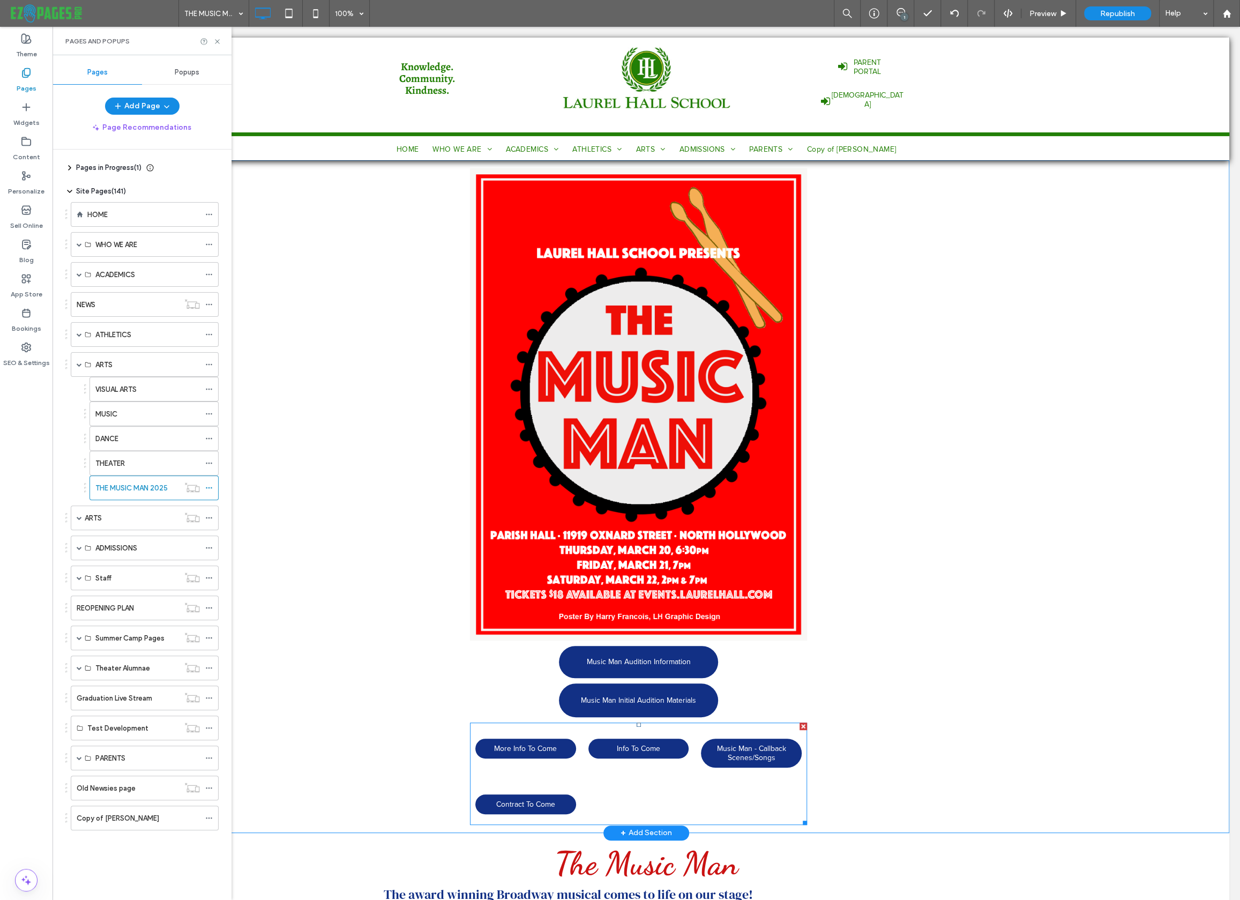
click at [717, 753] on span "Music Man - Callback Scenes/Songs" at bounding box center [751, 752] width 99 height 29
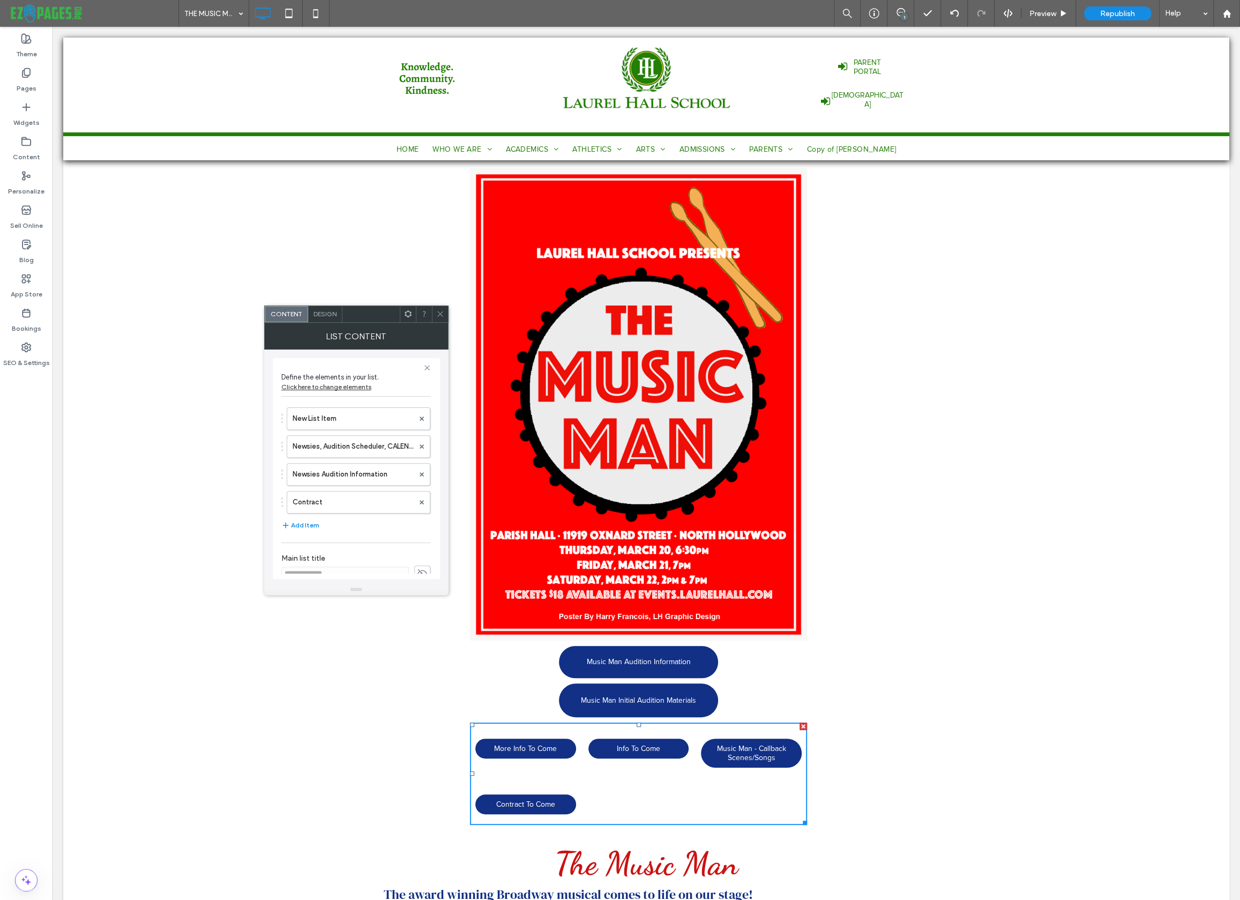
click at [439, 313] on icon at bounding box center [440, 314] width 8 height 8
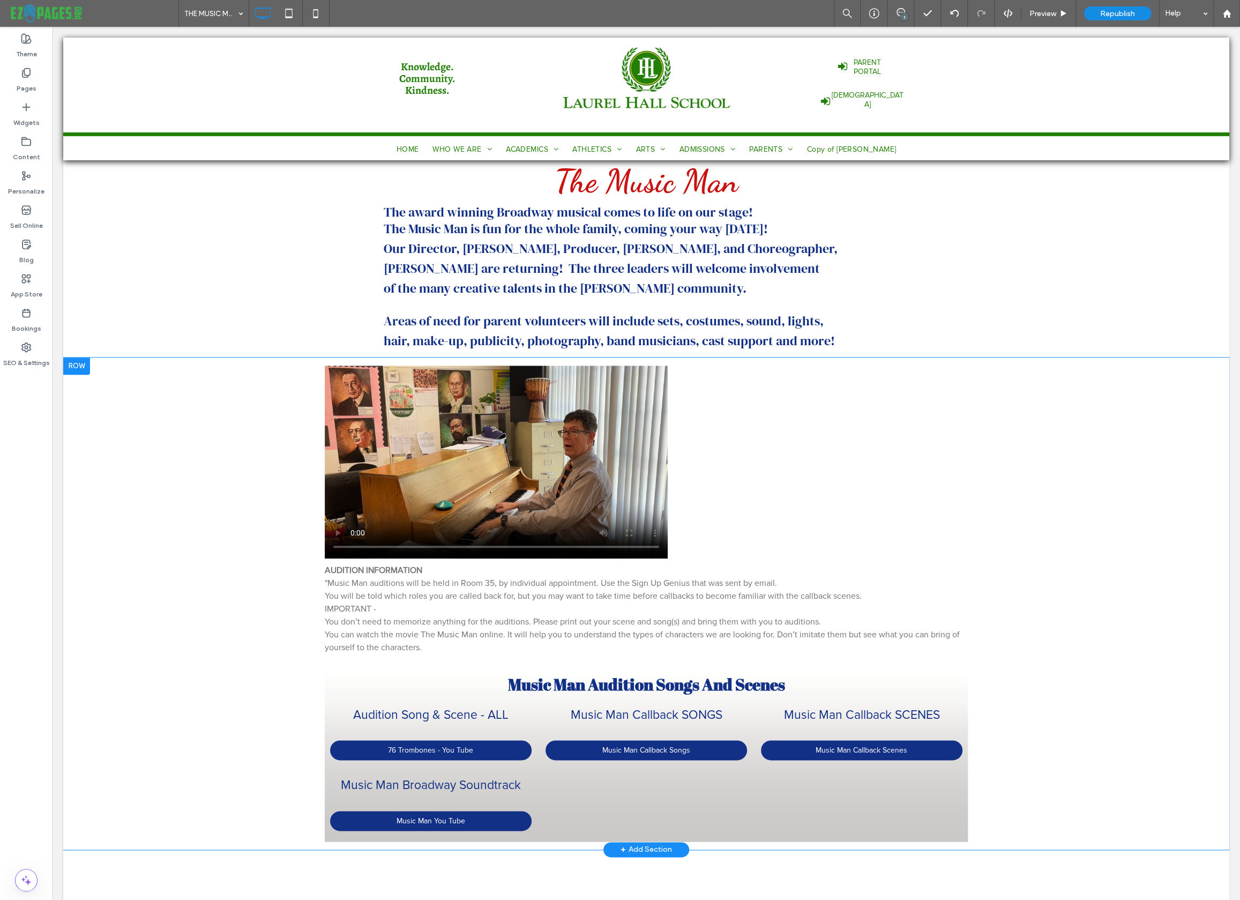
scroll to position [941, 0]
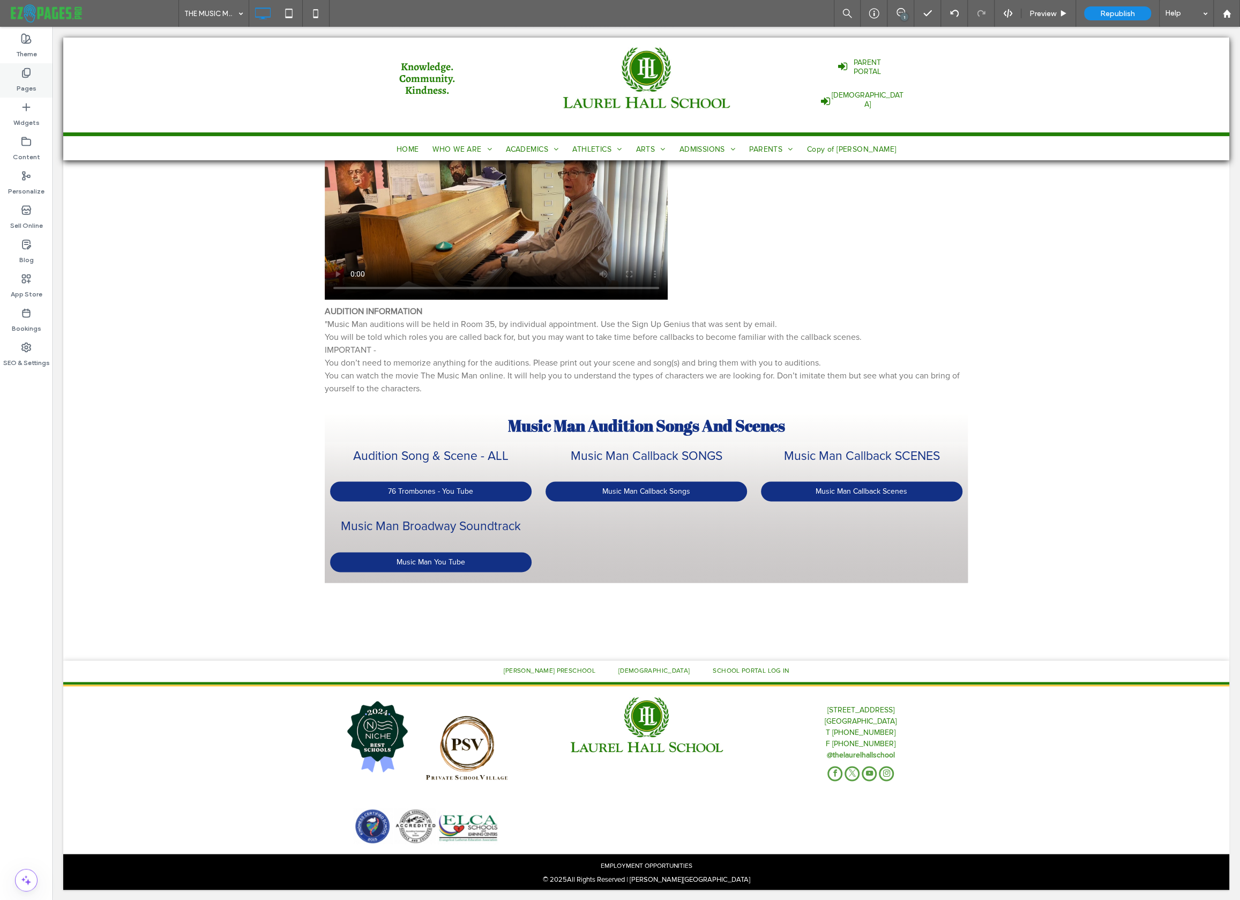
click at [38, 83] on div "Pages" at bounding box center [26, 80] width 53 height 34
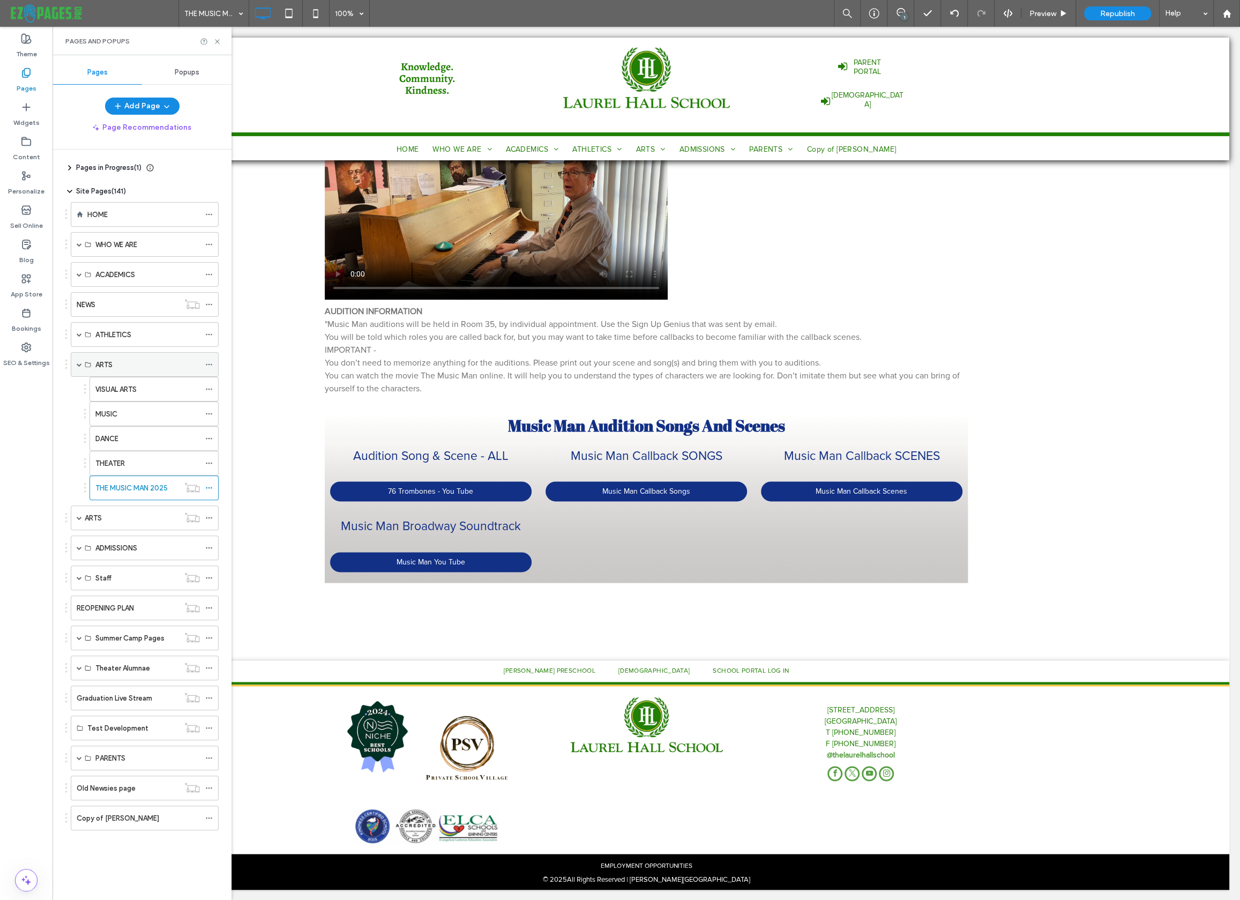
click at [77, 363] on span at bounding box center [79, 364] width 5 height 5
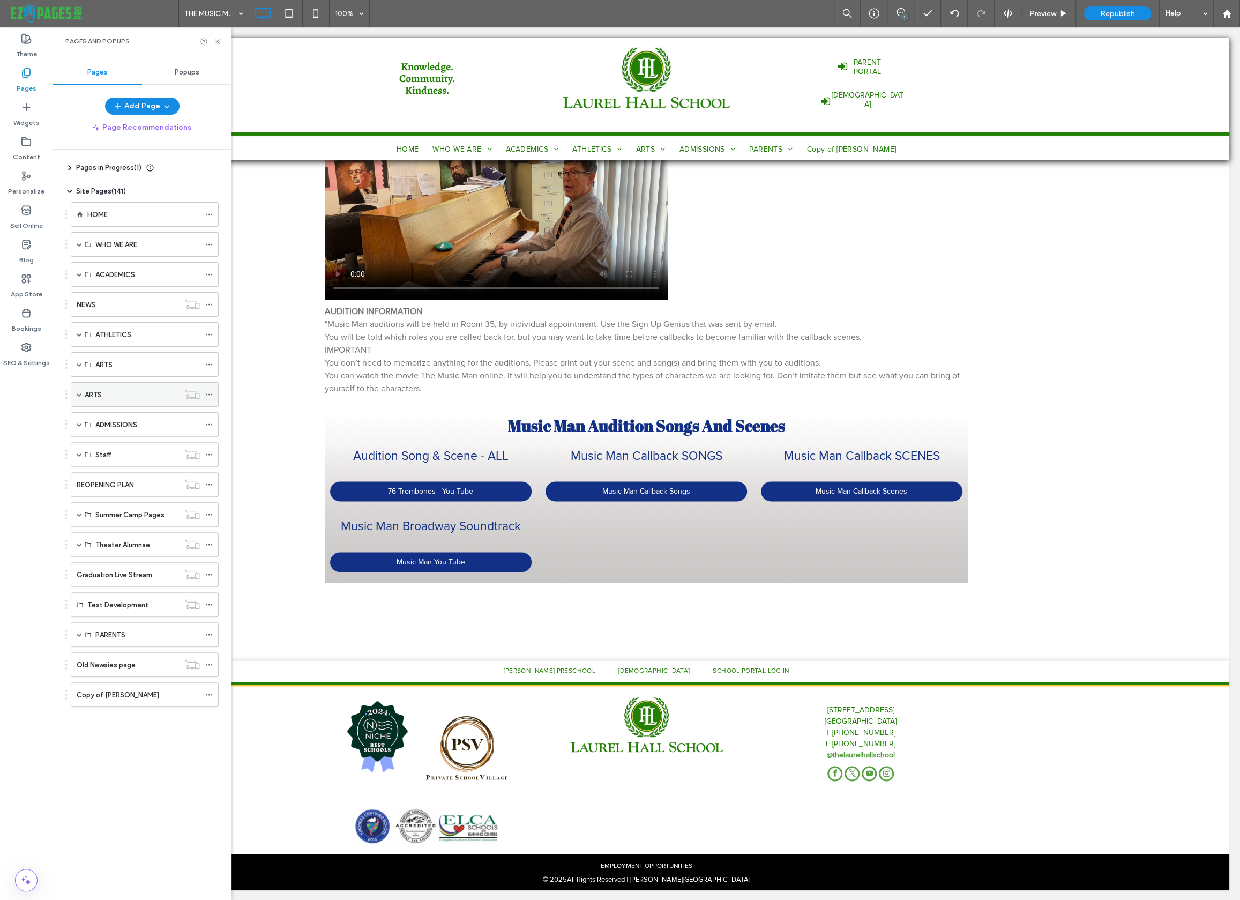
click at [80, 394] on span at bounding box center [79, 394] width 5 height 5
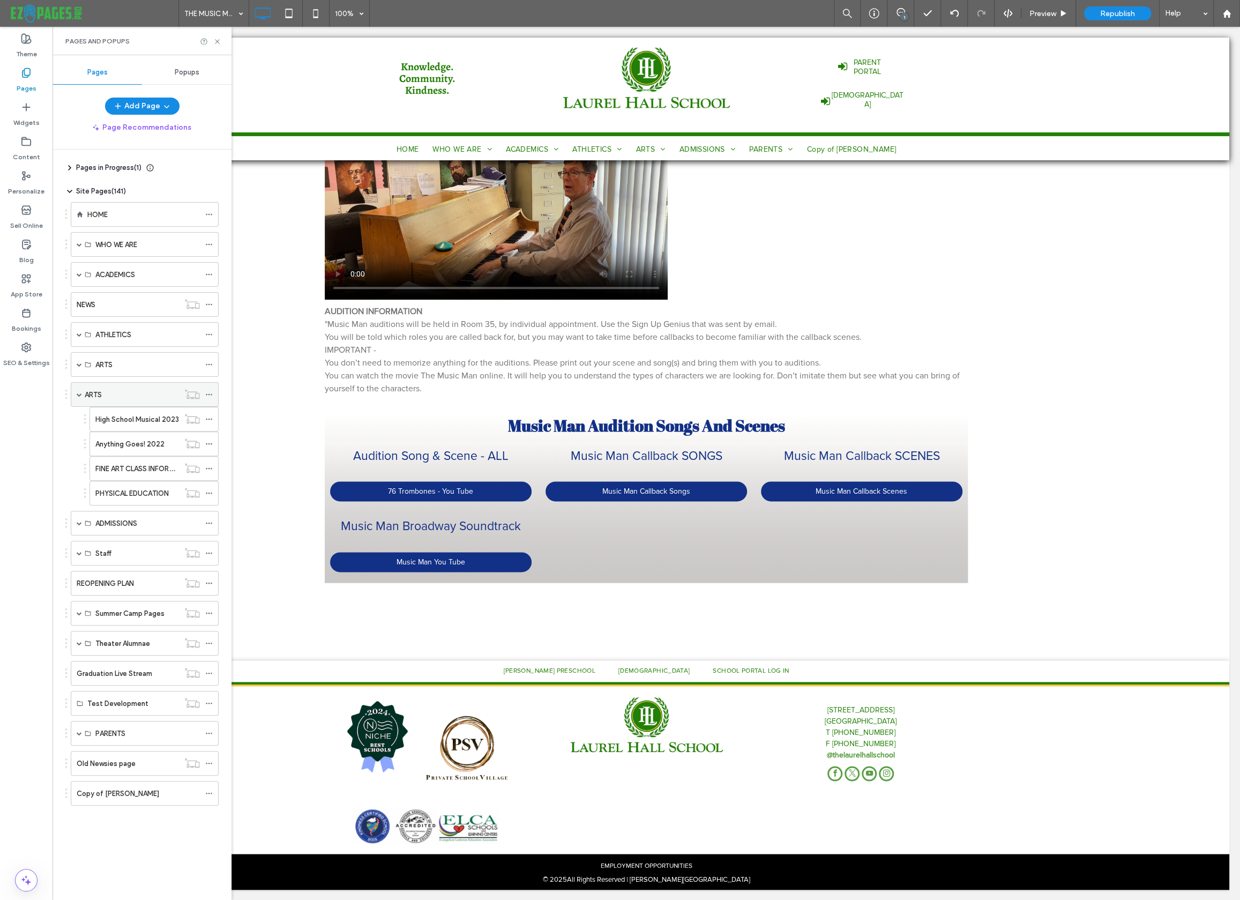
click at [107, 399] on div "ARTS" at bounding box center [132, 394] width 94 height 11
click at [80, 392] on span at bounding box center [79, 394] width 5 height 5
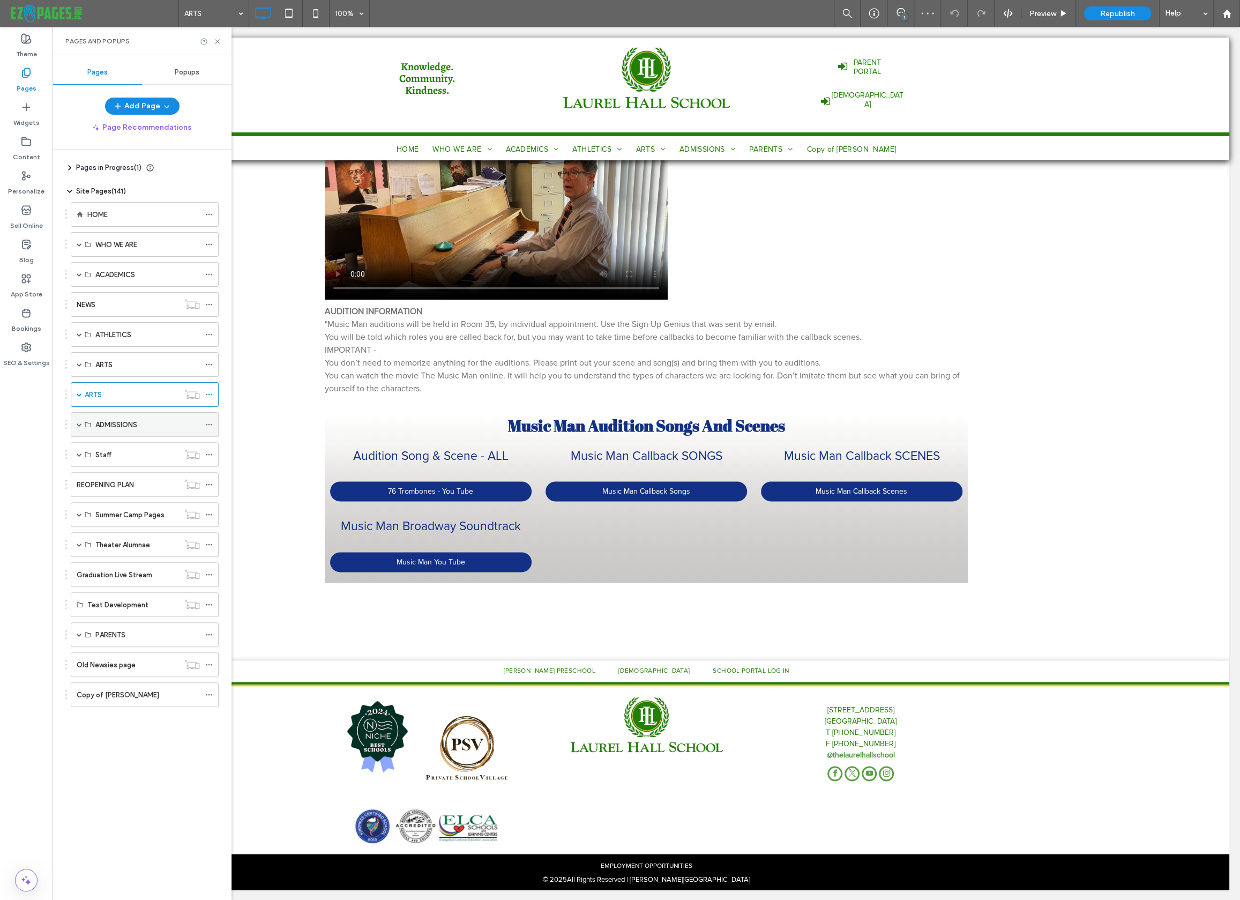
click at [80, 422] on span at bounding box center [79, 424] width 5 height 5
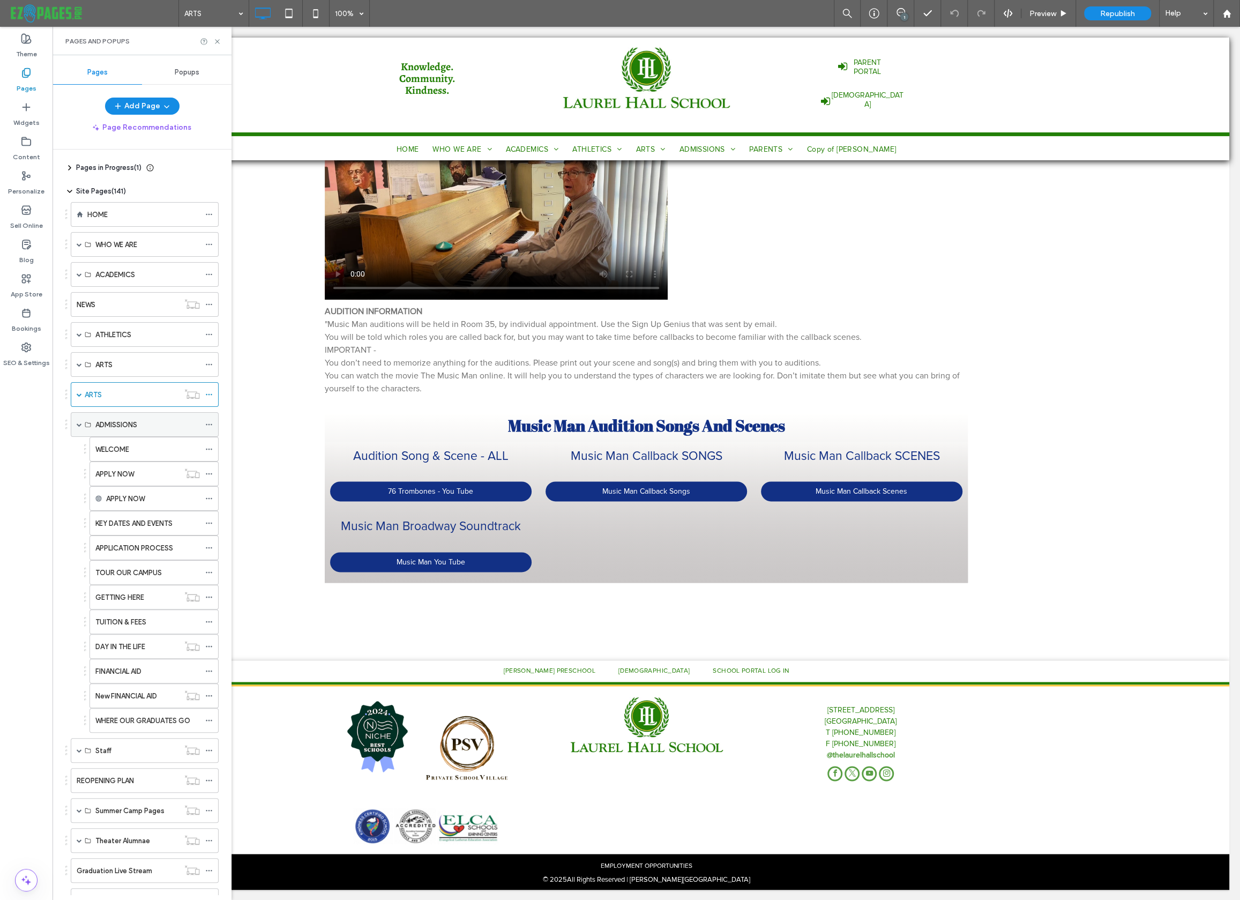
click at [118, 423] on label "ADMISSIONS" at bounding box center [116, 424] width 42 height 19
click at [124, 449] on label "WELCOME" at bounding box center [112, 449] width 34 height 19
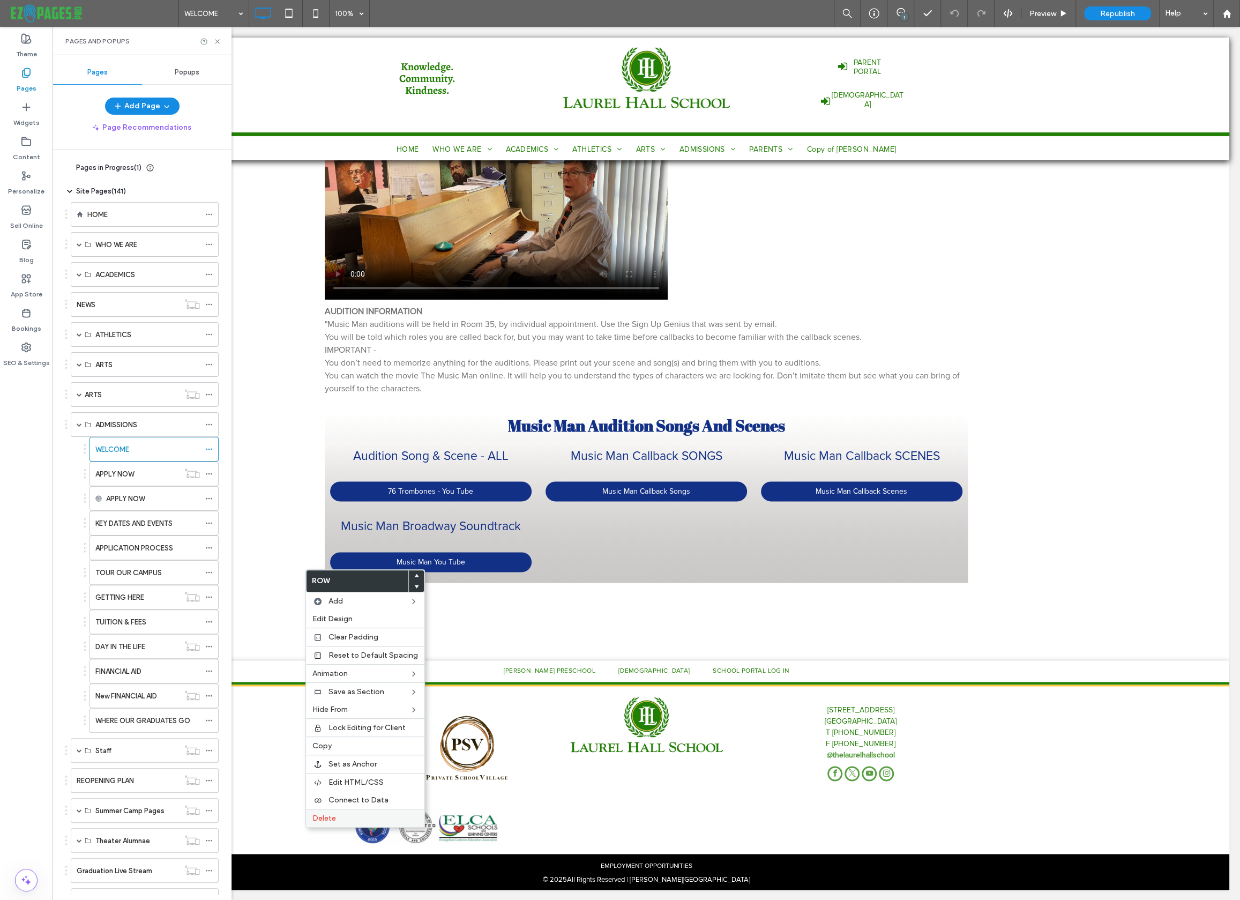
click at [325, 814] on span "Delete" at bounding box center [324, 817] width 24 height 9
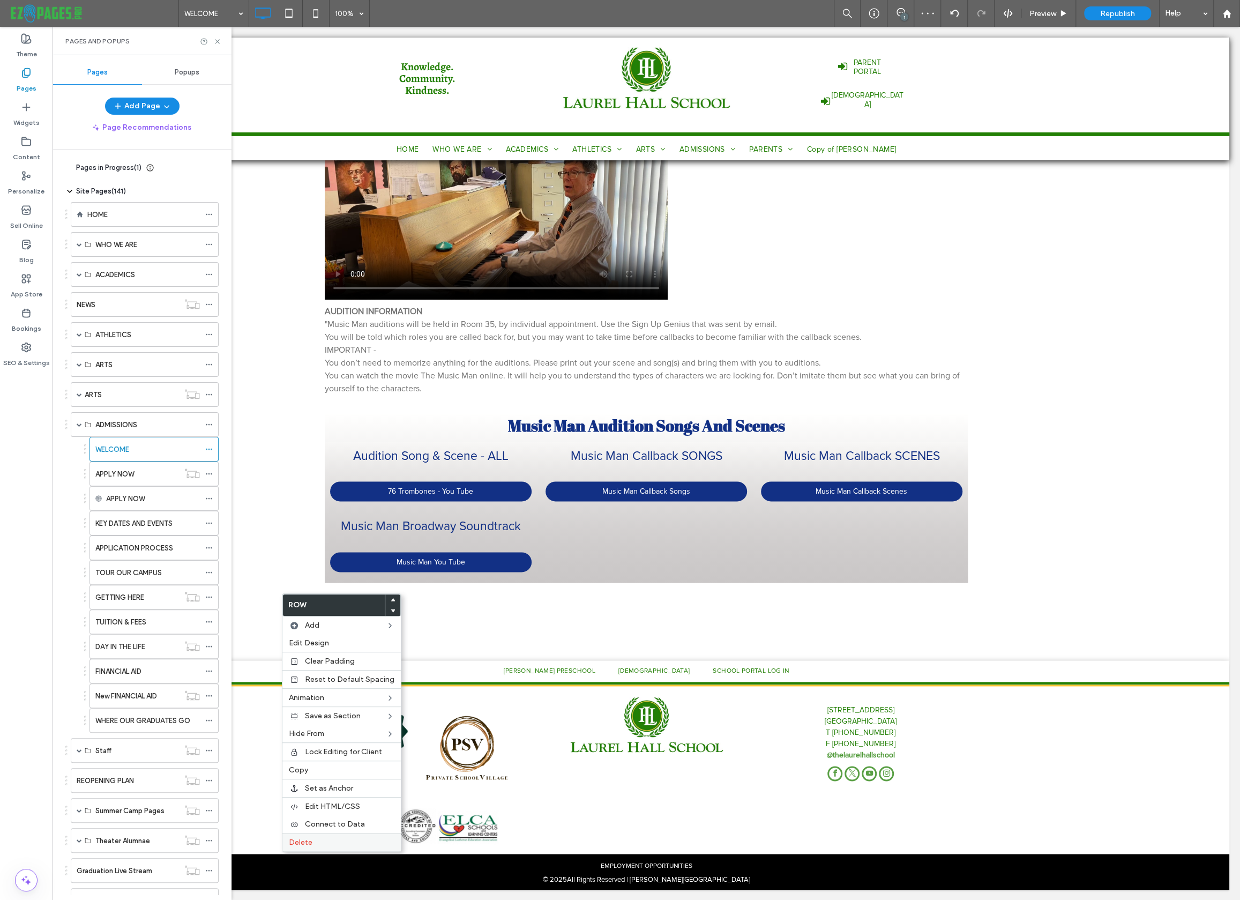
click at [311, 843] on span "Delete" at bounding box center [301, 842] width 24 height 9
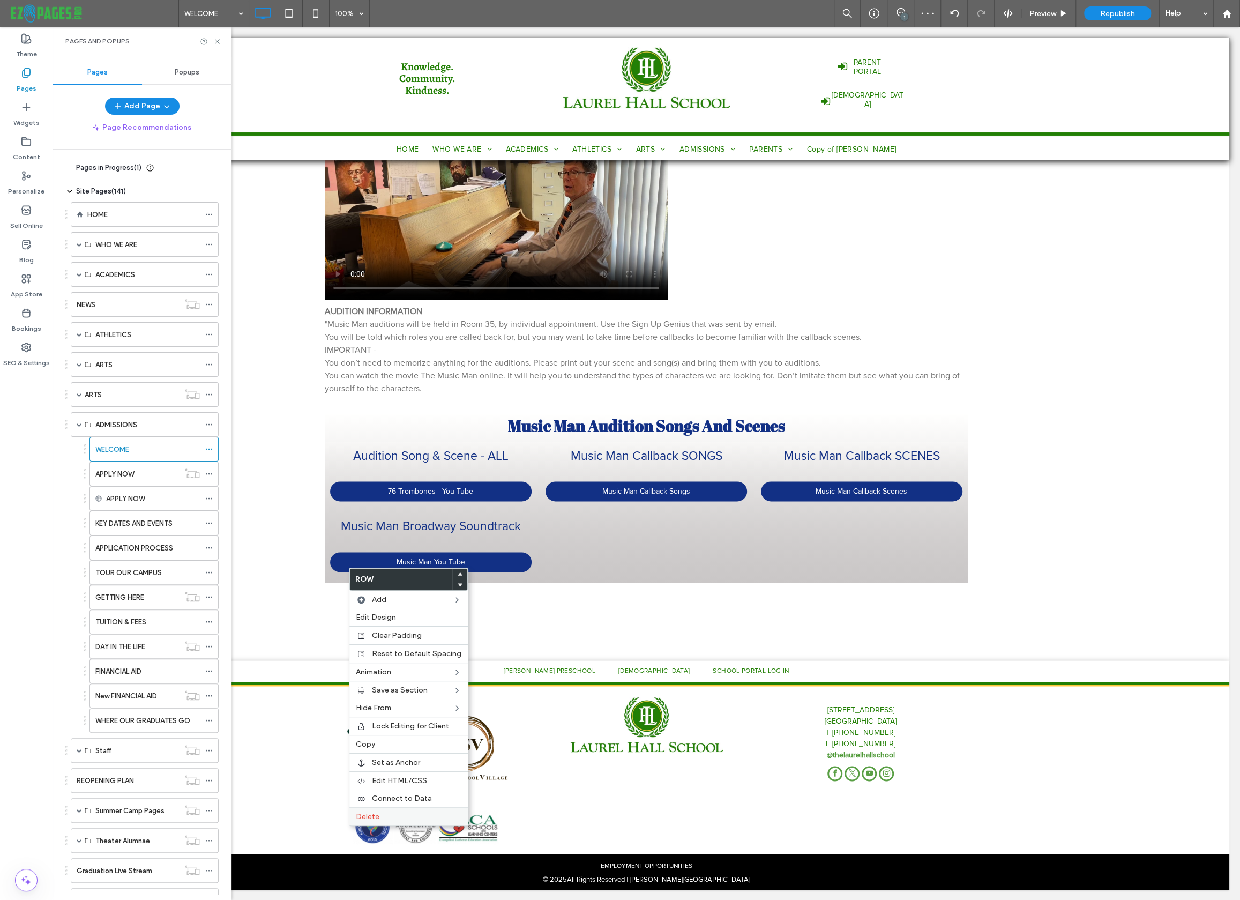
click at [360, 817] on span "Delete" at bounding box center [368, 816] width 24 height 9
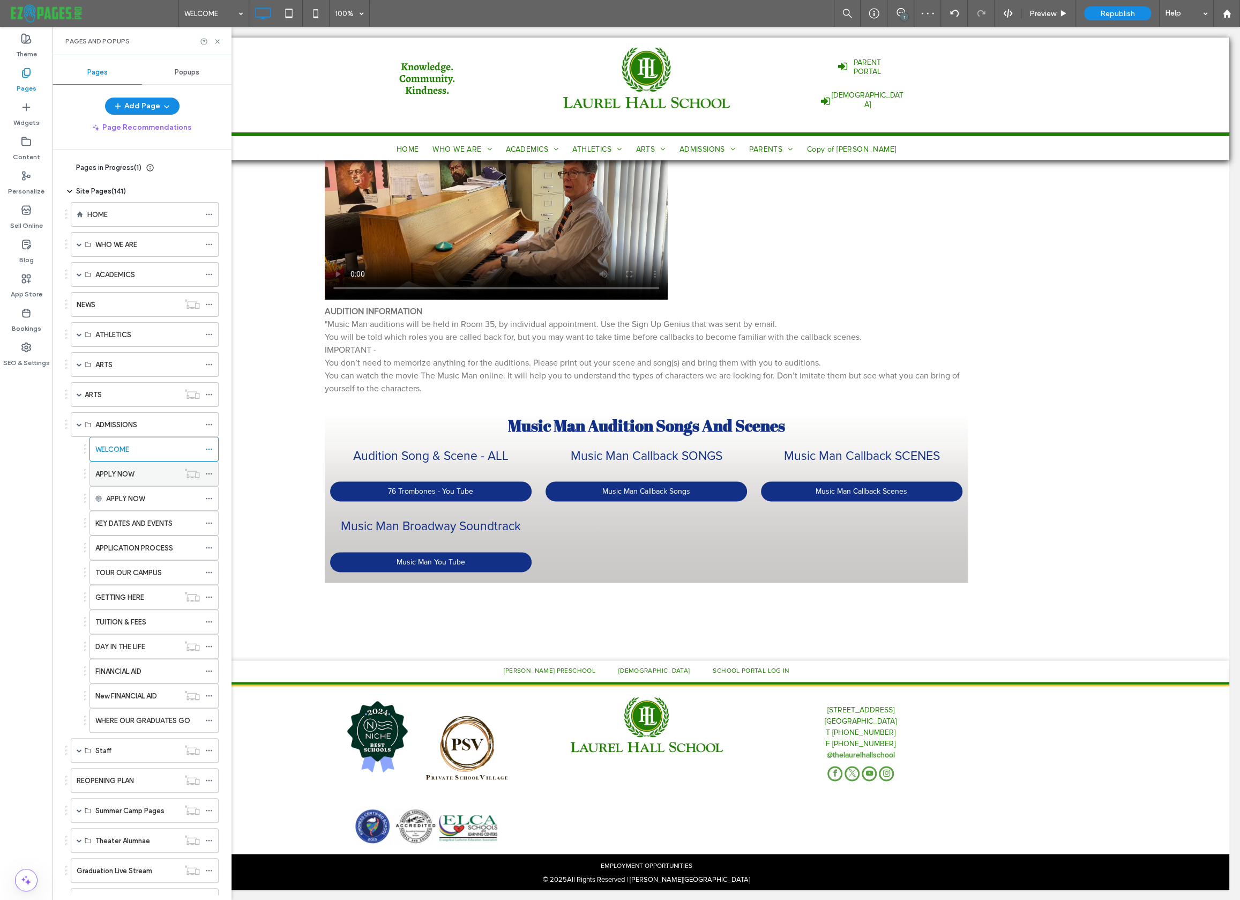
click at [148, 474] on div "APPLY NOW" at bounding box center [137, 473] width 84 height 11
click at [126, 522] on label "KEY DATES AND EVENTS" at bounding box center [133, 523] width 77 height 19
click at [128, 548] on label "APPLICATION PROCESS" at bounding box center [134, 548] width 78 height 19
click at [143, 577] on div "TOUR OUR CAMPUS" at bounding box center [147, 573] width 104 height 24
click at [124, 624] on label "TUITION & FEES" at bounding box center [120, 622] width 51 height 19
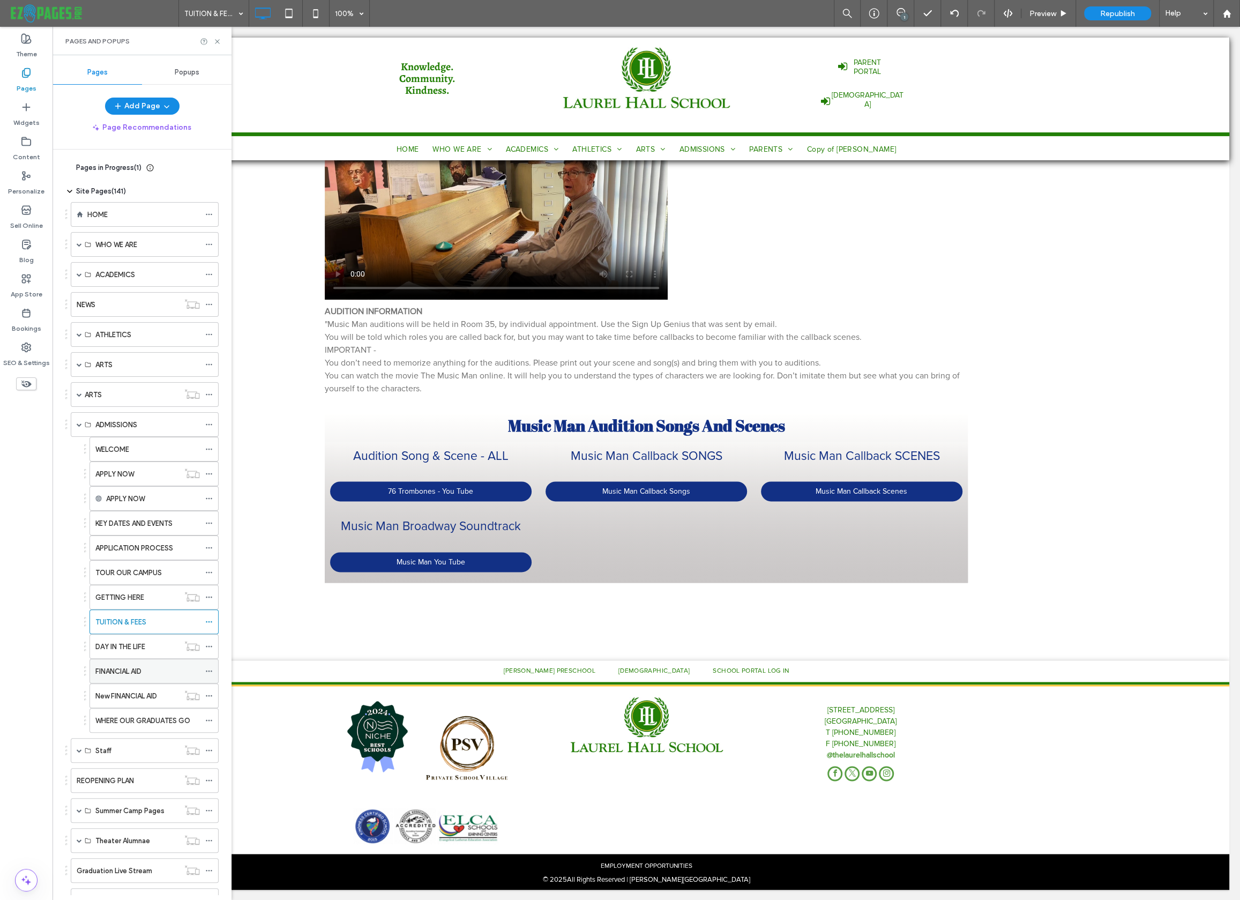
click at [116, 674] on label "FINANCIAL AID" at bounding box center [118, 671] width 46 height 19
click at [142, 717] on label "WHERE OUR GRADUATES GO" at bounding box center [142, 720] width 95 height 19
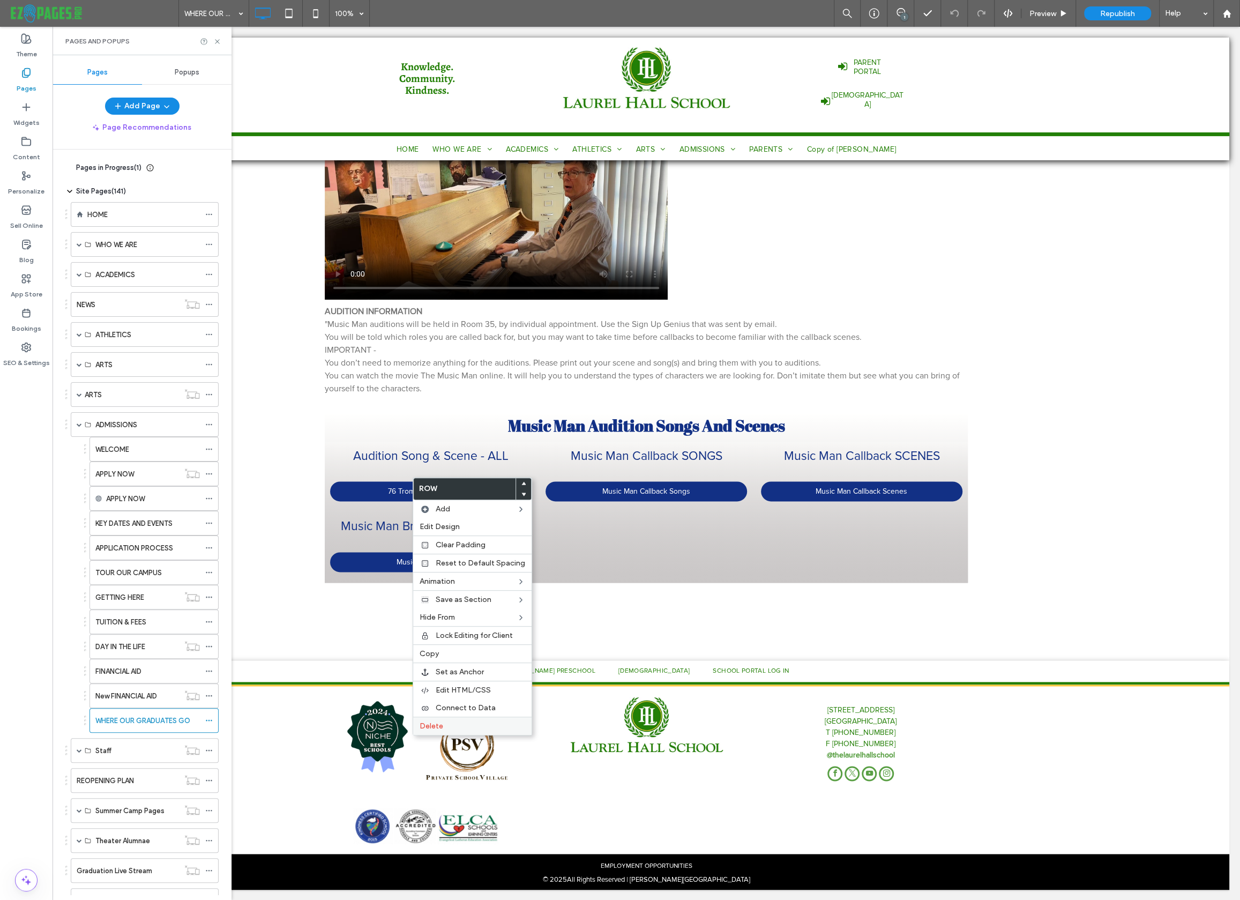
click at [436, 725] on span "Delete" at bounding box center [432, 725] width 24 height 9
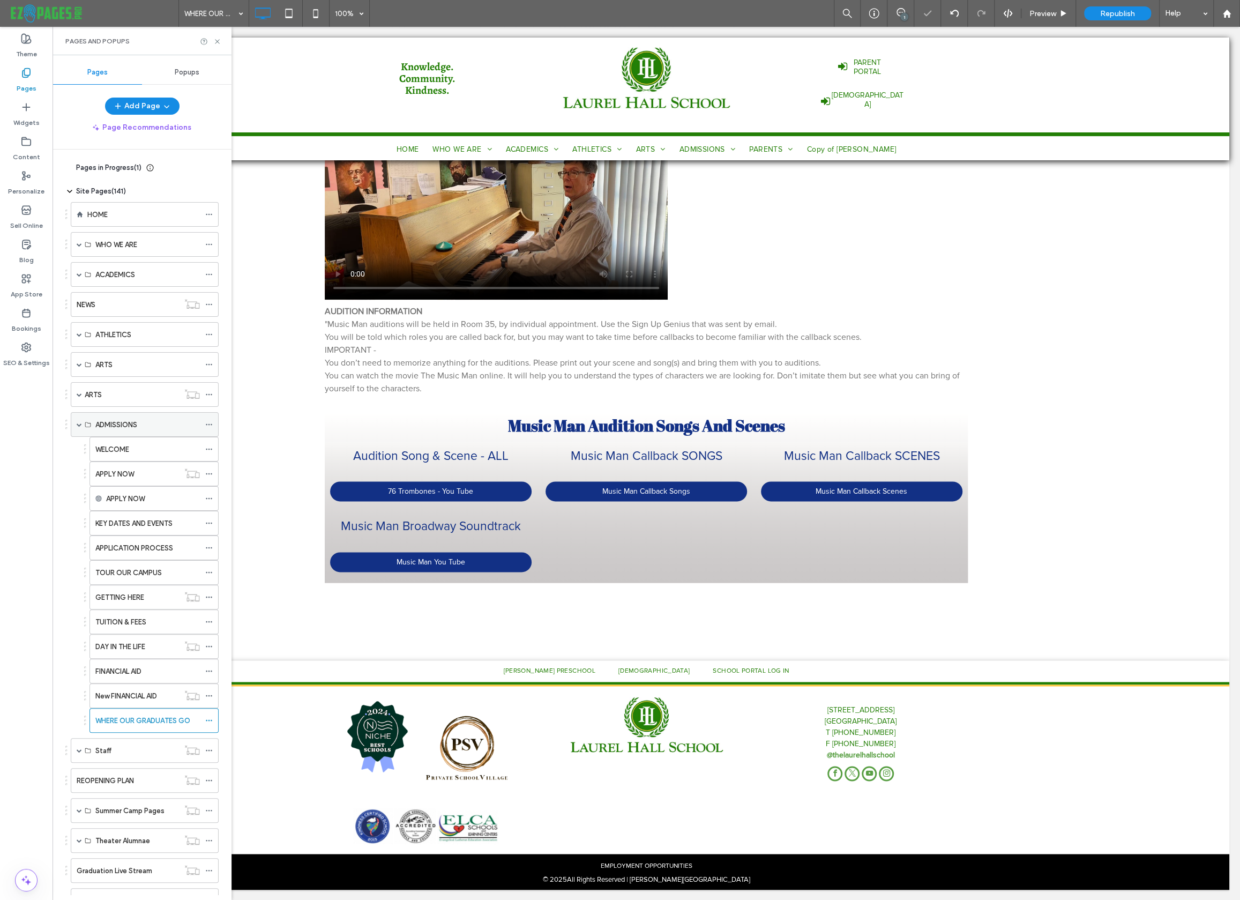
click at [78, 425] on span at bounding box center [79, 424] width 5 height 5
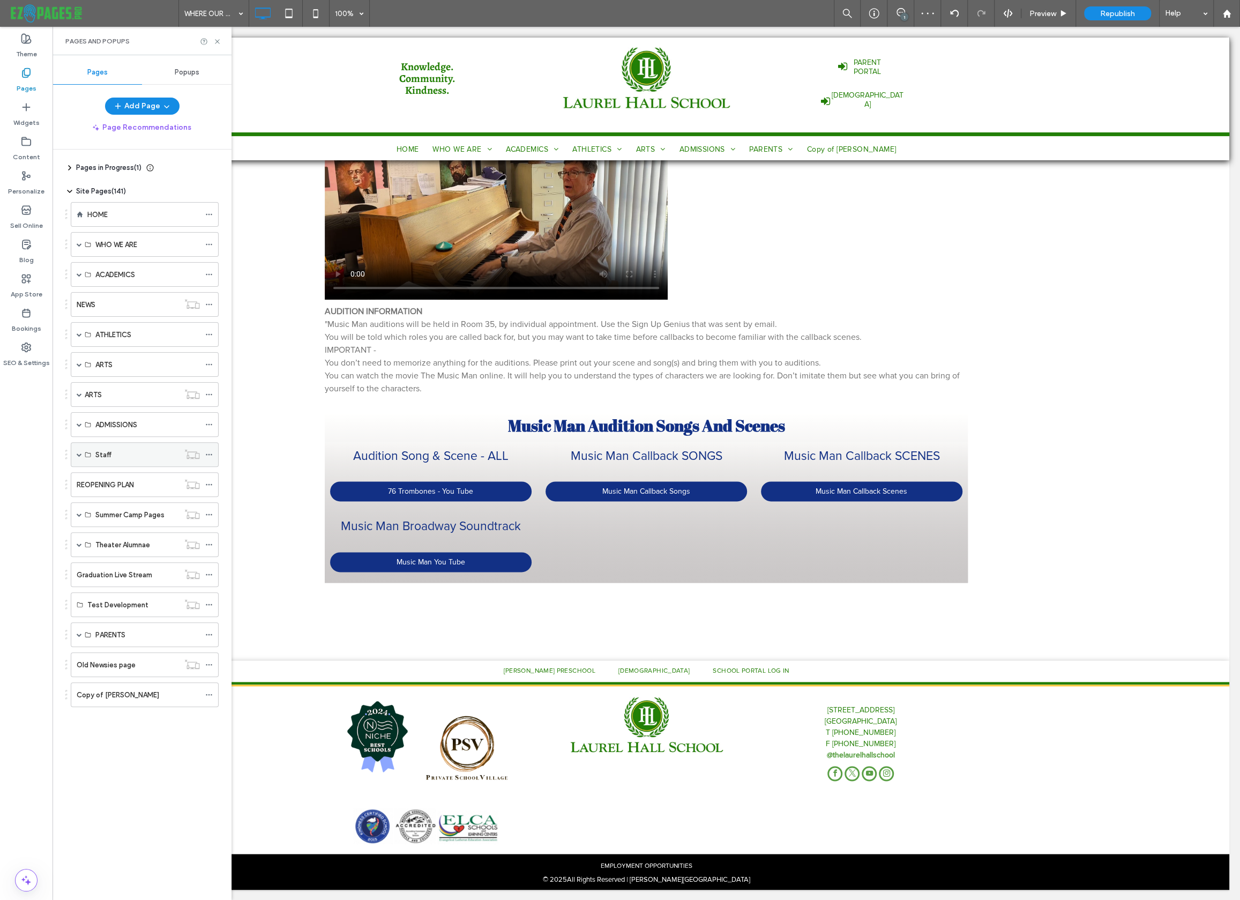
click at [81, 452] on span at bounding box center [79, 454] width 5 height 5
click at [98, 479] on span at bounding box center [97, 478] width 5 height 5
click at [144, 499] on label "Barbara Hitchcock" at bounding box center [141, 504] width 54 height 19
click at [77, 453] on span at bounding box center [79, 454] width 5 height 5
click at [86, 476] on div "REOPENING PLAN" at bounding box center [128, 485] width 102 height 24
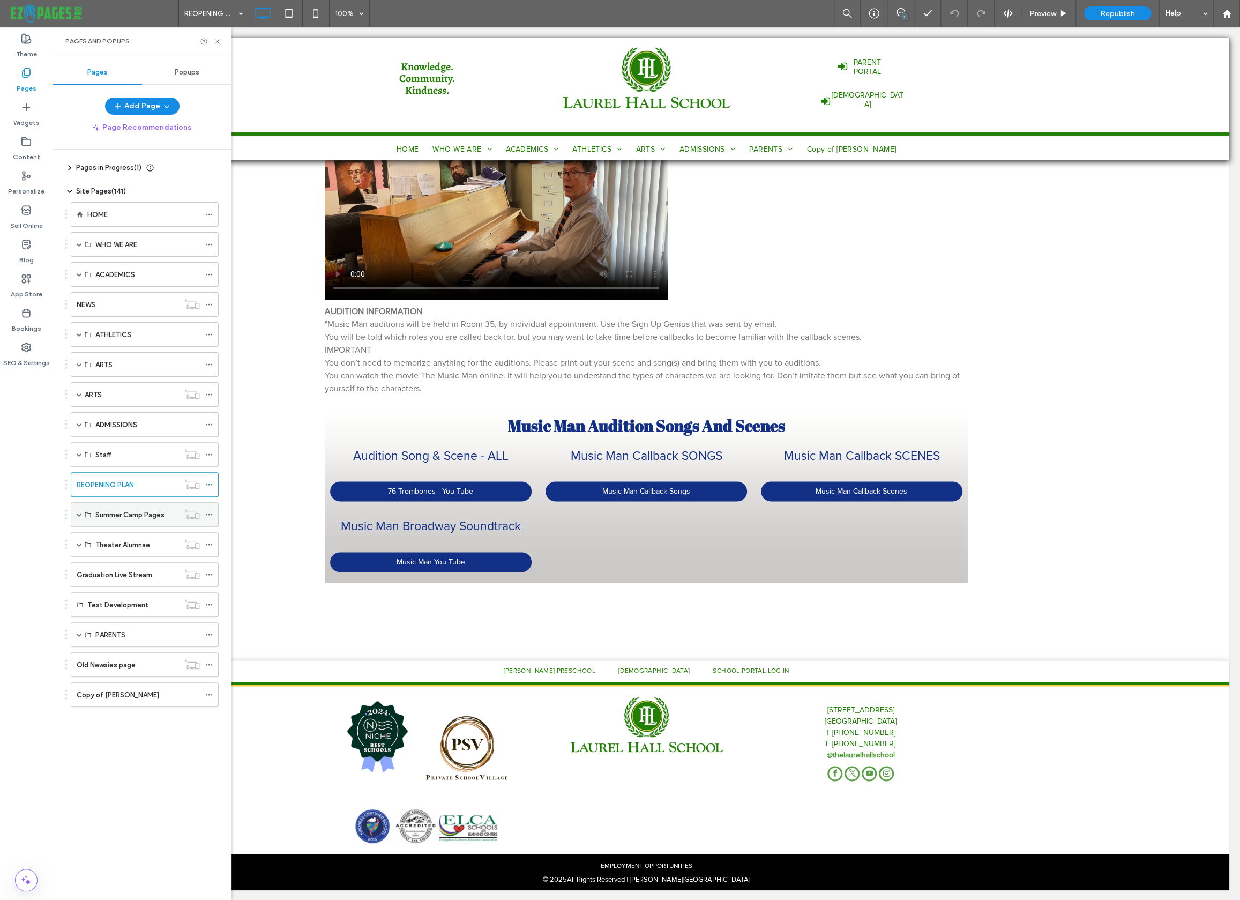
click at [78, 513] on span at bounding box center [79, 514] width 5 height 5
click at [115, 535] on label "SUMMER SPORTS AND HALF DAY CAMPS" at bounding box center [161, 539] width 132 height 19
click at [128, 564] on label "2022 LHS SUMMER CAMPS" at bounding box center [139, 564] width 88 height 19
click at [77, 512] on span at bounding box center [79, 514] width 5 height 5
click at [79, 542] on span at bounding box center [79, 544] width 5 height 5
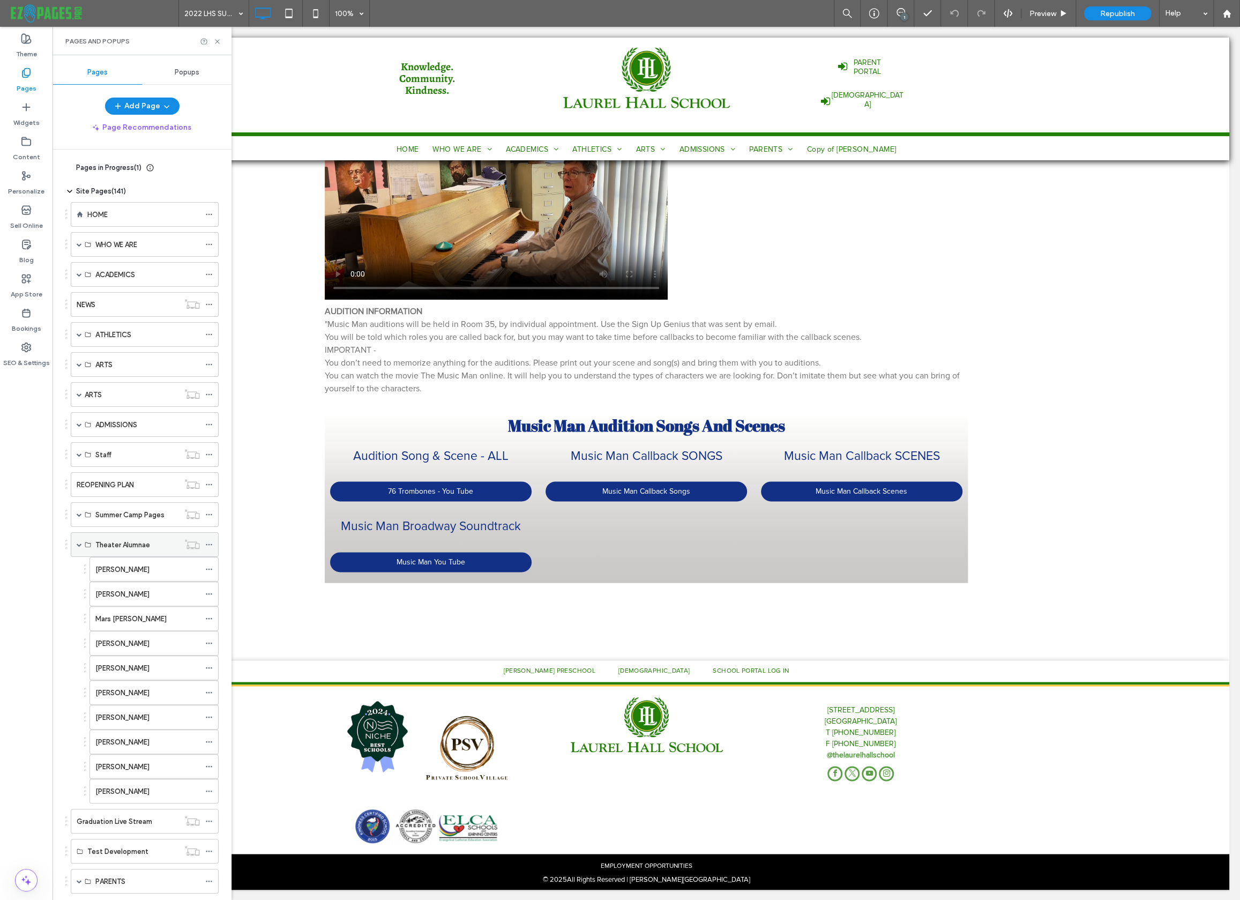
click at [77, 542] on span at bounding box center [79, 544] width 5 height 5
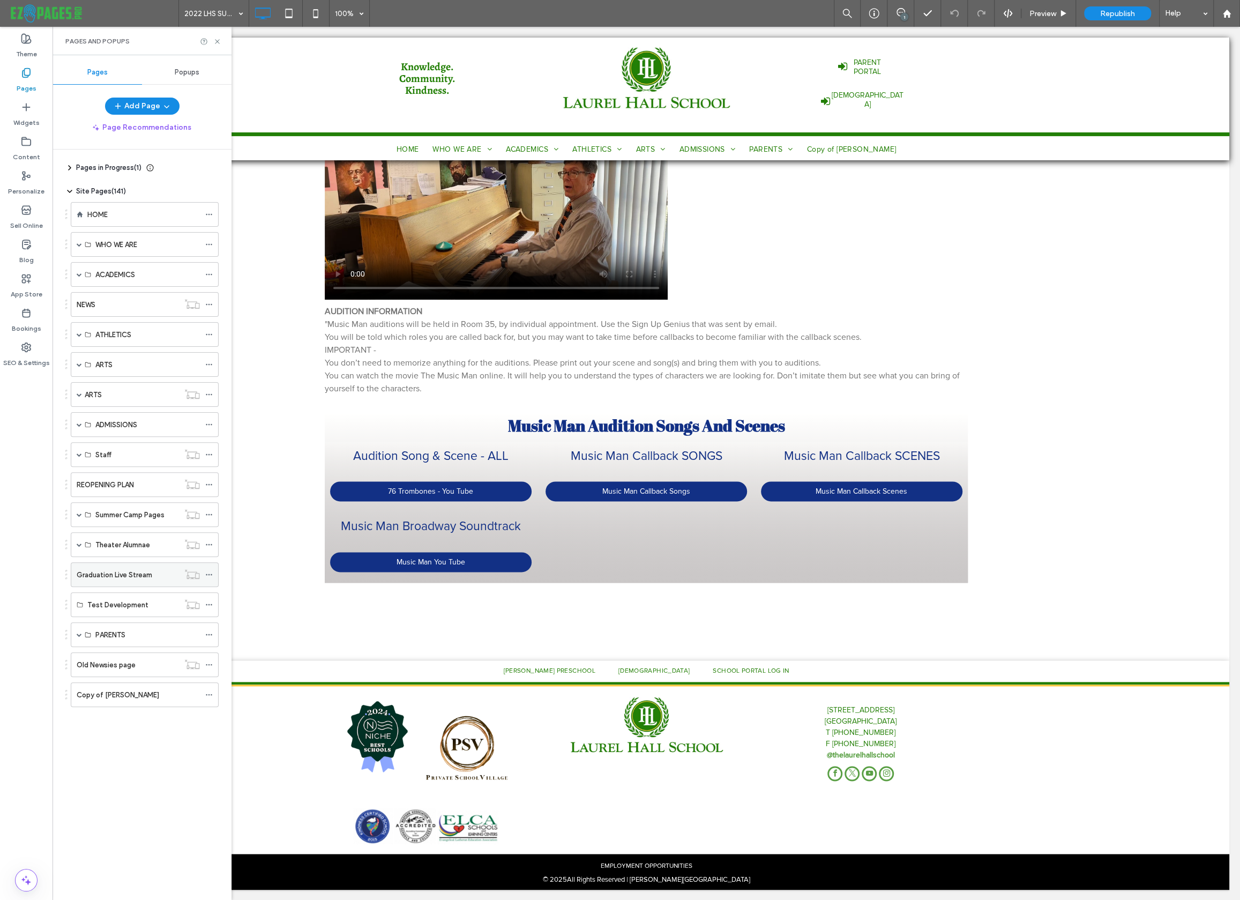
click at [94, 574] on label "Graduation Live Stream" at bounding box center [115, 574] width 76 height 19
click at [104, 604] on label "Test Development" at bounding box center [117, 604] width 61 height 19
click at [78, 632] on span at bounding box center [79, 634] width 5 height 5
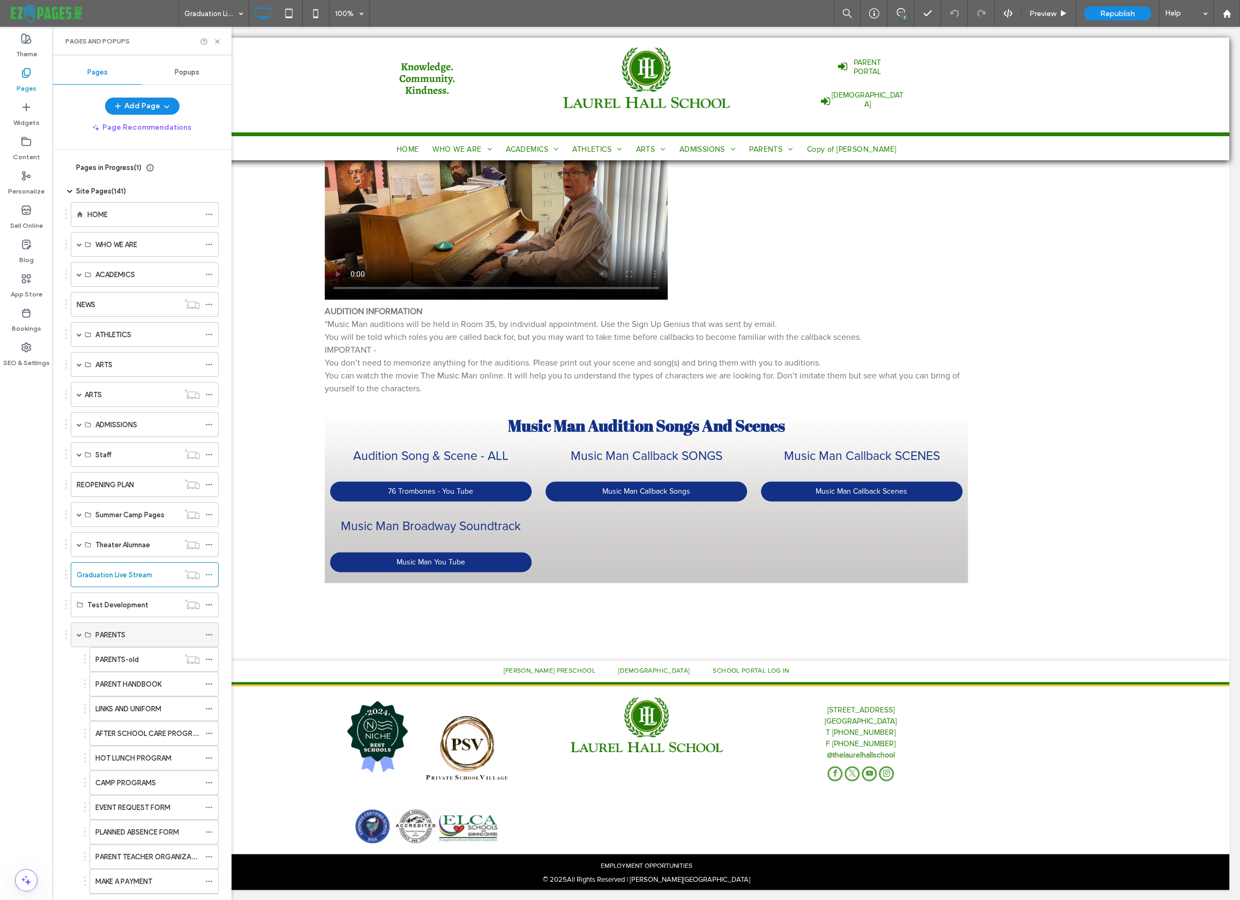
click at [79, 632] on span at bounding box center [79, 634] width 5 height 5
click at [77, 633] on span at bounding box center [79, 634] width 5 height 5
click at [116, 674] on div "PARENT HANDBOOK" at bounding box center [147, 684] width 104 height 24
click at [167, 703] on div "LINKS AND UNIFORM" at bounding box center [147, 708] width 104 height 11
click at [141, 682] on label "PARENT HANDBOOK" at bounding box center [128, 684] width 66 height 19
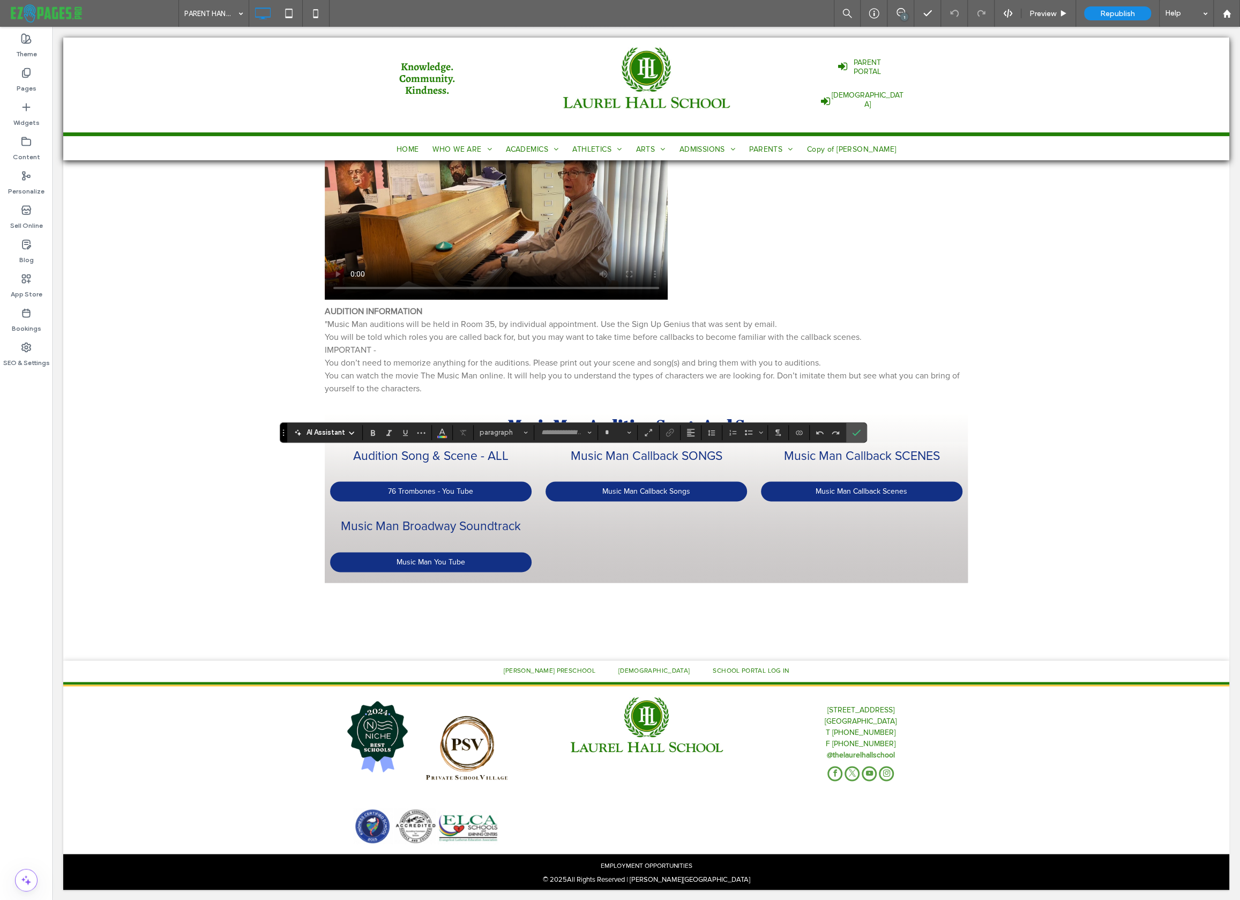
type input "**********"
type input "**"
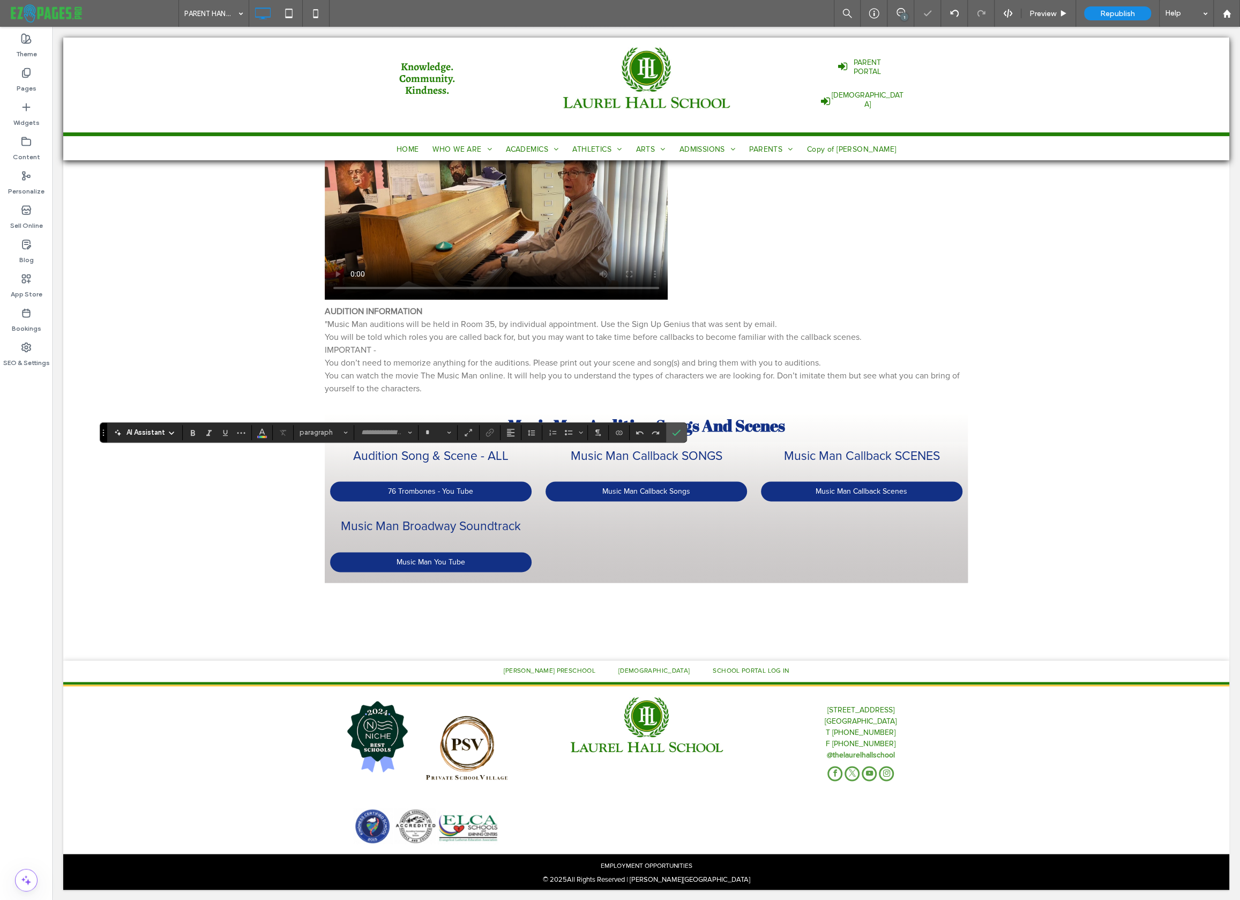
type input "**********"
type input "**"
click at [675, 433] on icon "Confirm" at bounding box center [676, 432] width 9 height 9
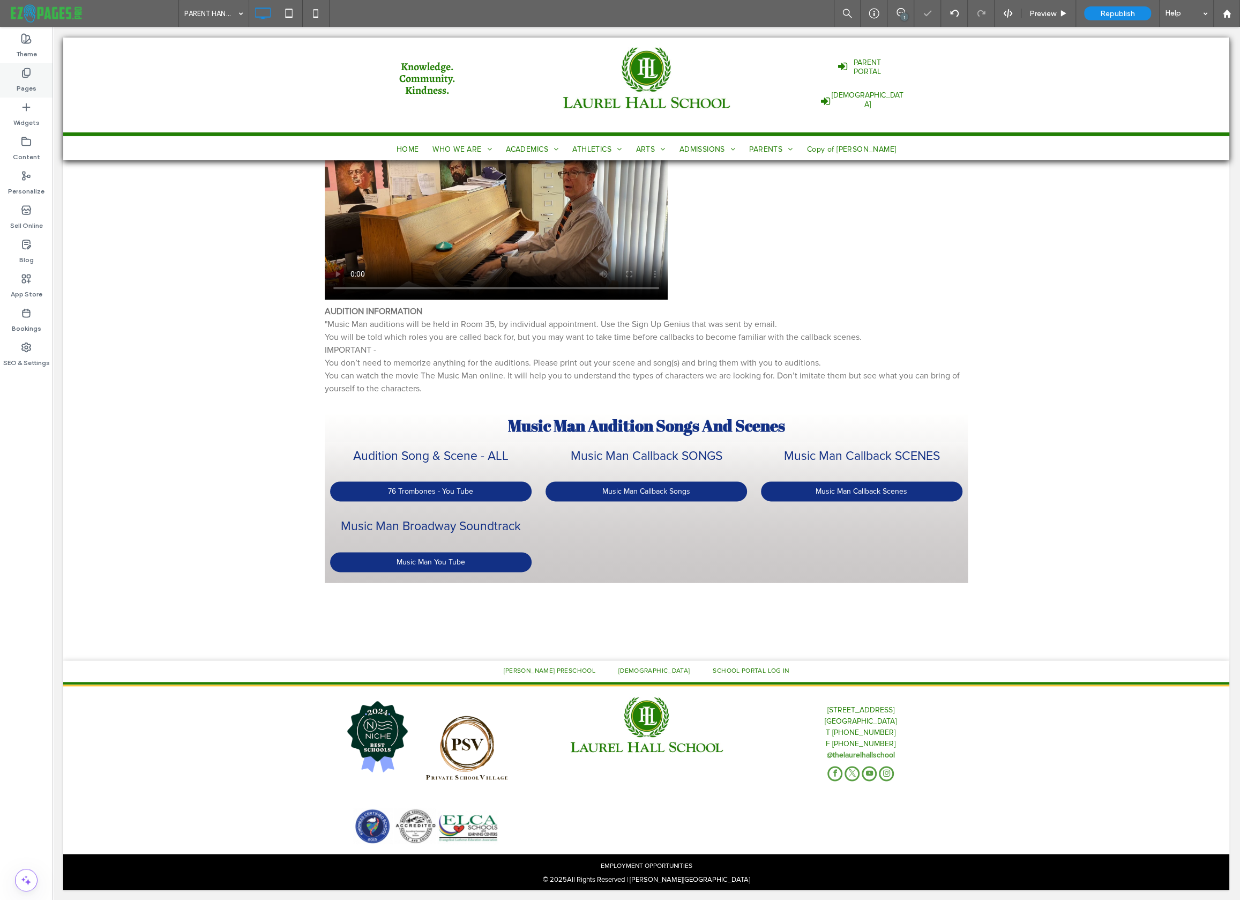
click at [28, 76] on icon at bounding box center [26, 73] width 11 height 11
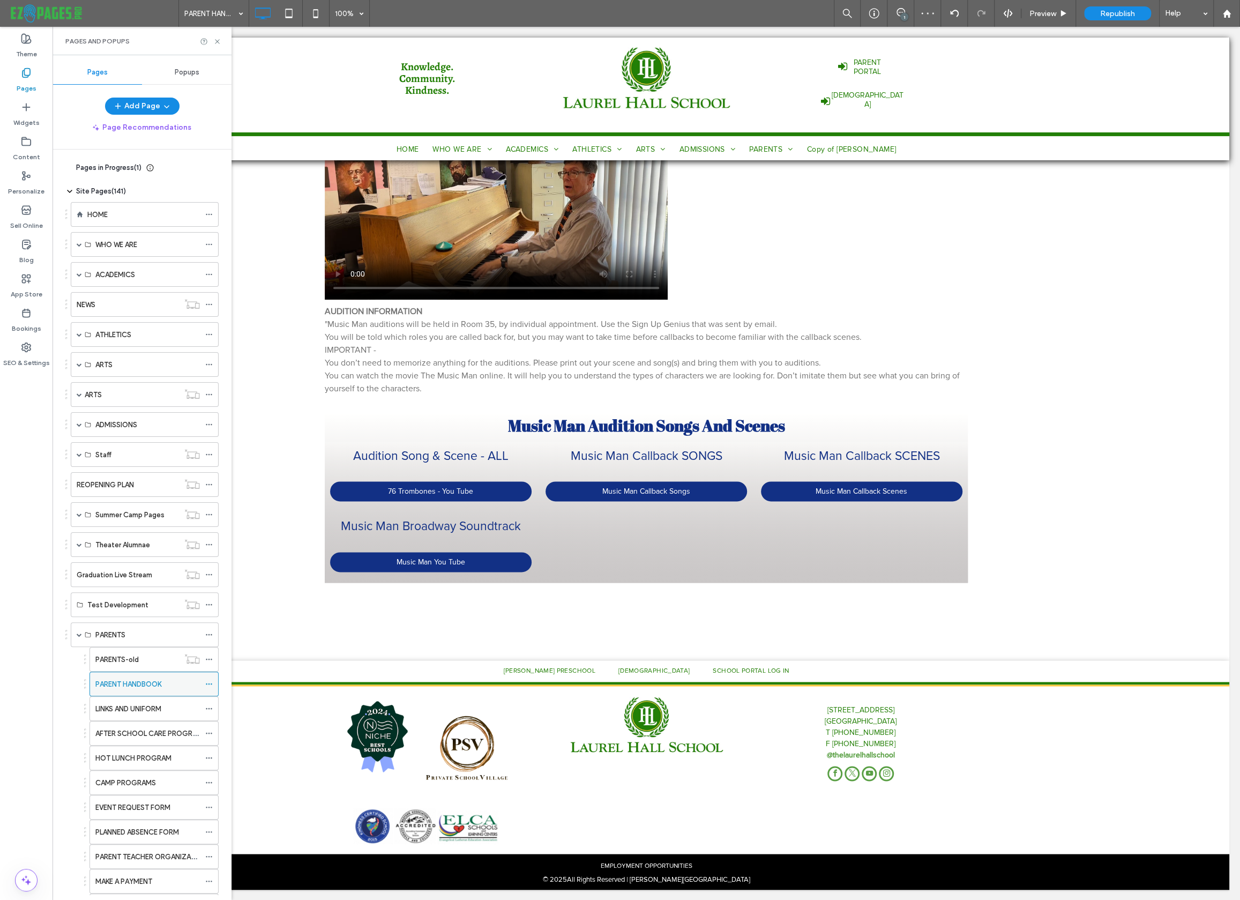
click at [209, 683] on use at bounding box center [209, 684] width 6 height 2
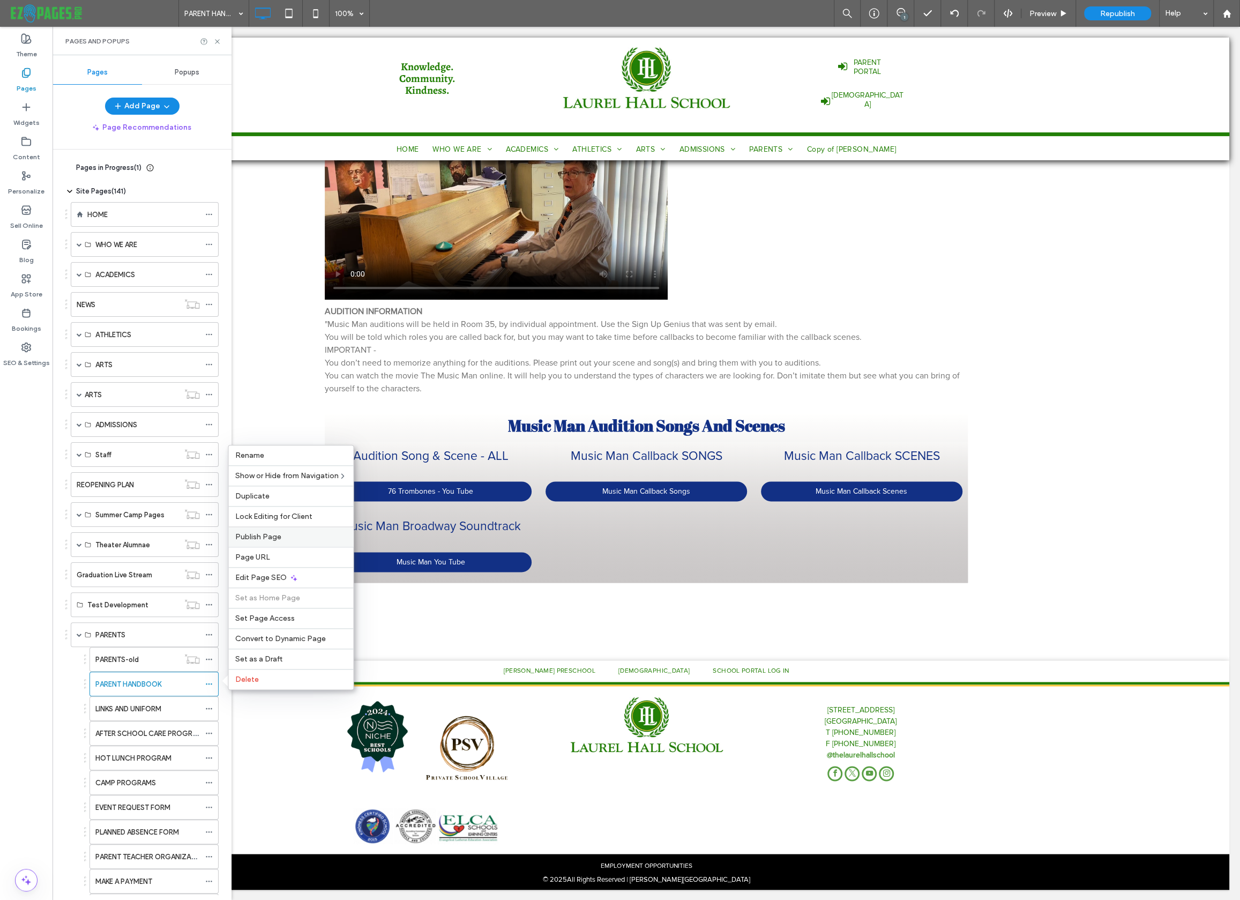
click at [265, 537] on span "Publish Page" at bounding box center [258, 536] width 46 height 9
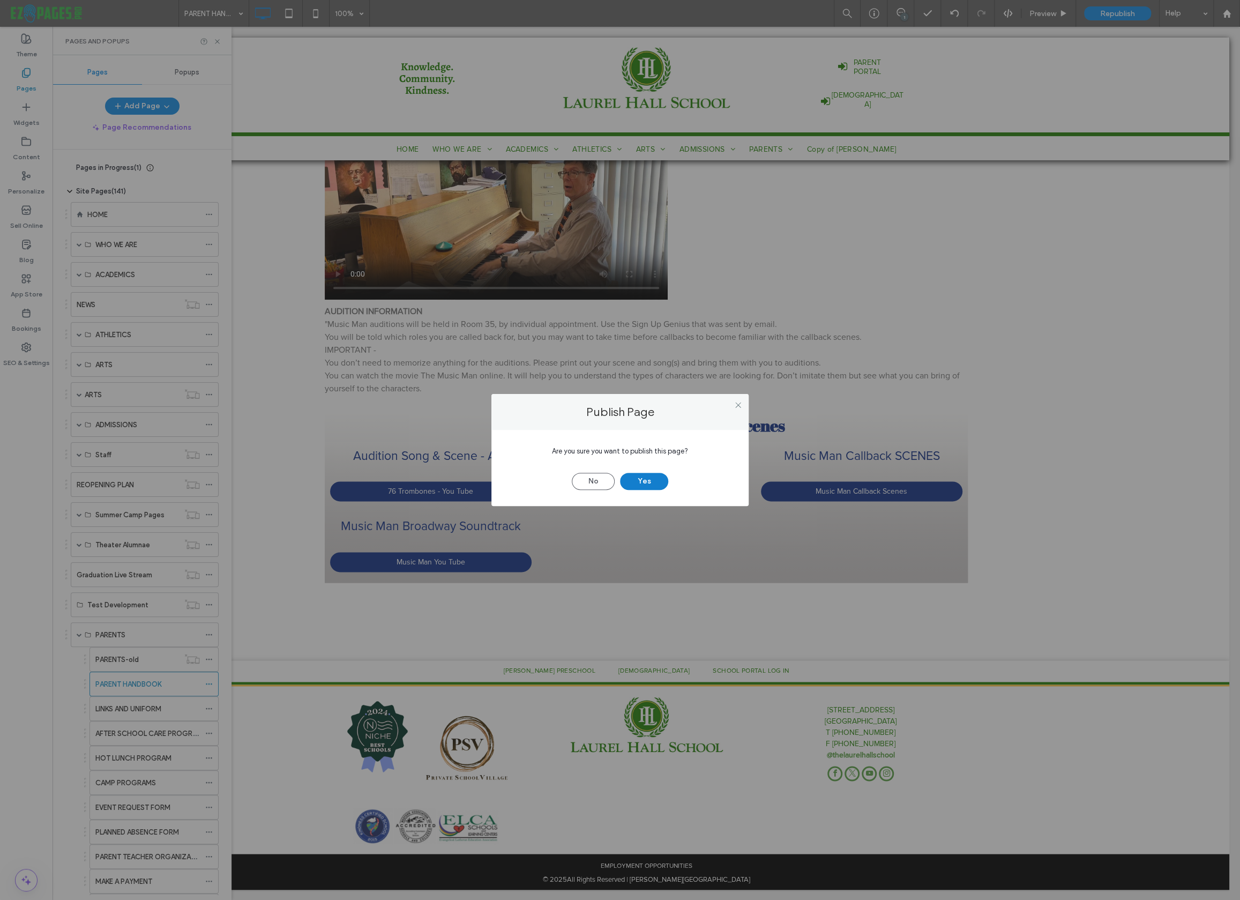
click at [644, 486] on button "Yes" at bounding box center [644, 481] width 48 height 17
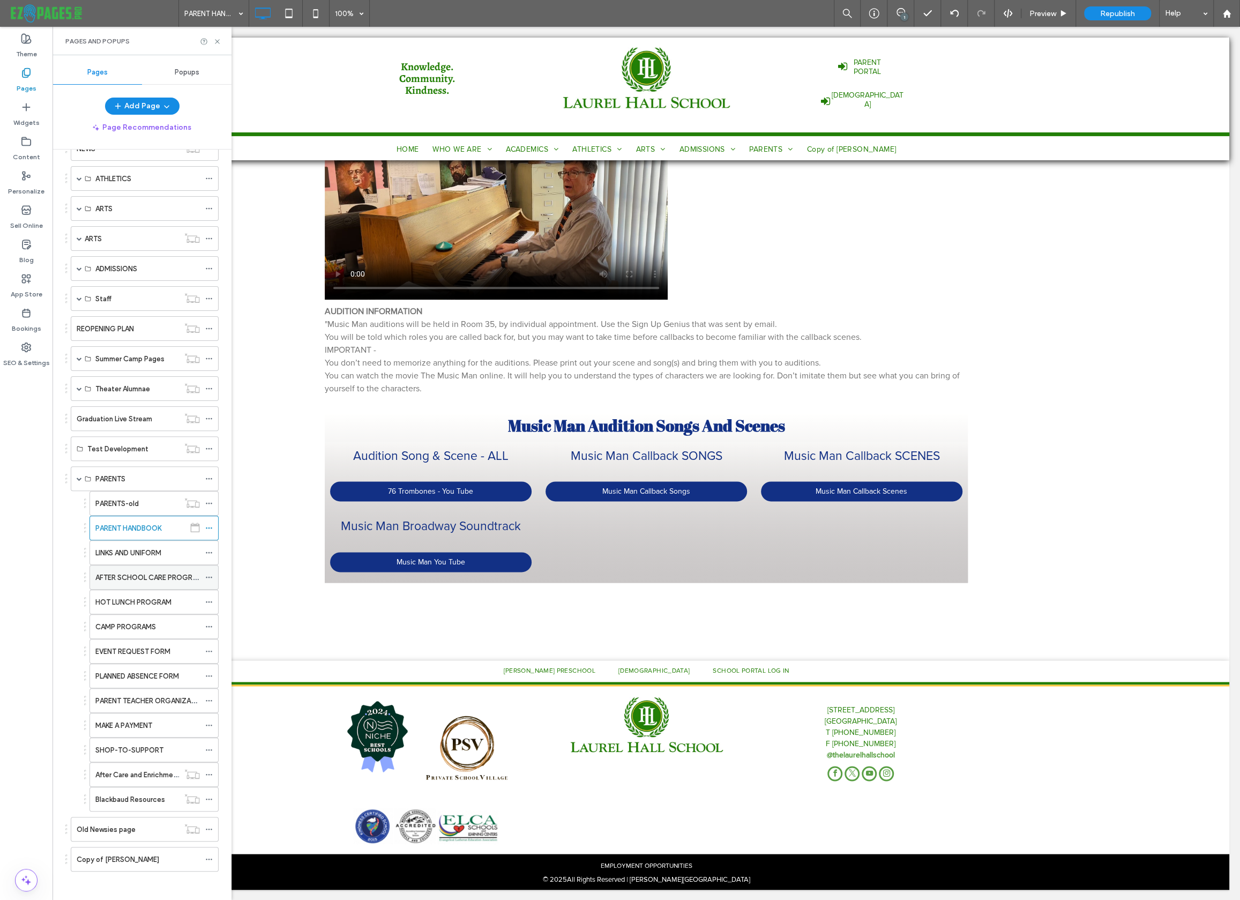
scroll to position [155, 0]
click at [158, 555] on label "LINKS AND UNIFORM" at bounding box center [128, 553] width 66 height 19
click at [111, 580] on label "AFTER SCHOOL CARE PROGRAM (ACE)" at bounding box center [158, 578] width 127 height 19
click at [152, 605] on label "HOT LUNCH PROGRAM" at bounding box center [133, 602] width 76 height 19
click at [146, 620] on label "CAMP PROGRAMS" at bounding box center [125, 627] width 61 height 19
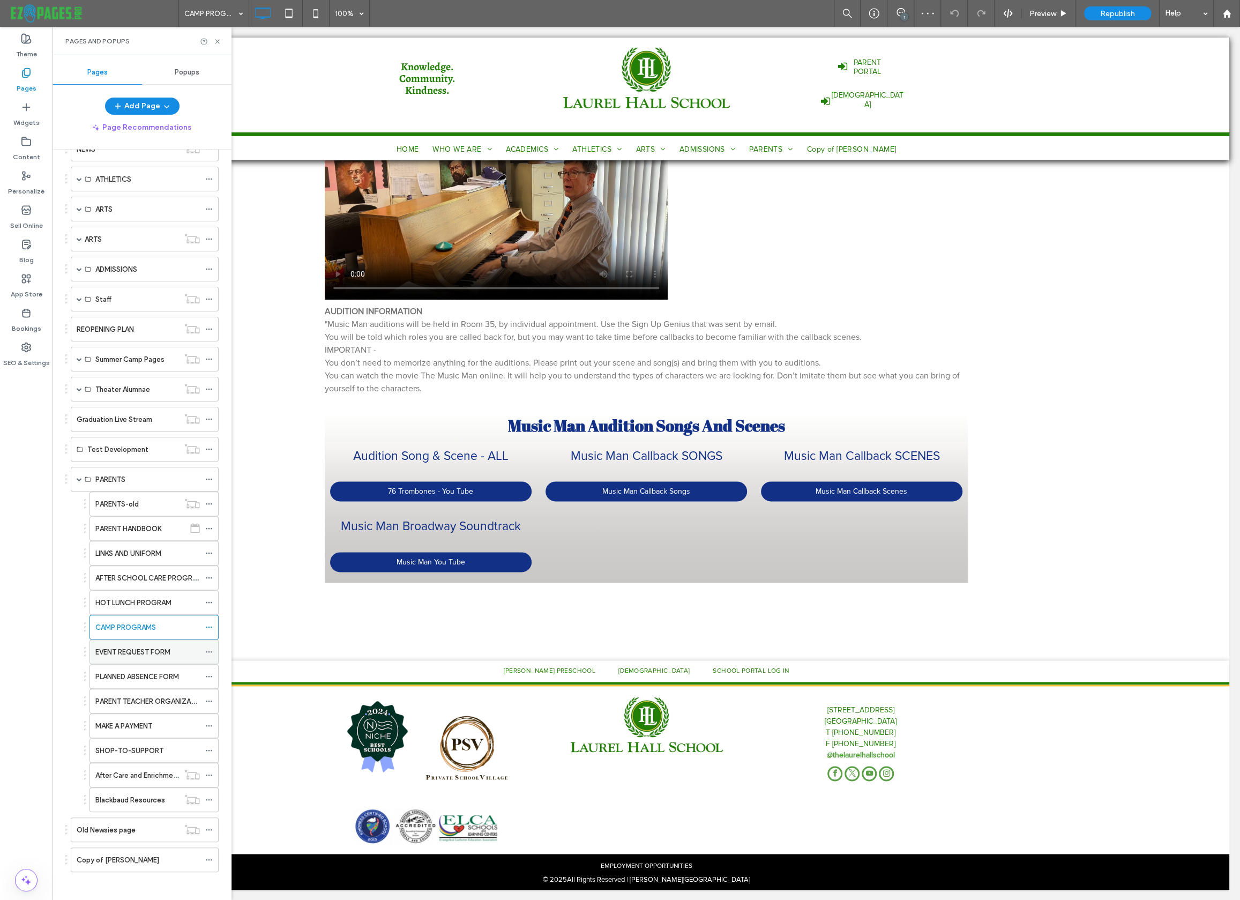
click at [141, 641] on div "EVENT REQUEST FORM" at bounding box center [147, 652] width 104 height 24
click at [148, 675] on label "PLANNED ABSENCE FORM" at bounding box center [137, 676] width 84 height 19
click at [136, 699] on label "PARENT TEACHER ORGANIZATION (PTO)" at bounding box center [161, 701] width 133 height 19
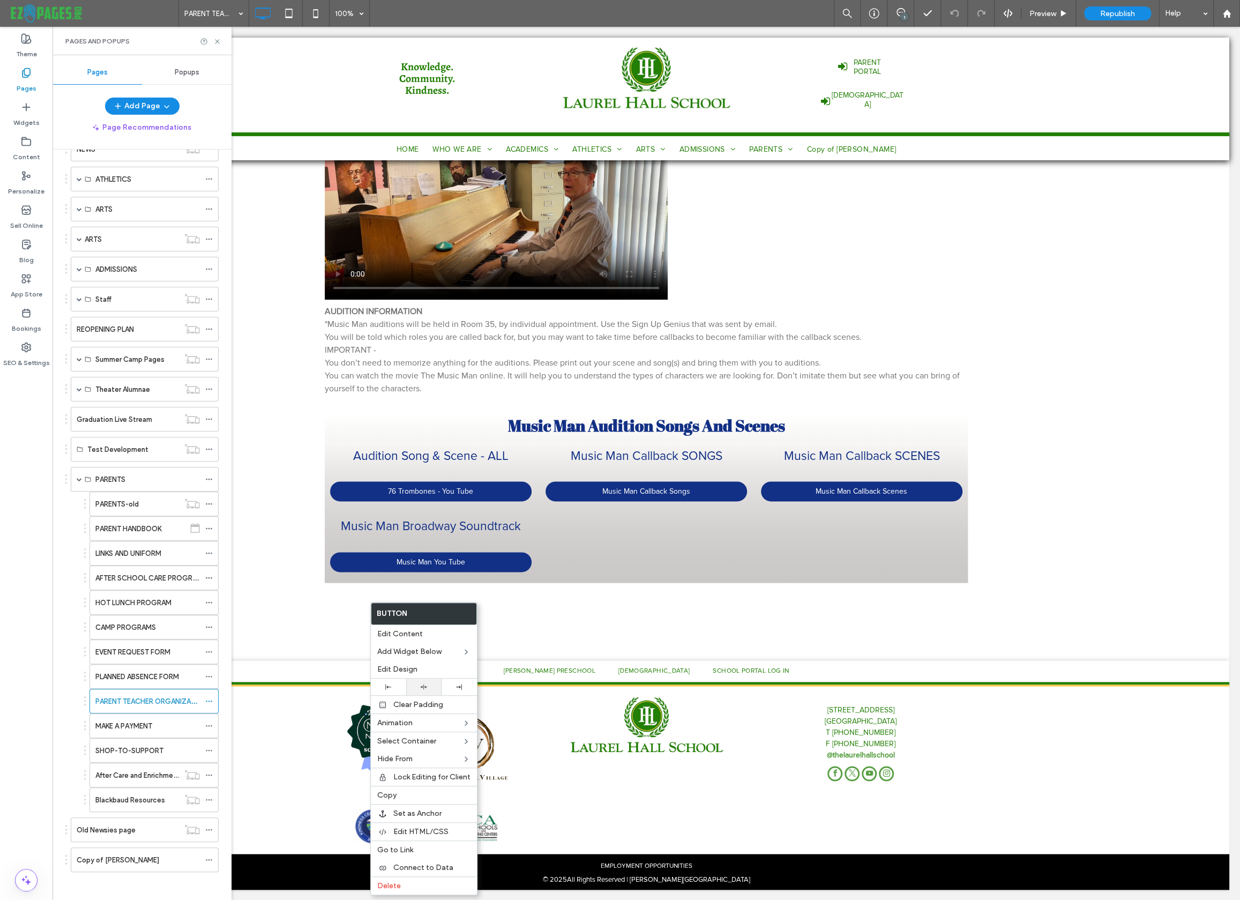
click at [422, 682] on div at bounding box center [423, 686] width 35 height 17
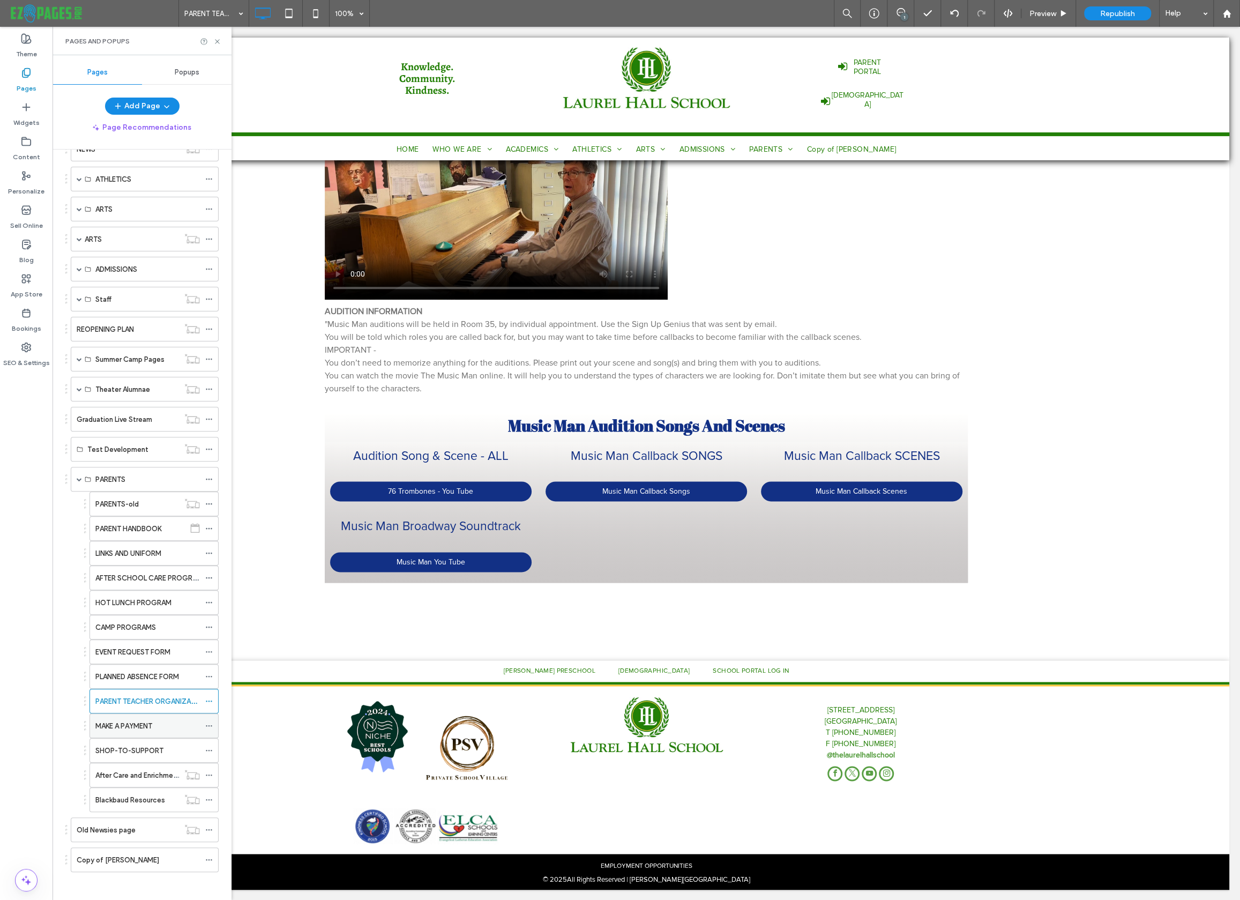
click at [136, 721] on label "MAKE A PAYMENT" at bounding box center [123, 725] width 57 height 19
click at [141, 745] on label "SHOP-TO-SUPPORT" at bounding box center [129, 750] width 68 height 19
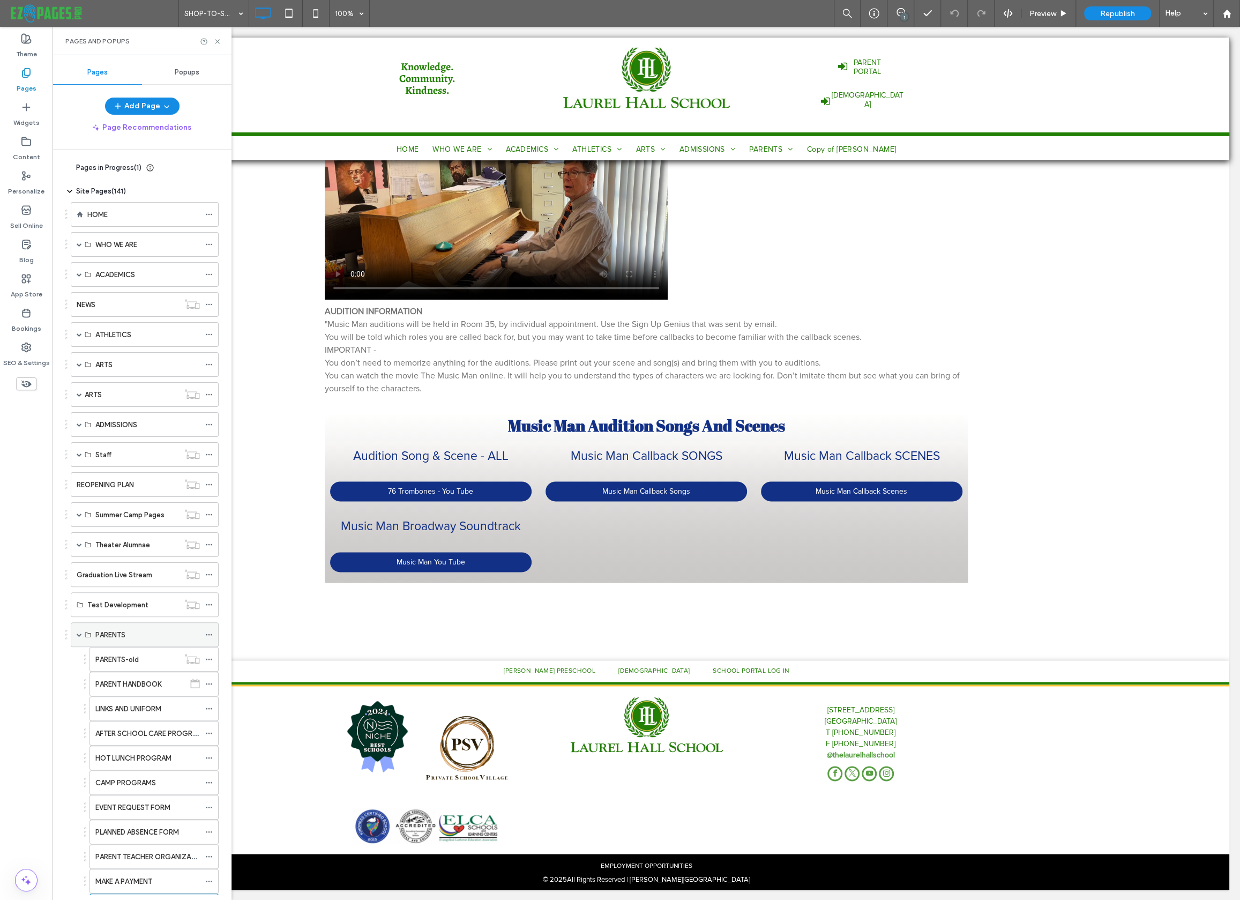
click at [78, 633] on span at bounding box center [79, 634] width 5 height 5
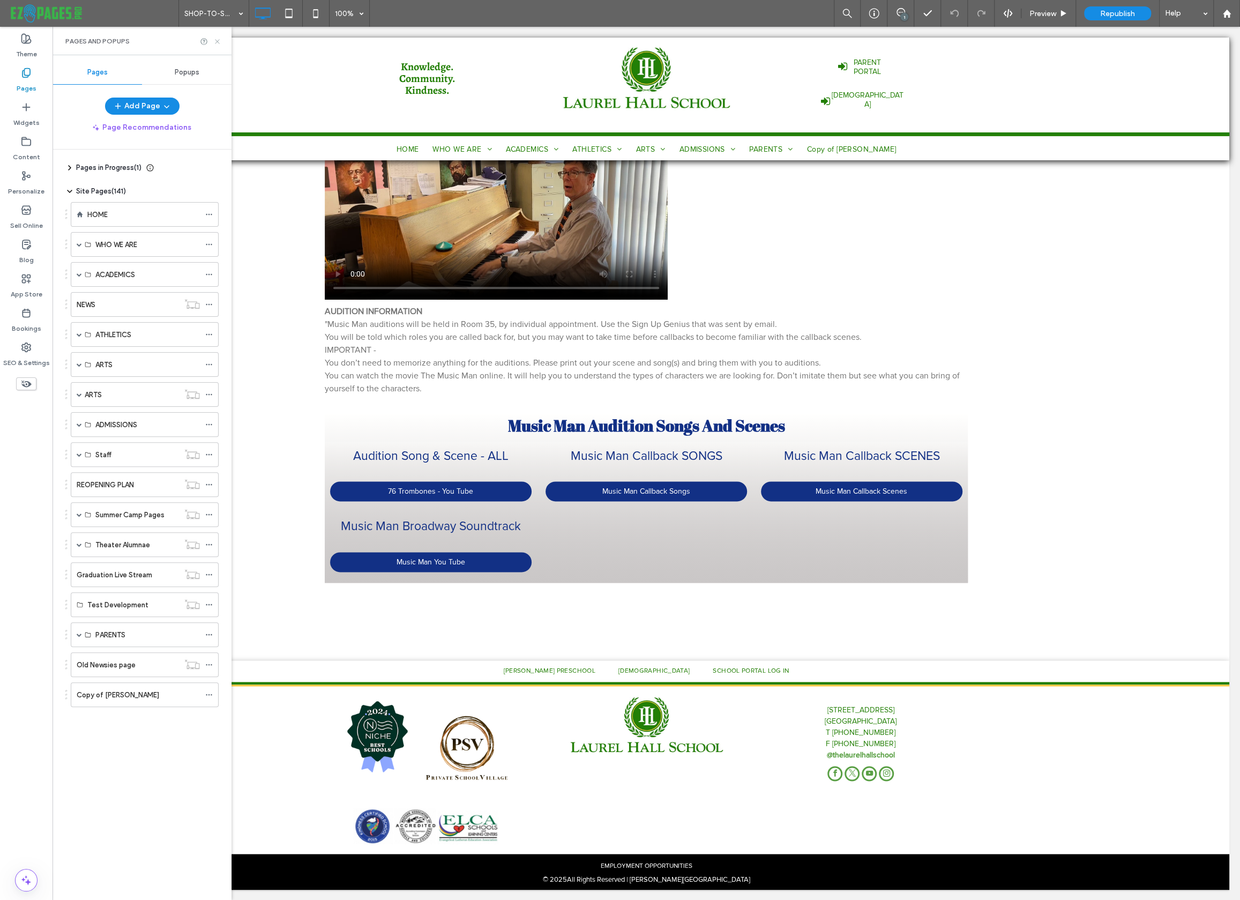
click at [218, 39] on icon at bounding box center [217, 42] width 8 height 8
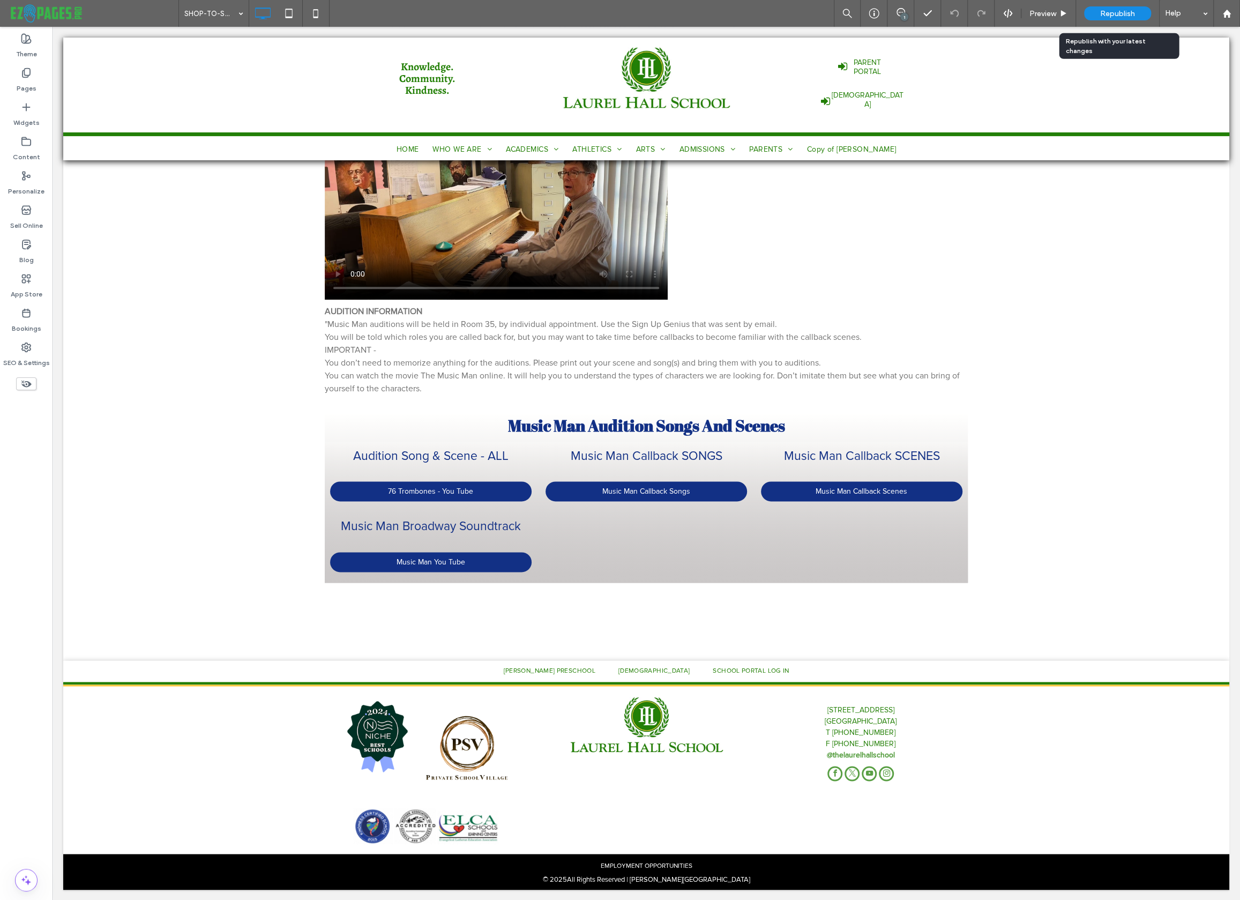
click at [1107, 11] on span "Republish" at bounding box center [1117, 13] width 35 height 9
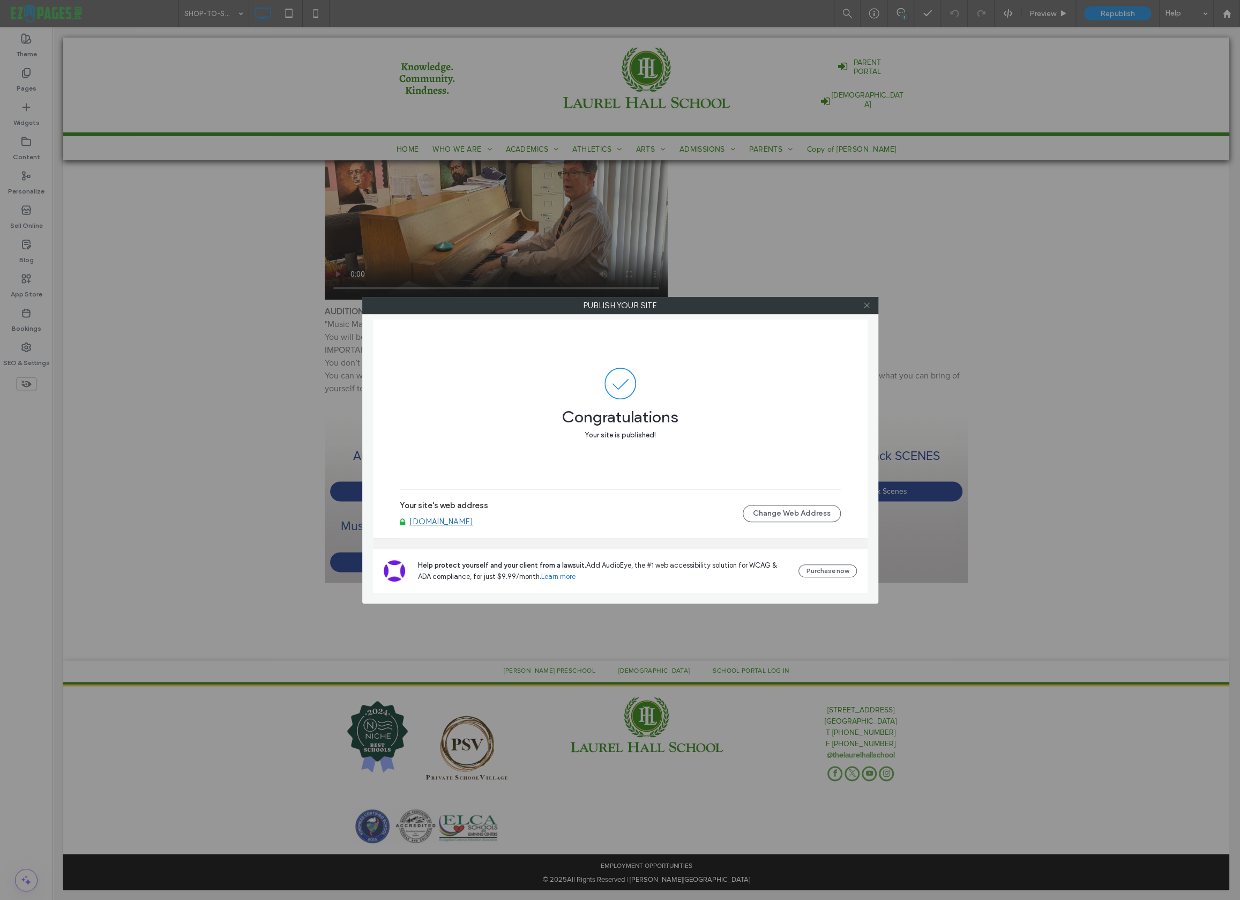
click at [866, 306] on icon at bounding box center [867, 305] width 8 height 8
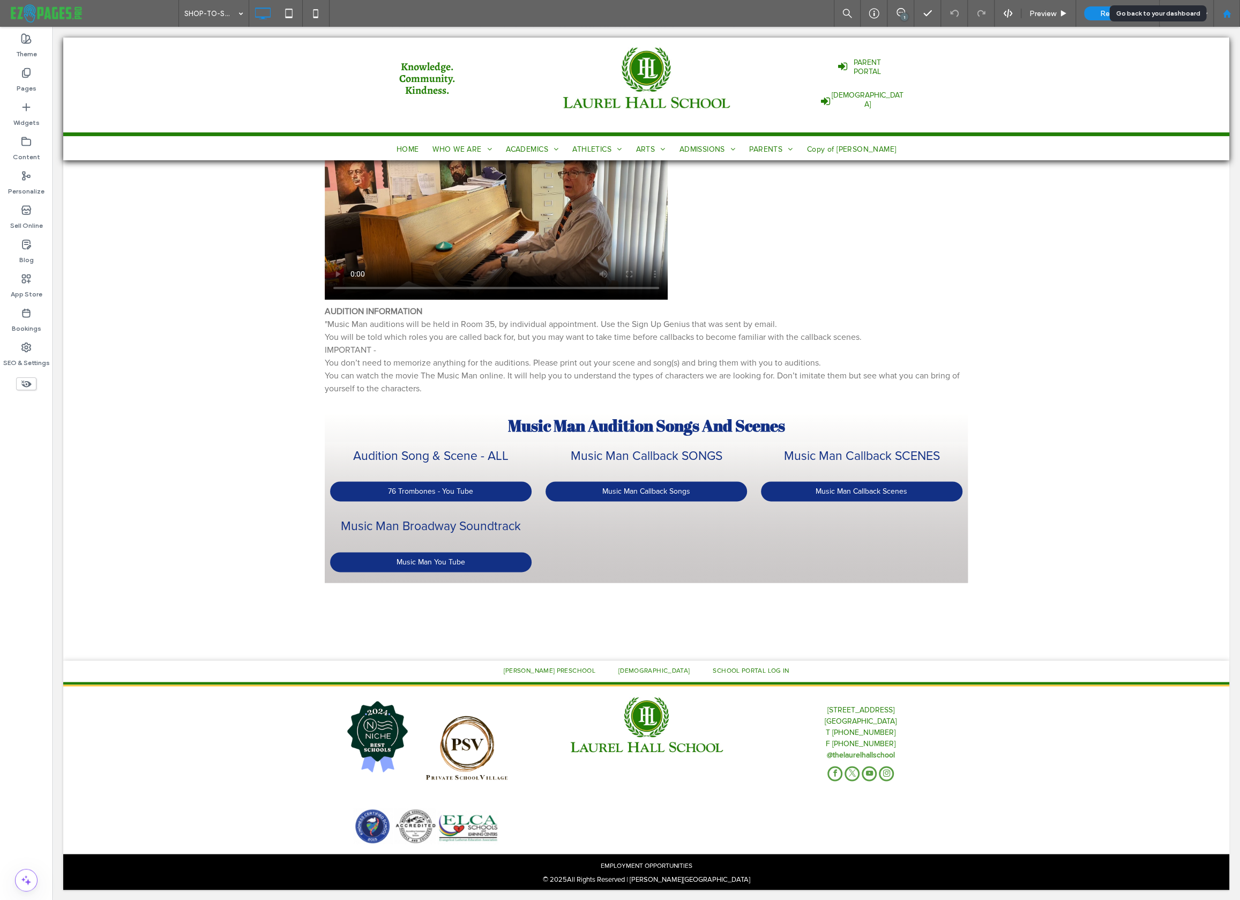
click at [1226, 18] on icon at bounding box center [1226, 13] width 9 height 9
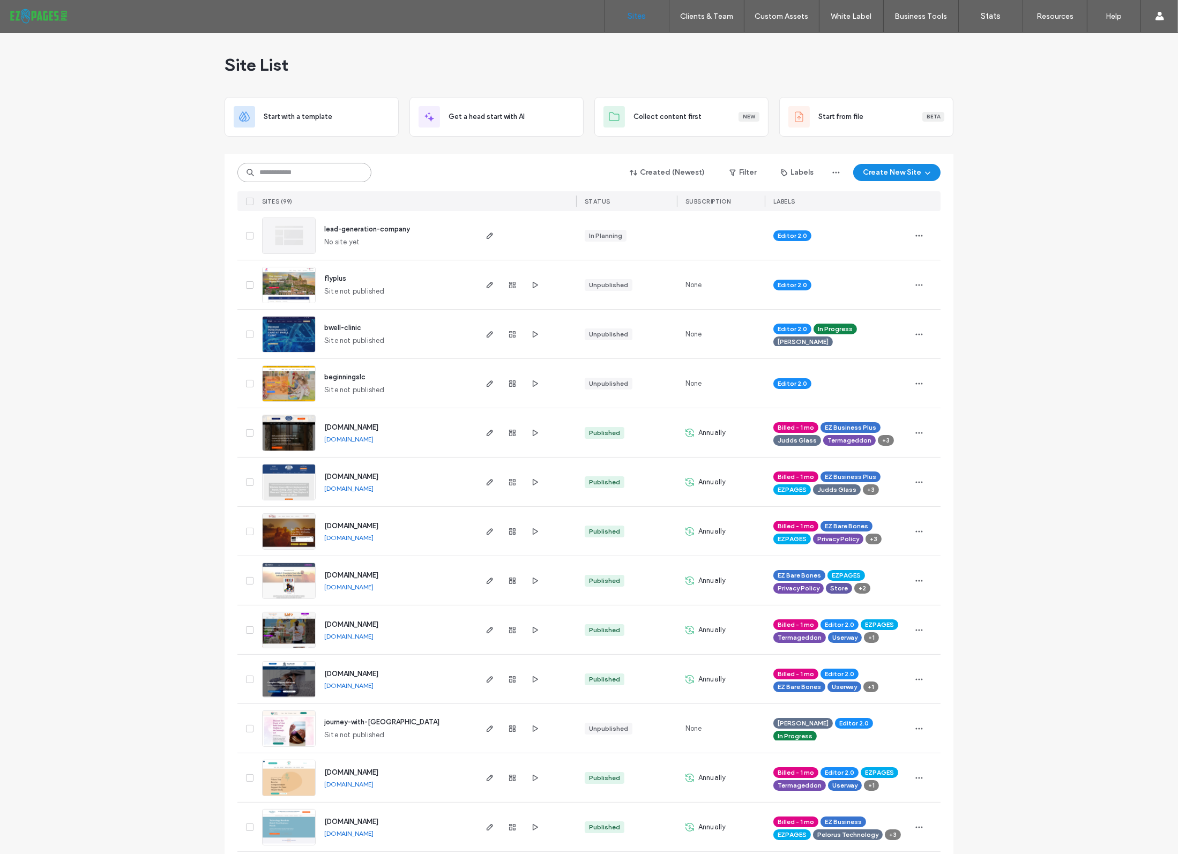
click at [292, 171] on input at bounding box center [304, 172] width 134 height 19
click at [752, 170] on button "Filter" at bounding box center [743, 172] width 48 height 17
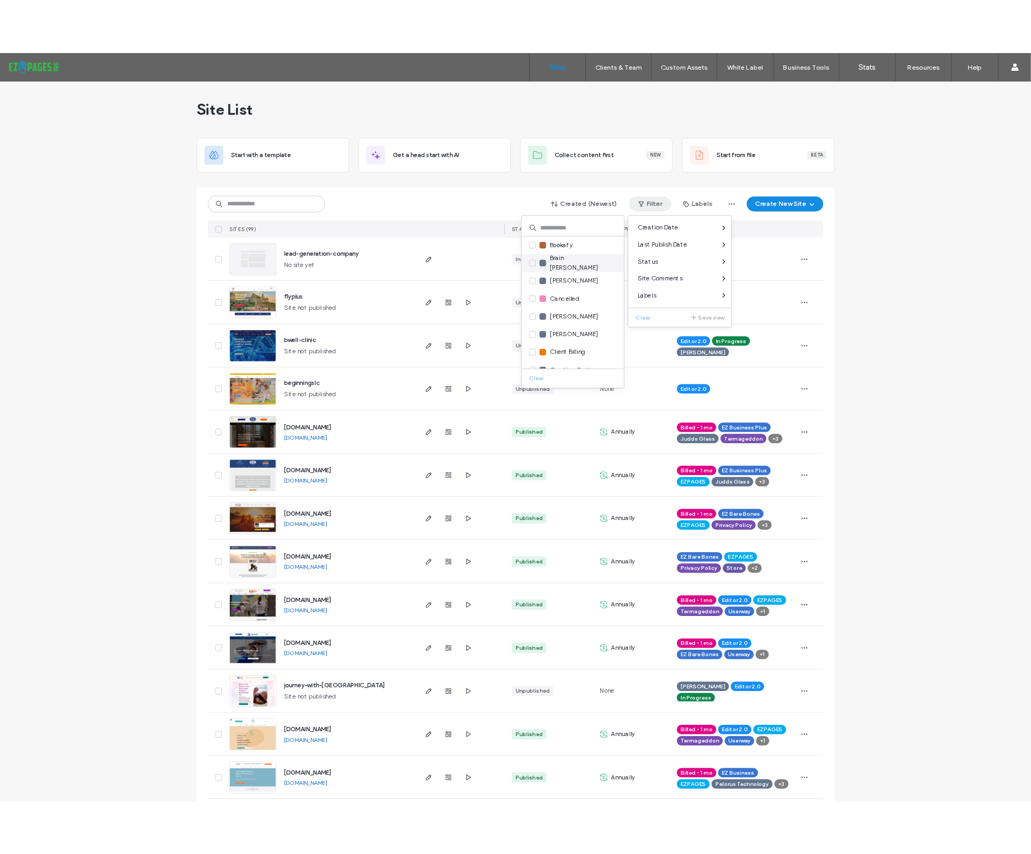
scroll to position [254, 0]
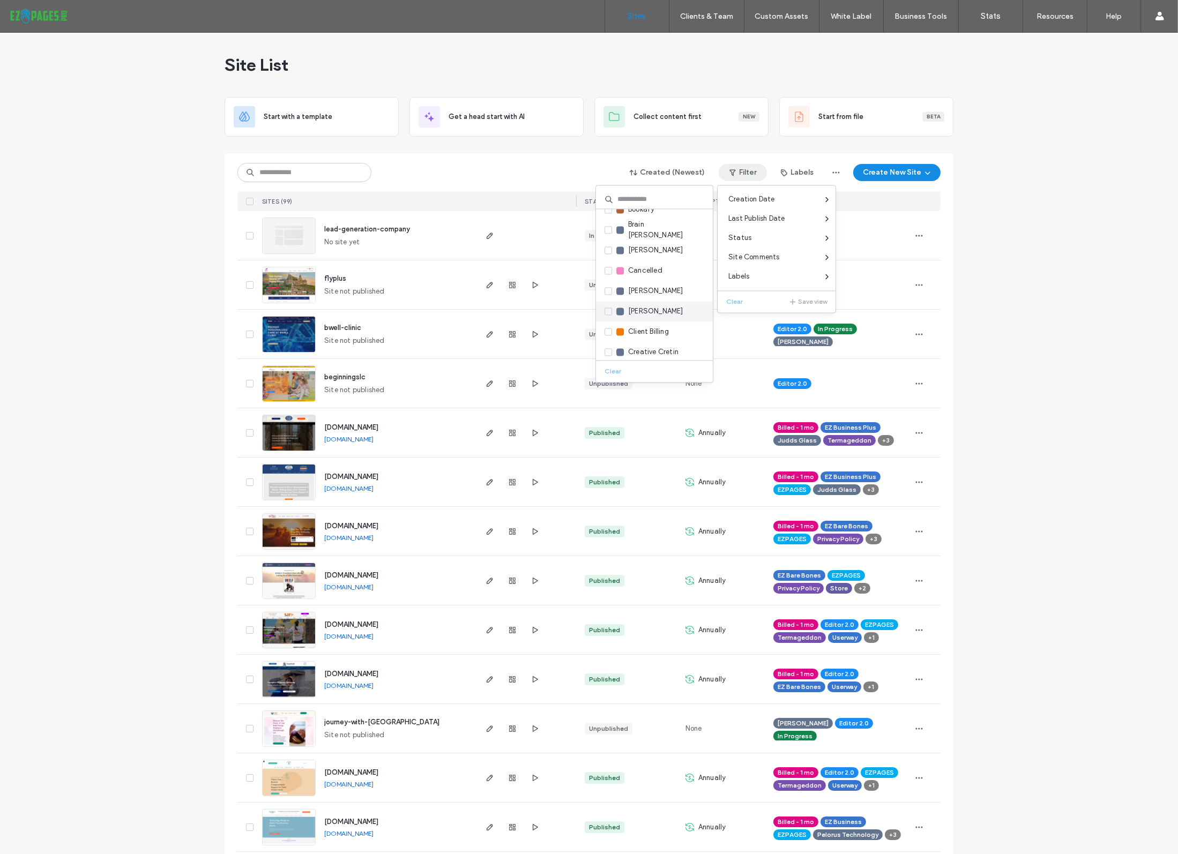
click at [608, 311] on icon at bounding box center [608, 311] width 4 height 3
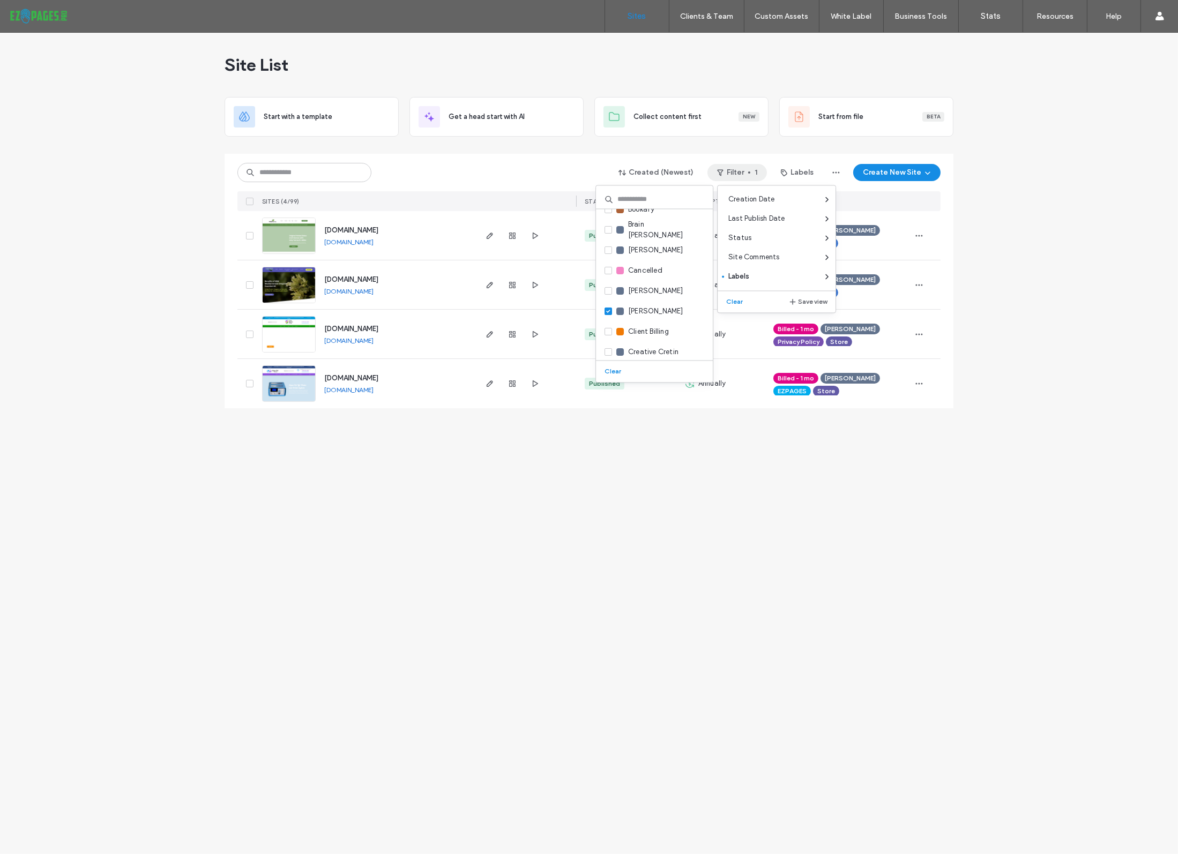
click at [1017, 208] on div "Site List Start with a template Get a head start with AI Collect content first …" at bounding box center [589, 444] width 1178 height 822
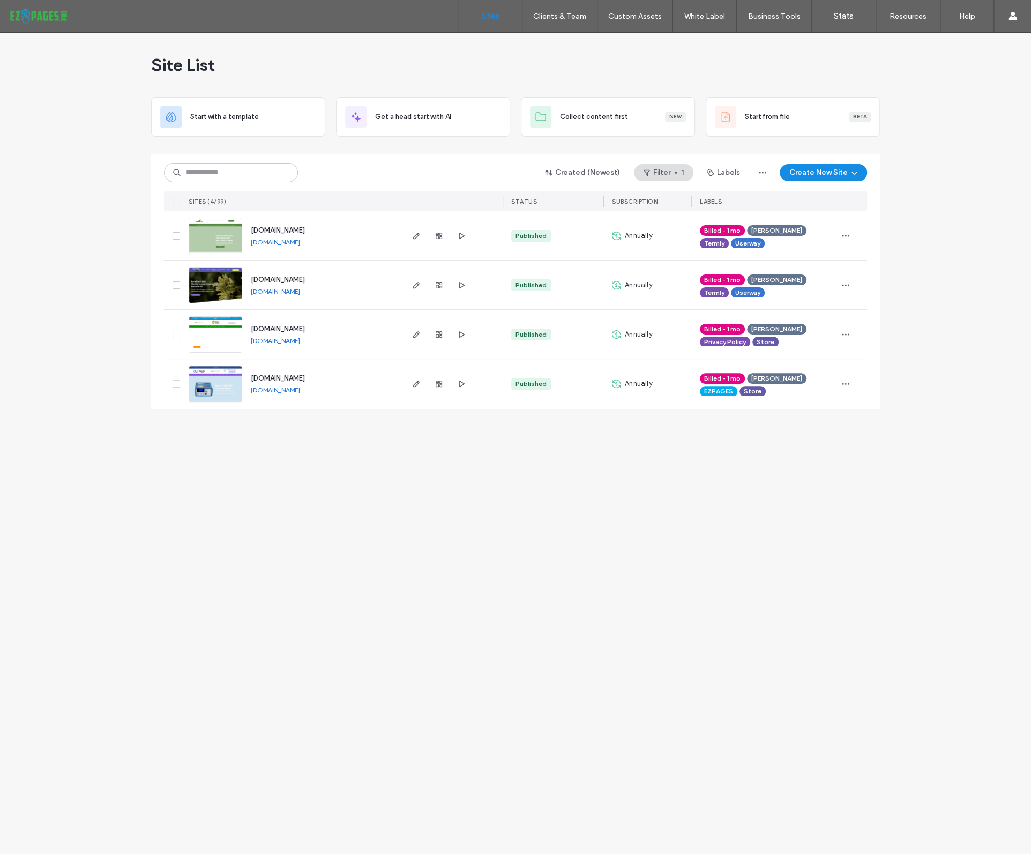
click at [293, 242] on link "[DOMAIN_NAME]" at bounding box center [275, 242] width 49 height 8
click at [672, 175] on button "Filter 1" at bounding box center [663, 172] width 59 height 17
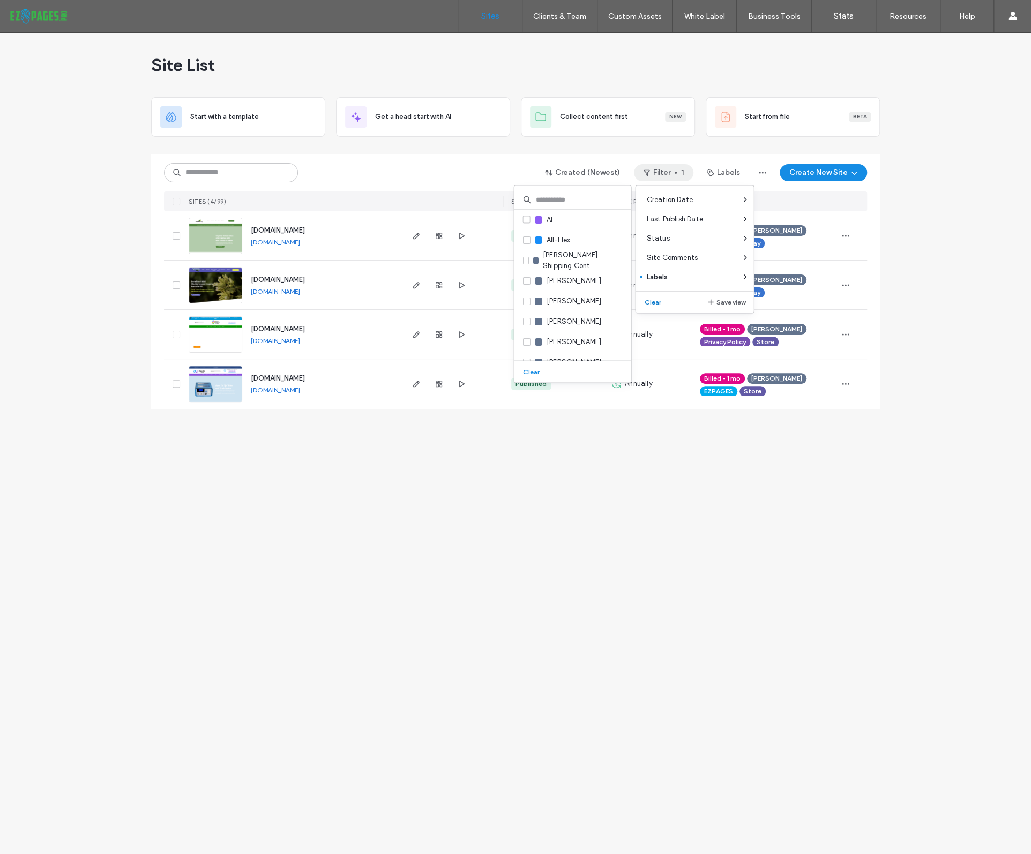
click at [656, 302] on button "Clear" at bounding box center [653, 301] width 27 height 13
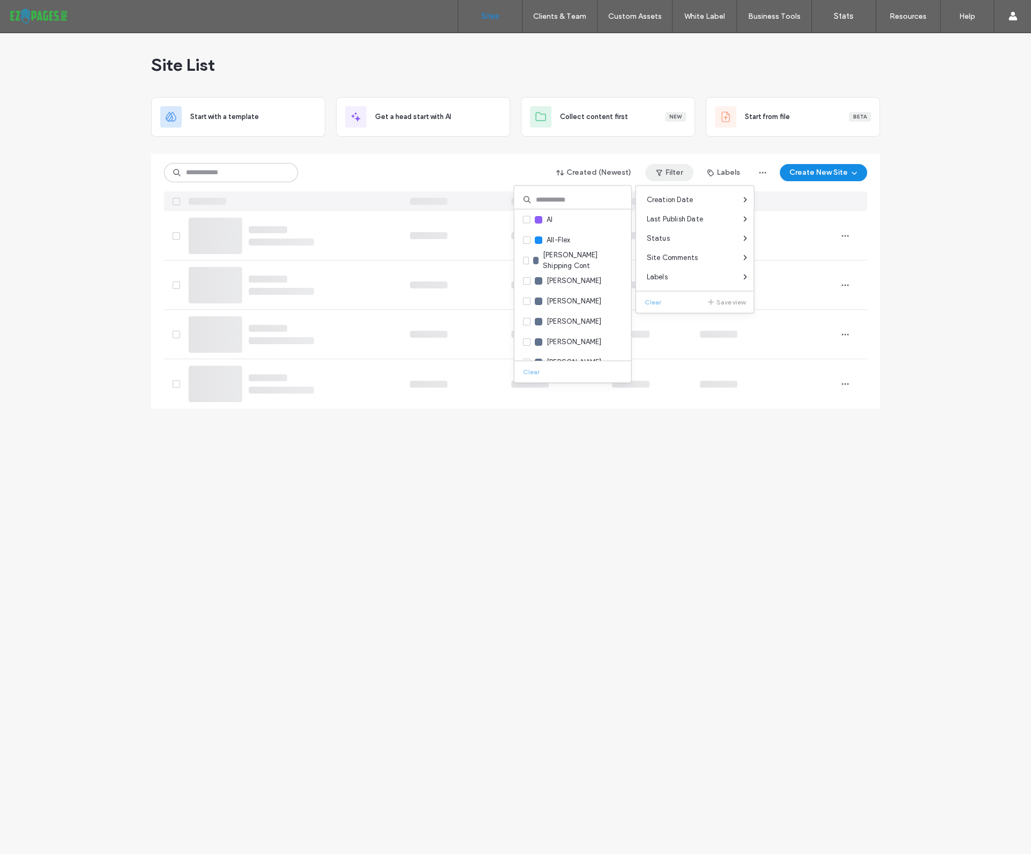
click at [924, 260] on div "Site List Start with a template Get a head start with AI Collect content first …" at bounding box center [515, 443] width 1031 height 821
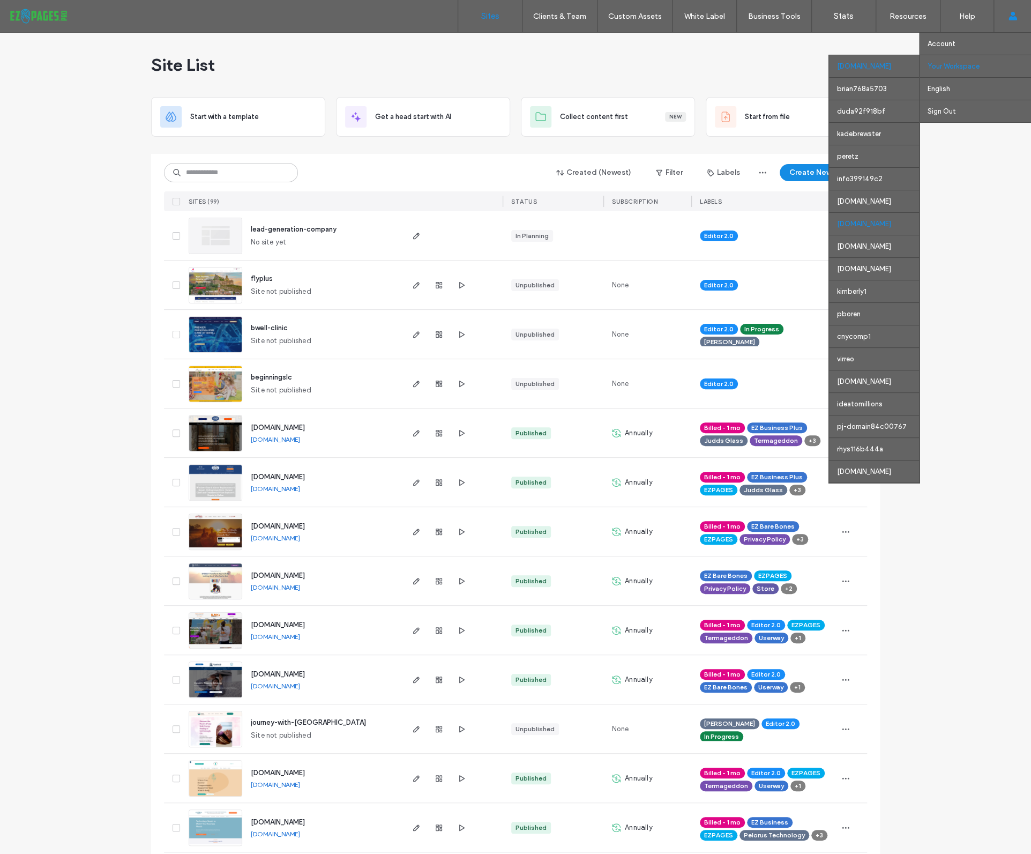
click at [845, 220] on div "[DOMAIN_NAME]" at bounding box center [874, 223] width 90 height 23
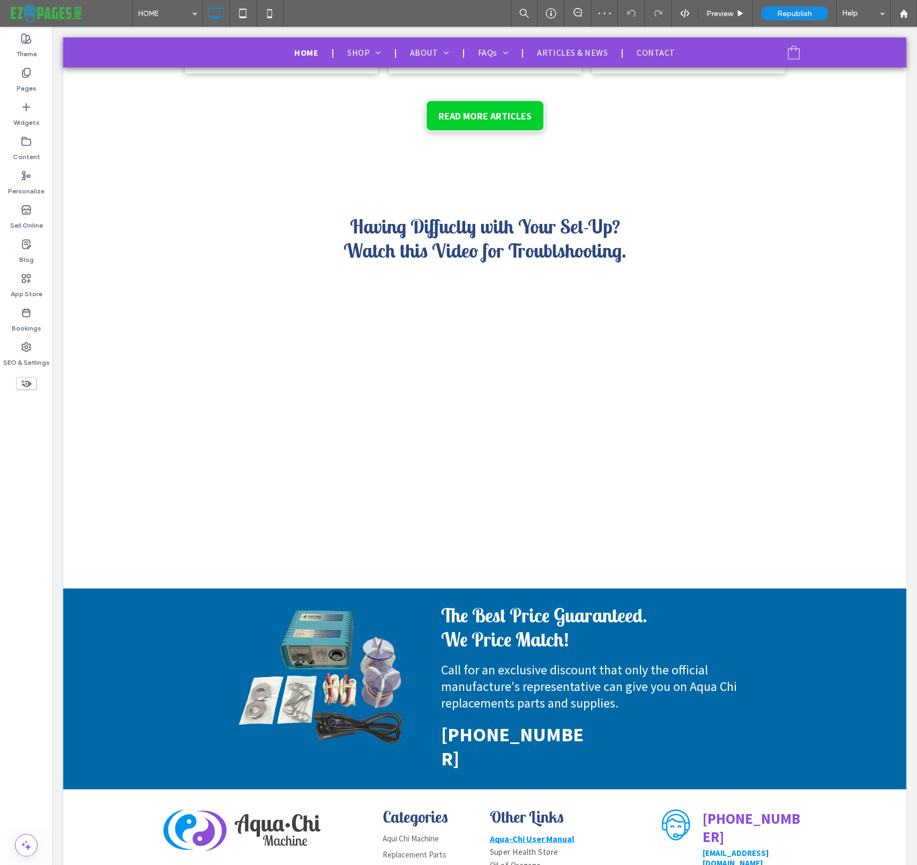
scroll to position [6209, 0]
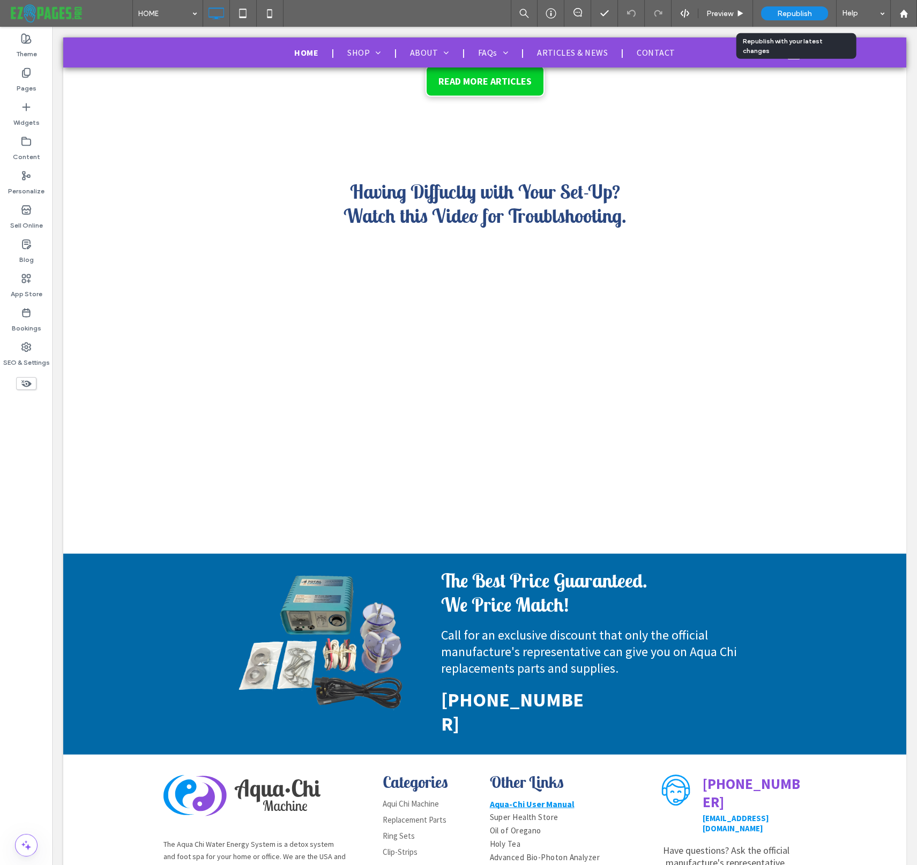
click at [785, 12] on span "Republish" at bounding box center [794, 13] width 35 height 9
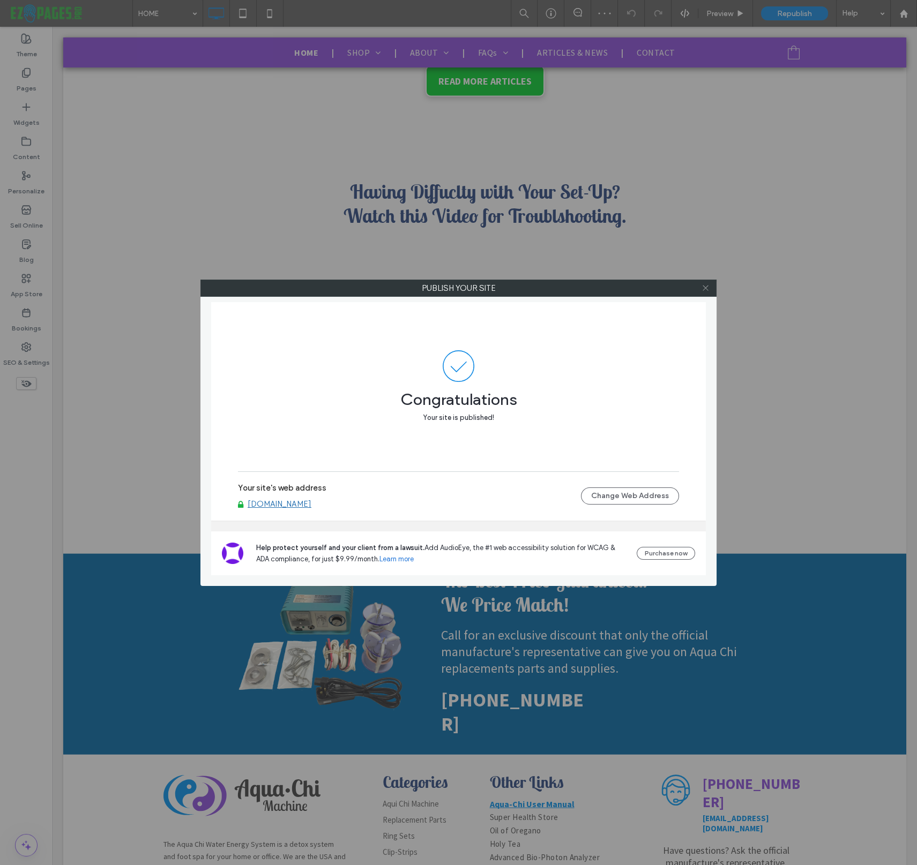
click at [705, 286] on icon at bounding box center [705, 288] width 8 height 8
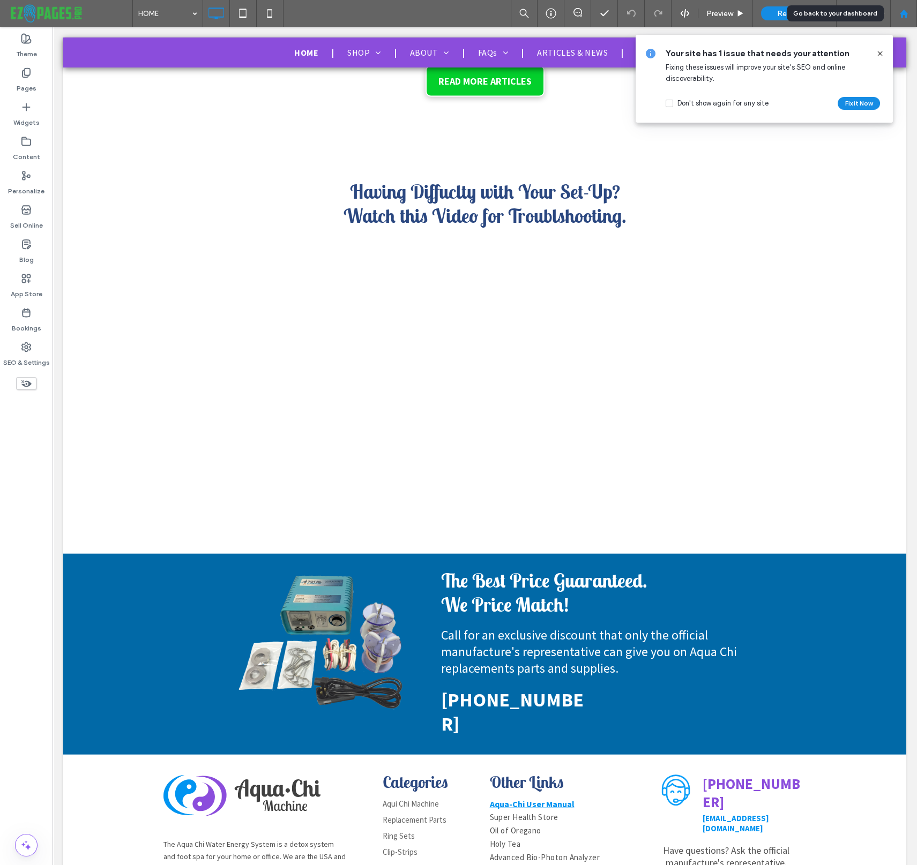
click at [900, 11] on icon at bounding box center [903, 13] width 9 height 9
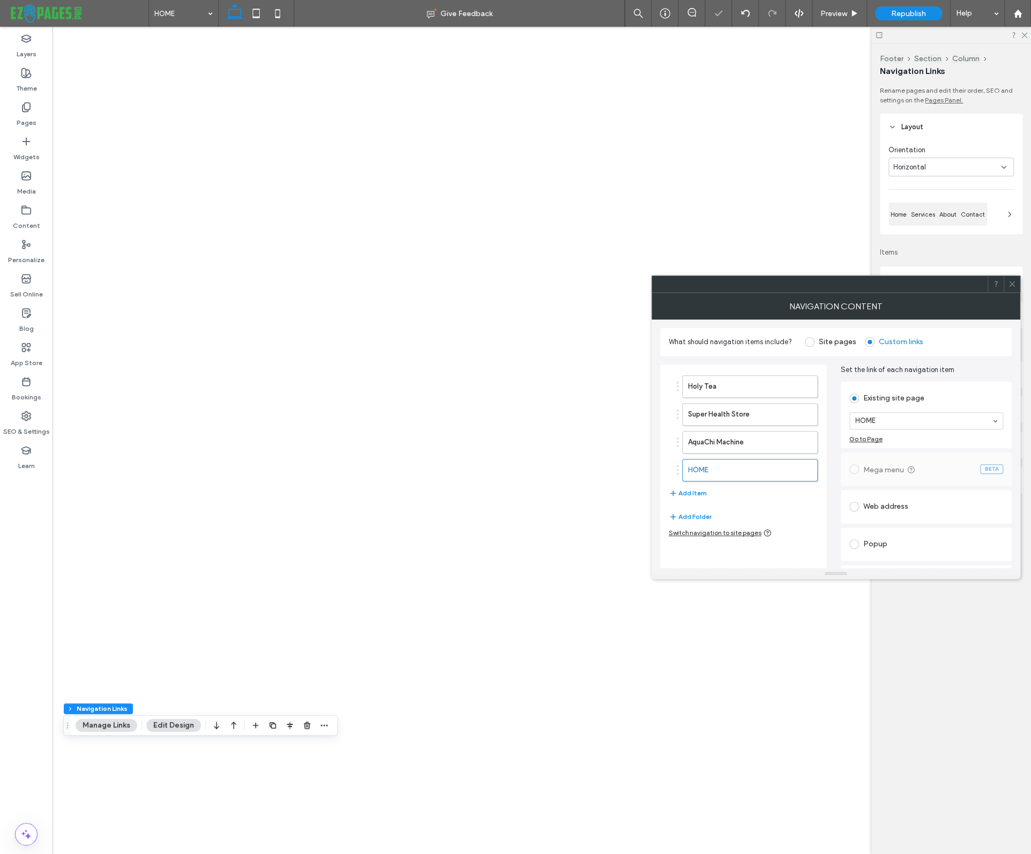
click at [889, 506] on div "Web address" at bounding box center [926, 506] width 154 height 17
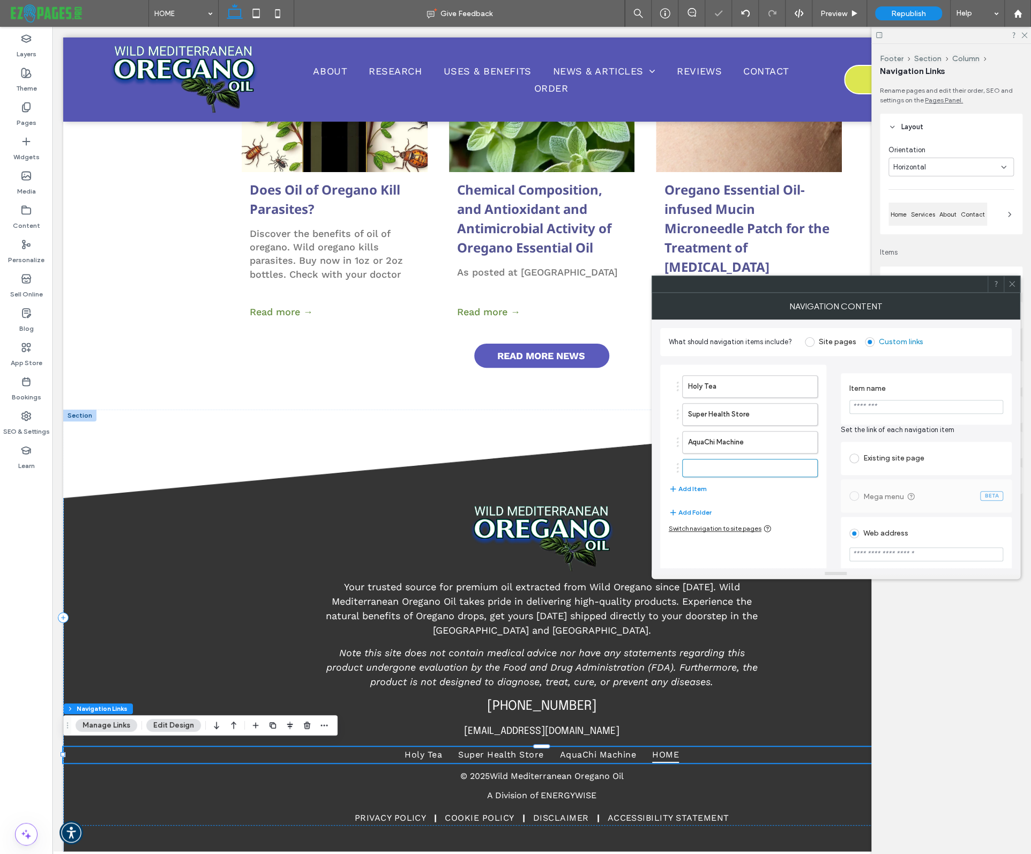
scroll to position [5337, 0]
type input "*"
click at [873, 555] on input "url" at bounding box center [926, 554] width 154 height 14
paste input "**********"
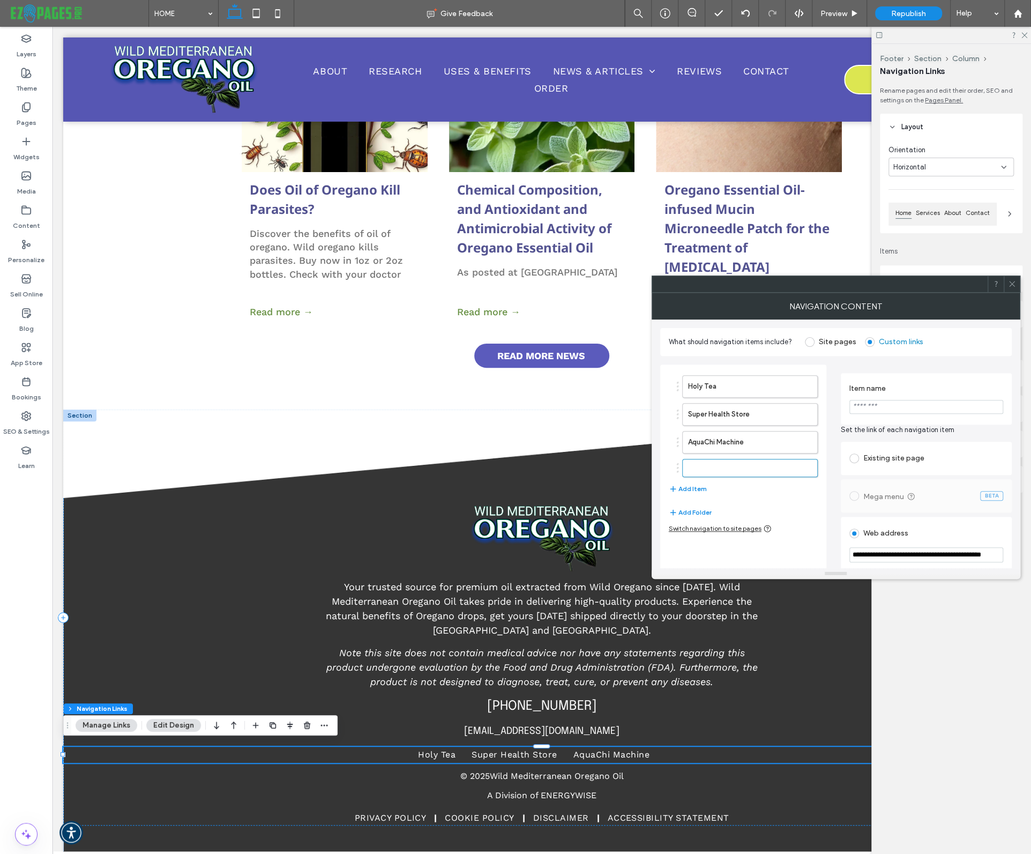
type input "**********"
click at [868, 410] on input "**********" at bounding box center [926, 407] width 154 height 14
click at [868, 409] on input "**********" at bounding box center [926, 407] width 154 height 14
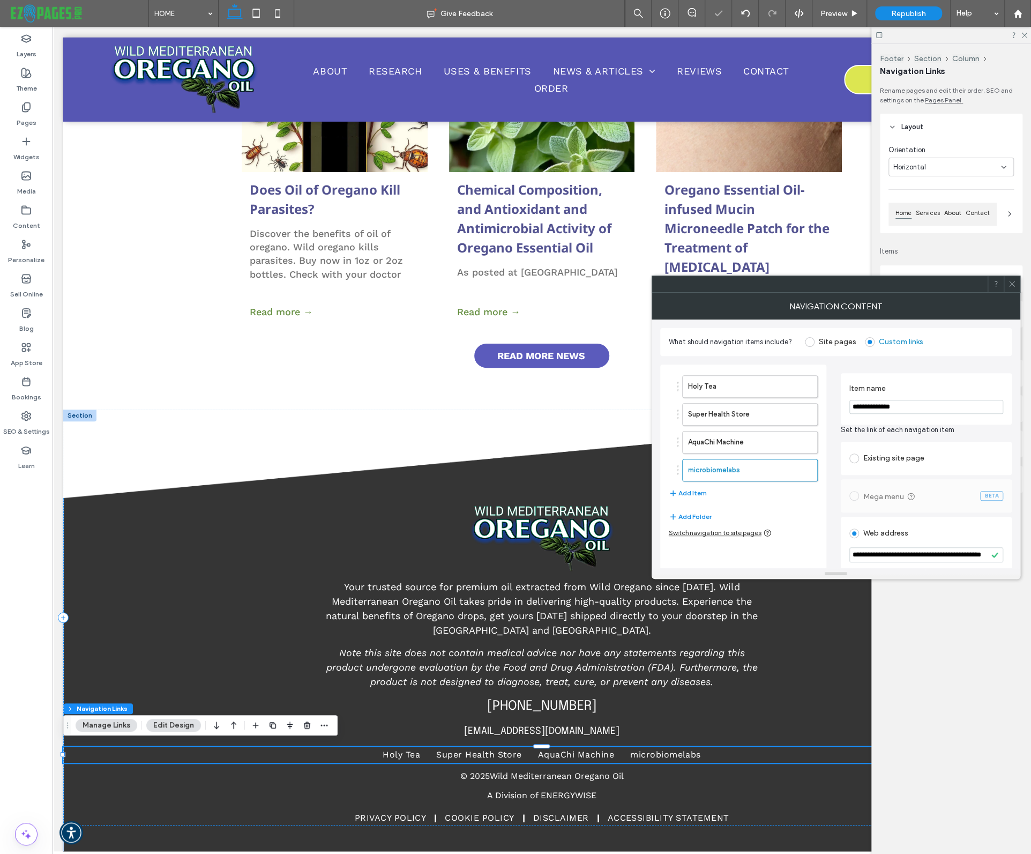
click at [868, 409] on input "**********" at bounding box center [926, 407] width 154 height 14
type input "*"
drag, startPoint x: 858, startPoint y: 406, endPoint x: 852, endPoint y: 407, distance: 5.9
click at [852, 407] on input "**********" at bounding box center [926, 407] width 154 height 14
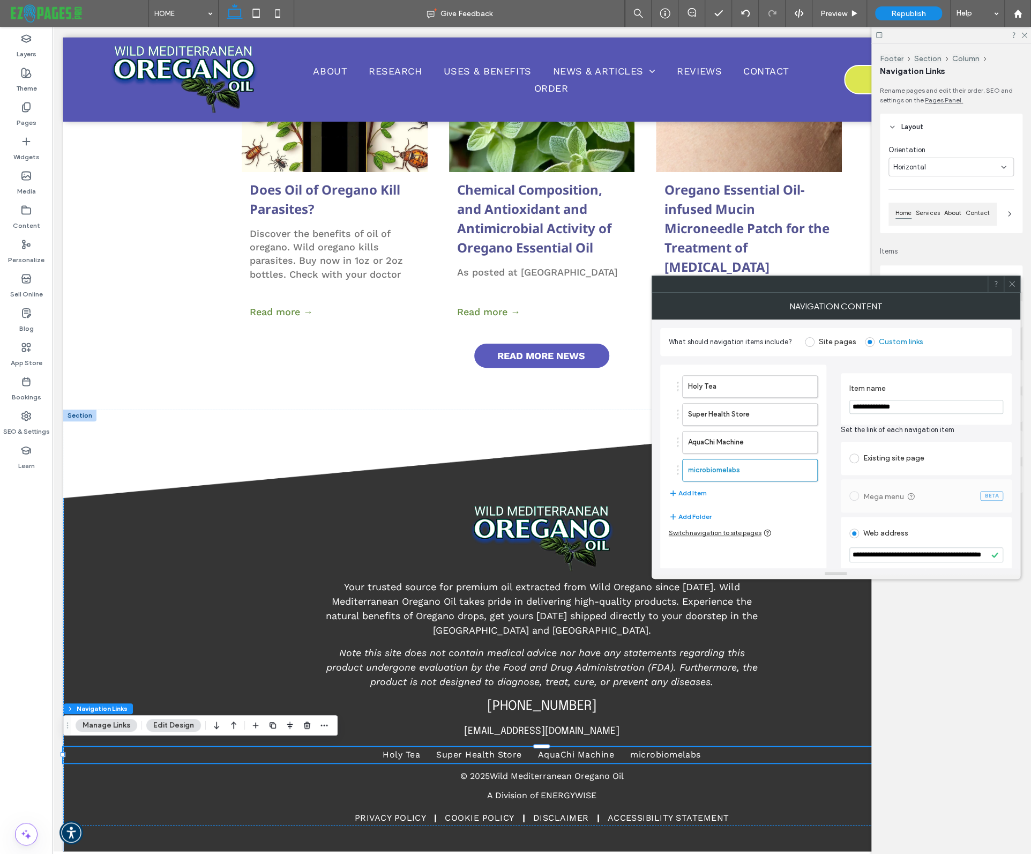
click at [853, 407] on input "**********" at bounding box center [926, 407] width 154 height 14
drag, startPoint x: 857, startPoint y: 407, endPoint x: 850, endPoint y: 408, distance: 7.7
click at [850, 408] on input "**********" at bounding box center [926, 407] width 154 height 14
click at [917, 410] on input "**********" at bounding box center [926, 407] width 154 height 14
type input "**********"
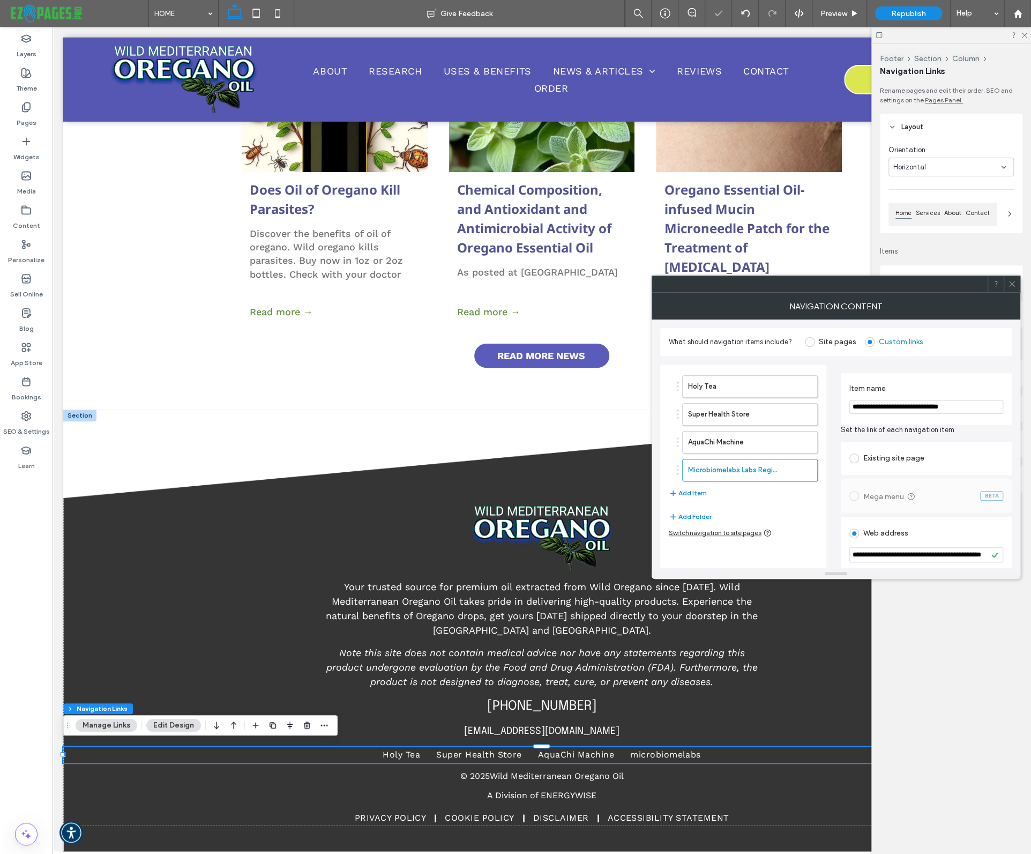
click at [927, 394] on label "Item name" at bounding box center [924, 390] width 150 height 12
type input "*"
click at [1012, 284] on use at bounding box center [1011, 283] width 5 height 5
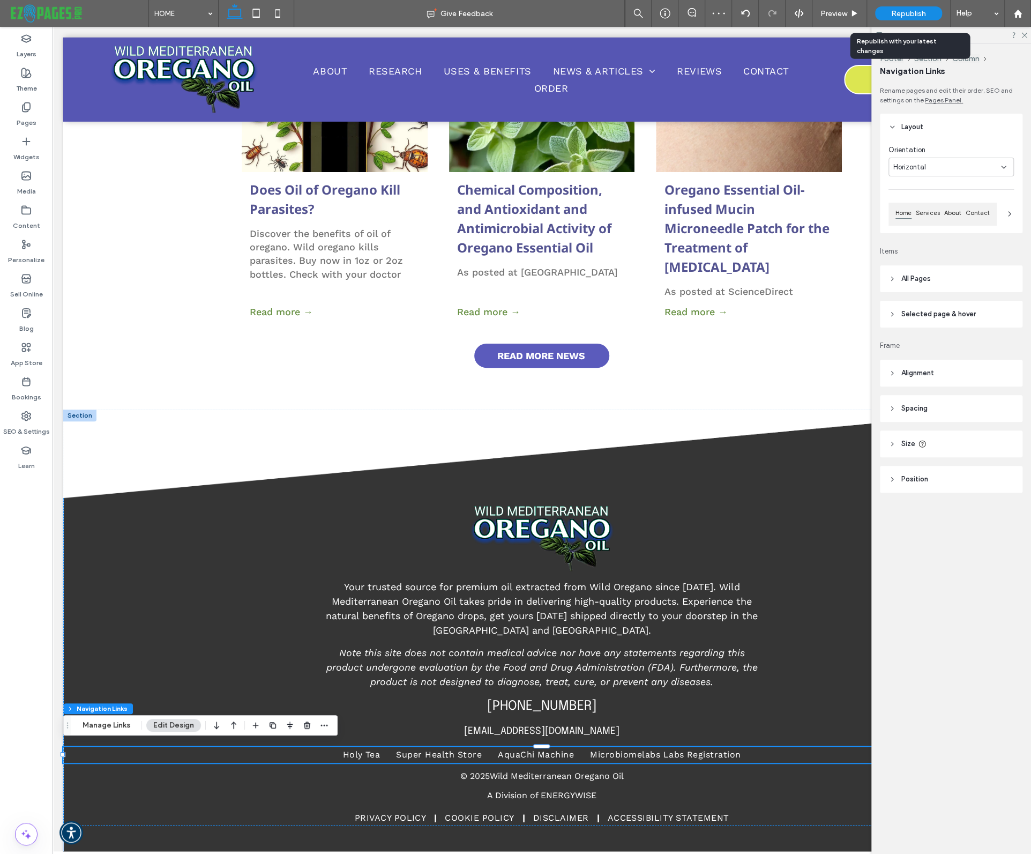
click at [912, 13] on span "Republish" at bounding box center [908, 13] width 35 height 9
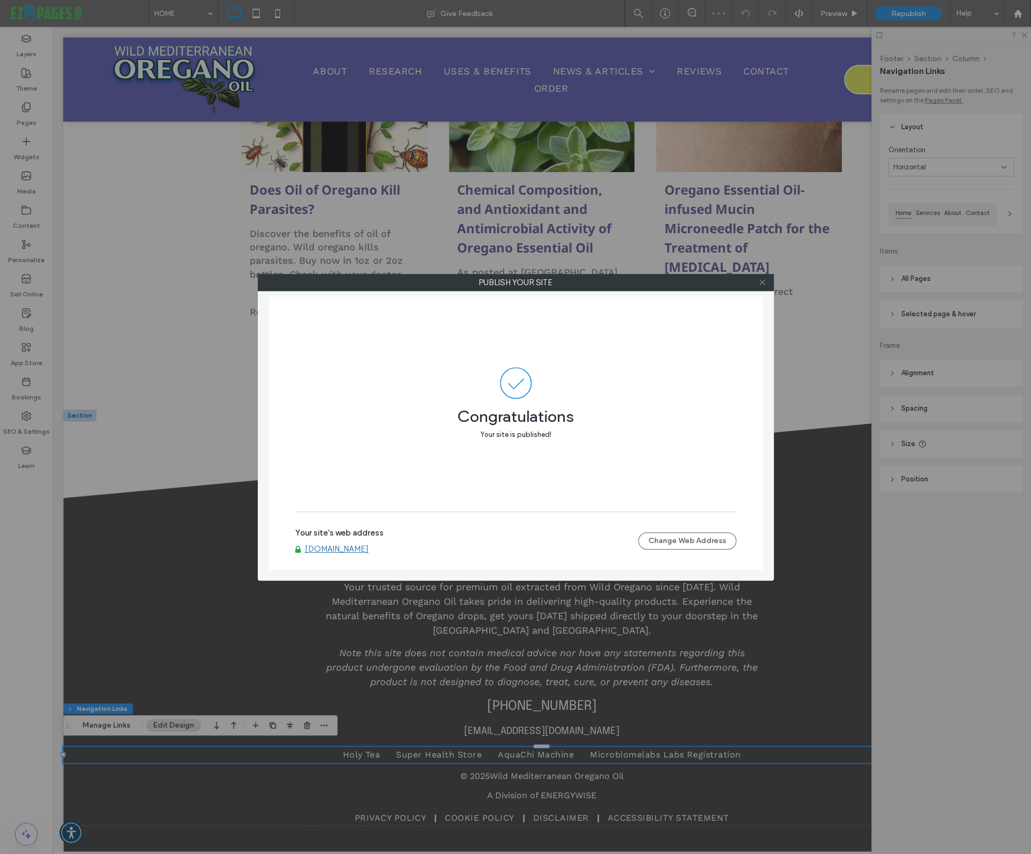
click at [761, 283] on icon at bounding box center [762, 282] width 8 height 8
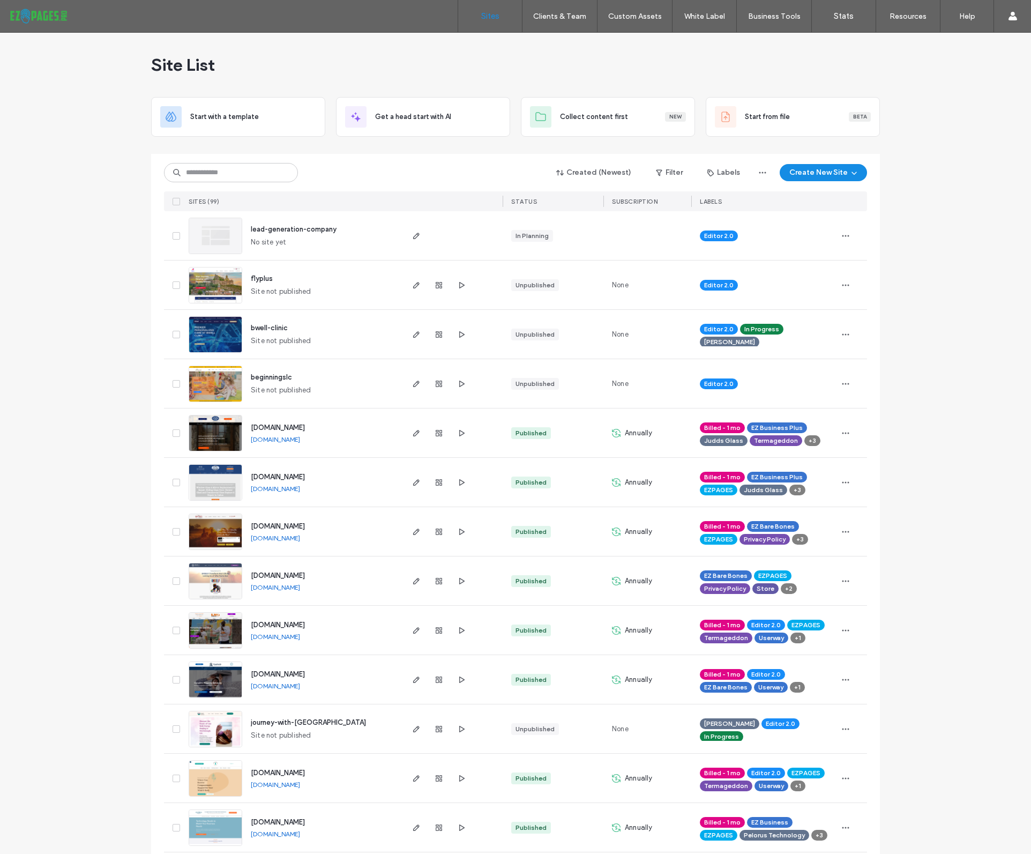
click at [582, 73] on div "Site List" at bounding box center [515, 65] width 729 height 64
